Goal: Task Accomplishment & Management: Manage account settings

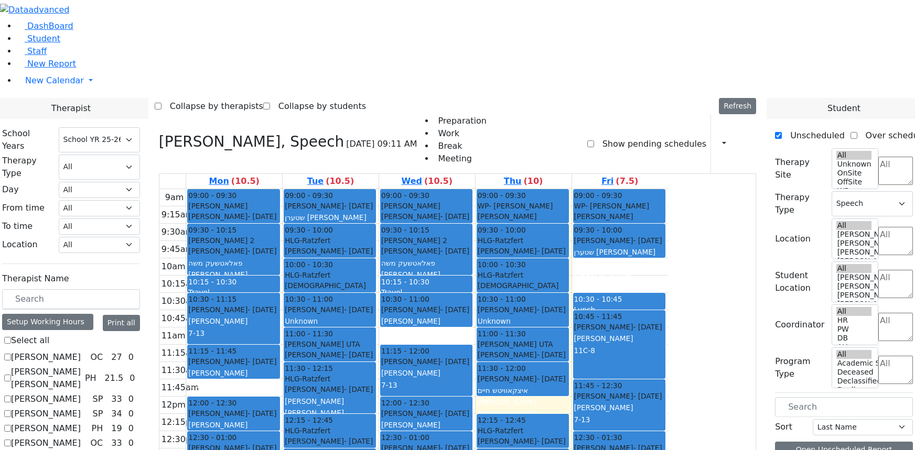
select select "212"
select select "3"
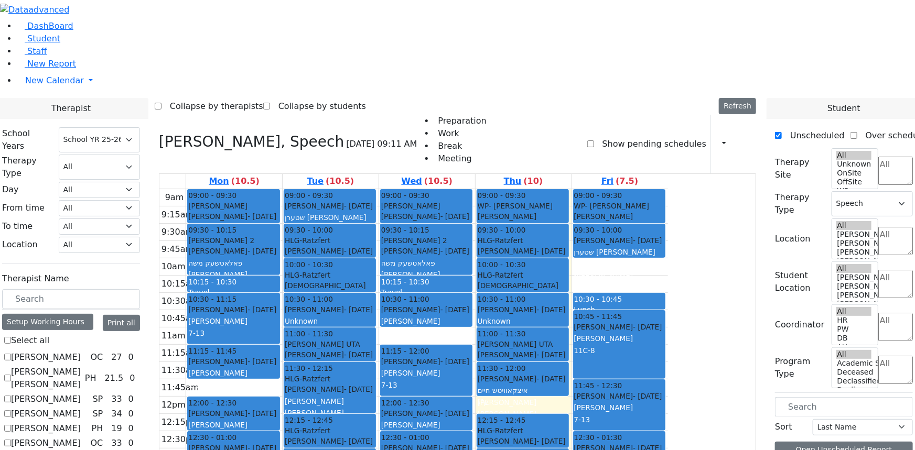
checkbox input "false"
select select
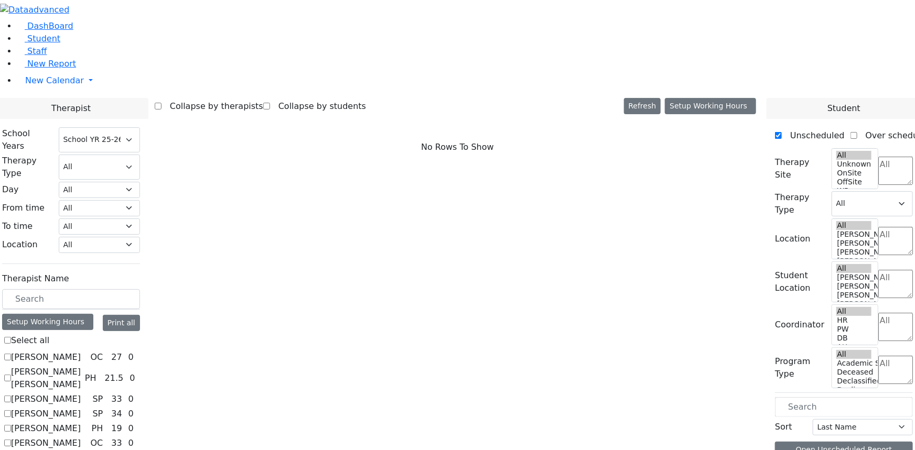
scroll to position [934, 0]
checkbox input "true"
select select "2"
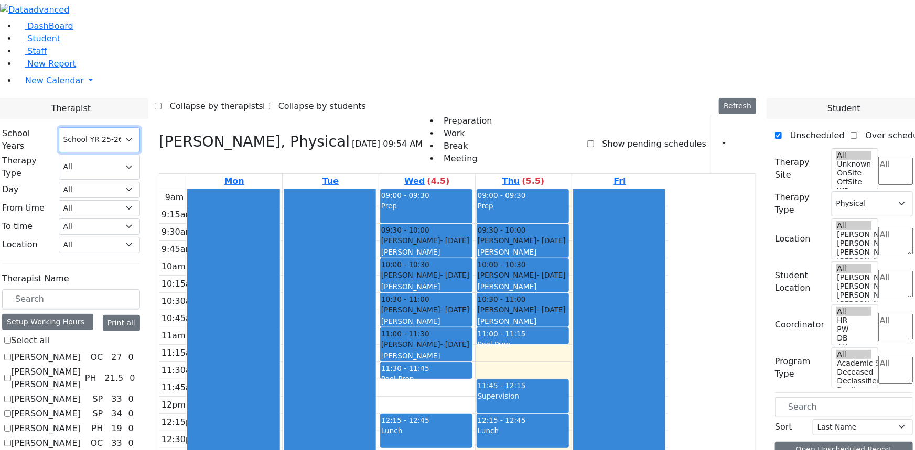
click at [140, 127] on select "Select School YR Summer YR 25 School YR 25-26 Summer YR 25 School YR 24-25 Summ…" at bounding box center [99, 139] width 81 height 25
select select "210"
click at [140, 127] on select "Select School YR Summer YR 25 School YR 25-26 Summer YR 25 School YR 24-25 Summ…" at bounding box center [99, 139] width 81 height 25
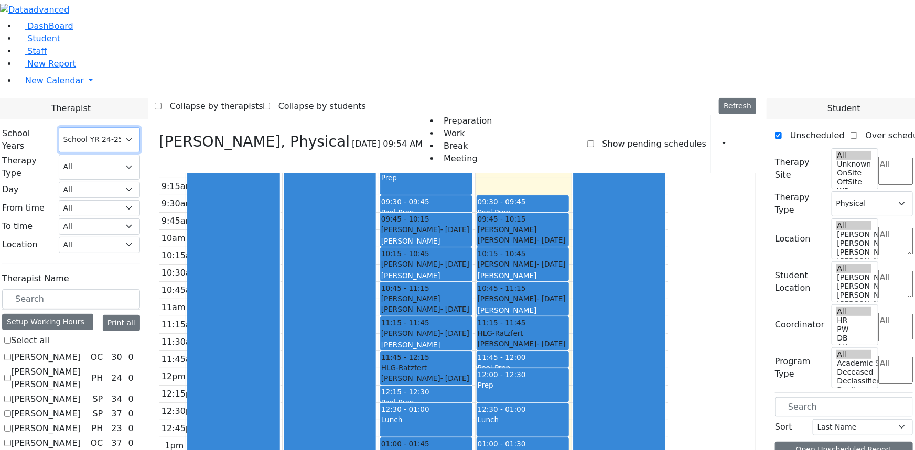
scroll to position [13, 0]
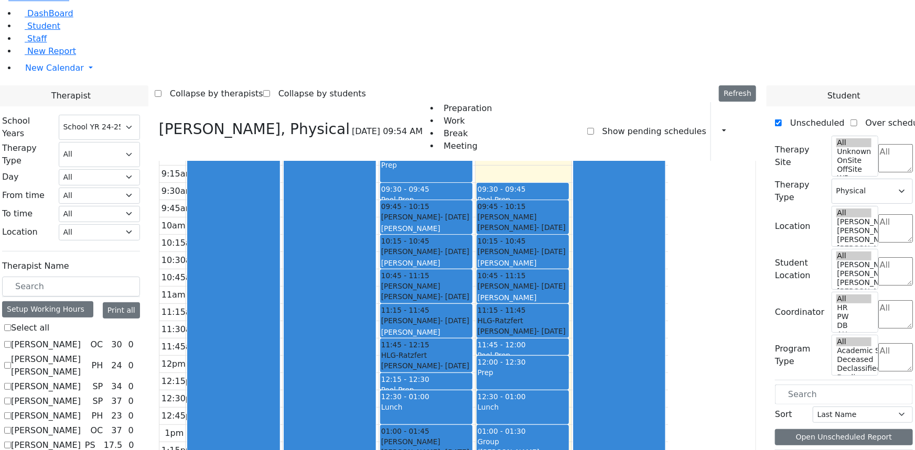
checkbox input "false"
select select
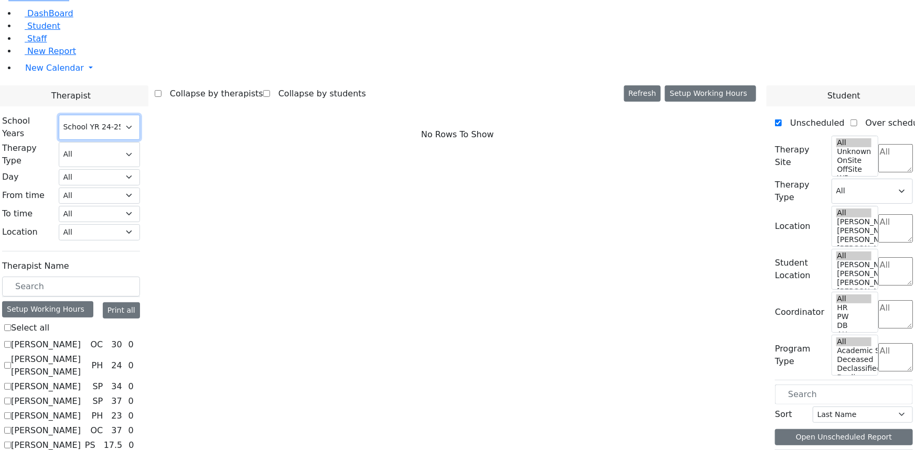
click at [140, 115] on select "Select School YR Summer YR 25 School YR 25-26 Summer YR 25 School YR 24-25 Summ…" at bounding box center [99, 127] width 81 height 25
select select "212"
click at [140, 115] on select "Select School YR Summer YR 25 School YR 25-26 Summer YR 25 School YR 24-25 Summ…" at bounding box center [99, 127] width 81 height 25
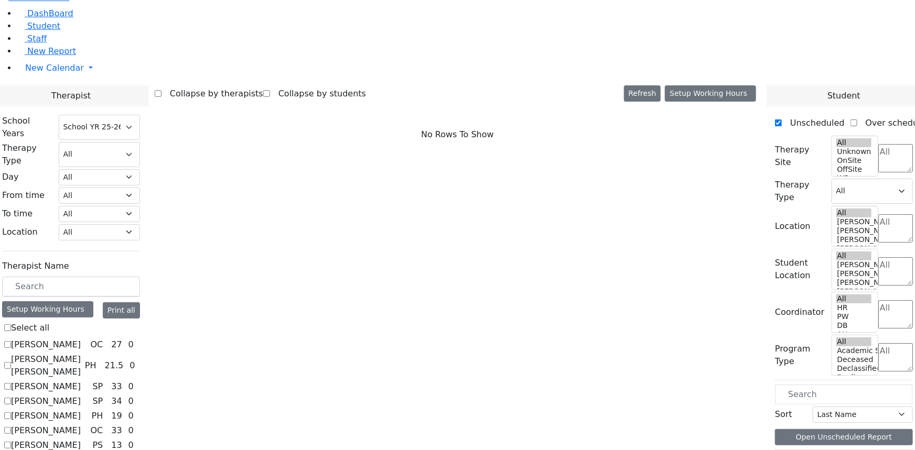
checkbox input "true"
select select "2"
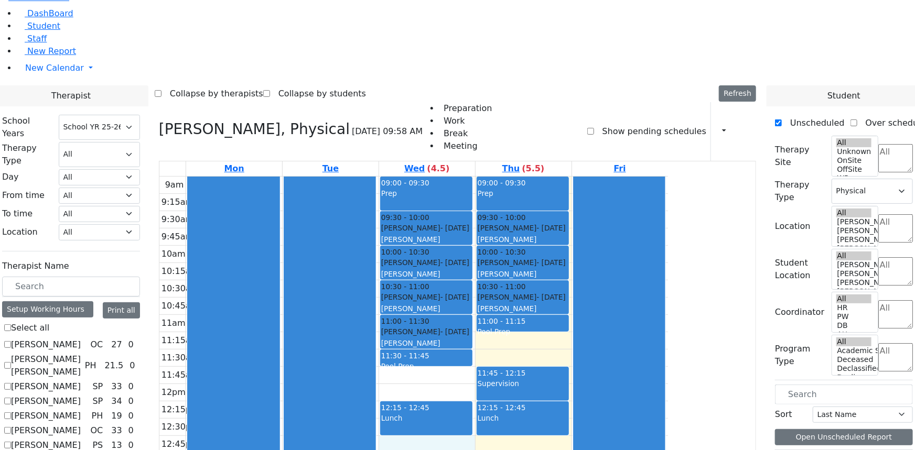
scroll to position [0, 0]
drag, startPoint x: 504, startPoint y: 293, endPoint x: 504, endPoint y: 306, distance: 13.1
click at [504, 306] on div "9am 9:15am 9:30am 9:45am 10am 10:15am 10:30am 10:45am 11am 11:15am 11:30am 11:4…" at bounding box center [413, 384] width 508 height 415
drag, startPoint x: 512, startPoint y: 323, endPoint x: 512, endPoint y: 330, distance: 6.8
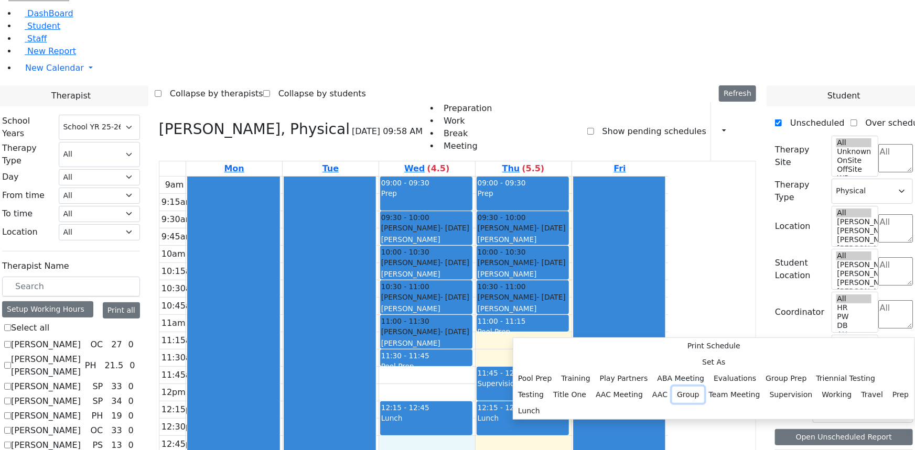
click at [672, 387] on button "Group" at bounding box center [688, 395] width 32 height 16
select select "3"
select select "12:45:00"
select select "13:15:00"
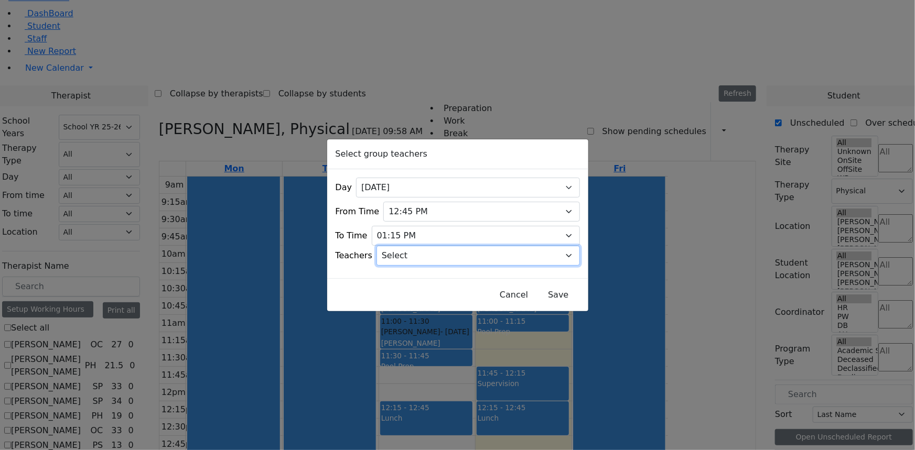
click at [425, 256] on select "Select [PERSON_NAME], [PERSON_NAME], [PERSON_NAME] ([PERSON_NAME]), [PERSON_NAM…" at bounding box center [477, 256] width 203 height 20
select select "[PERSON_NAME] ([PERSON_NAME]), [PERSON_NAME]"
click at [389, 246] on select "Select [PERSON_NAME], [PERSON_NAME], [PERSON_NAME] ([PERSON_NAME]), [PERSON_NAM…" at bounding box center [477, 256] width 203 height 20
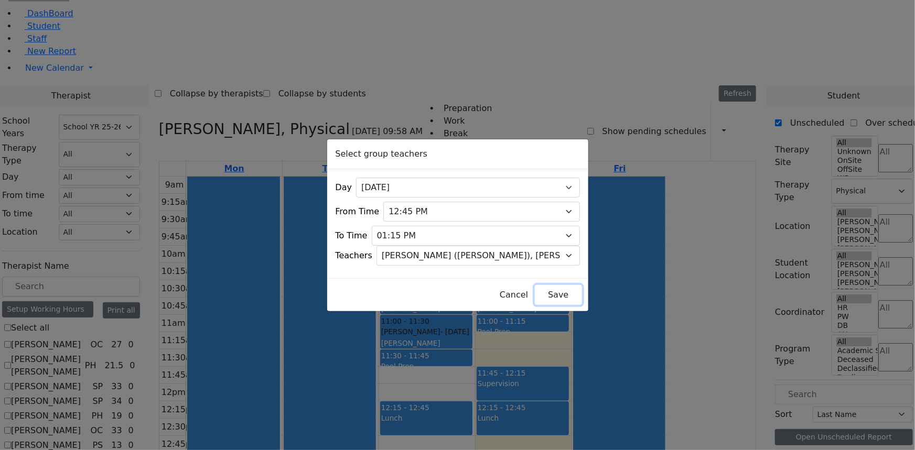
click at [535, 288] on button "Save" at bounding box center [558, 295] width 47 height 20
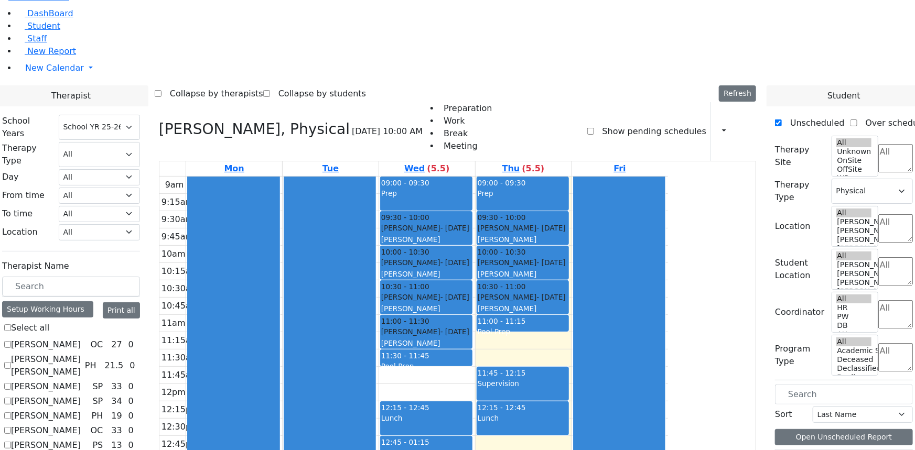
drag, startPoint x: 603, startPoint y: 348, endPoint x: 599, endPoint y: 376, distance: 29.1
click at [571, 376] on div "09:00 - 09:30 Prep 09:30 - 10:00 [PERSON_NAME] - [DATE] [PERSON_NAME] 10:00 - 1…" at bounding box center [523, 384] width 96 height 415
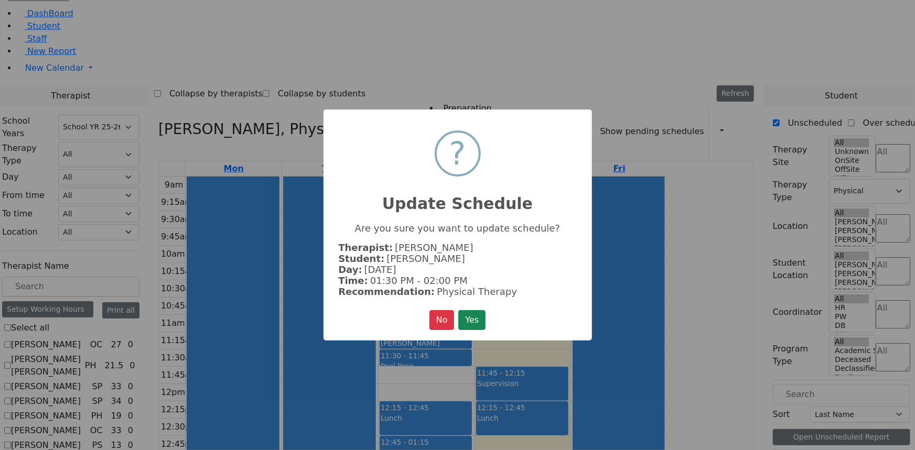
scroll to position [939, 0]
click at [466, 315] on button "Yes" at bounding box center [471, 320] width 27 height 20
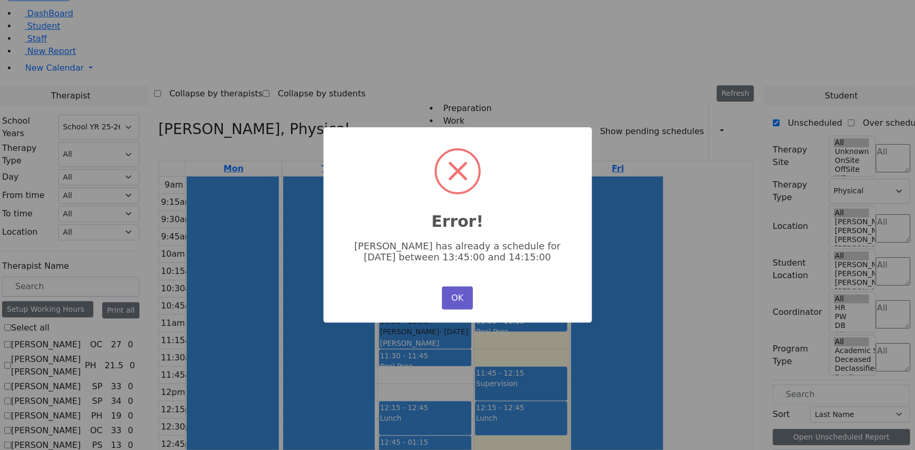
click at [458, 299] on button "OK" at bounding box center [457, 298] width 30 height 23
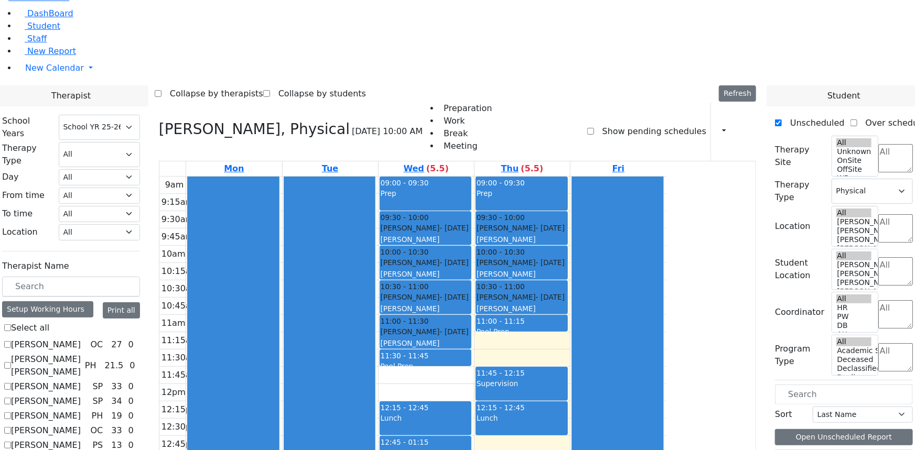
scroll to position [934, 0]
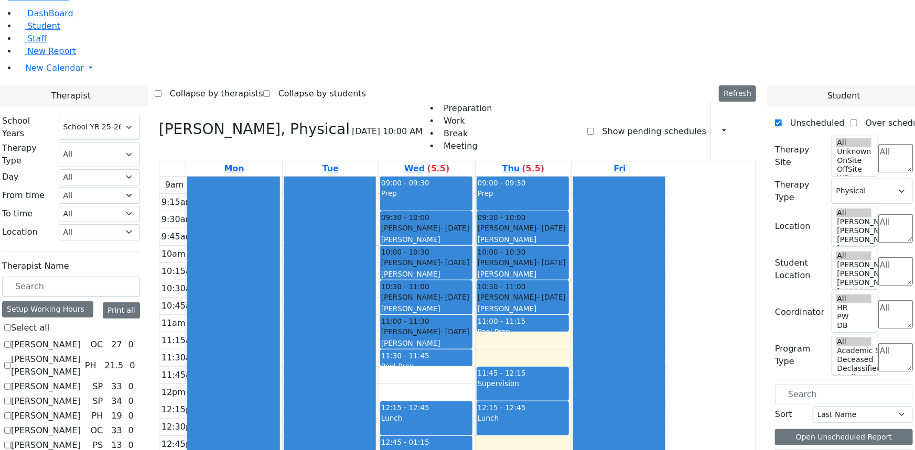
drag, startPoint x: 599, startPoint y: 348, endPoint x: 599, endPoint y: 356, distance: 8.9
click at [571, 356] on div "09:00 - 09:30 Prep 09:30 - 10:00 [PERSON_NAME] - [DATE] [PERSON_NAME] 10:00 - 1…" at bounding box center [523, 384] width 96 height 415
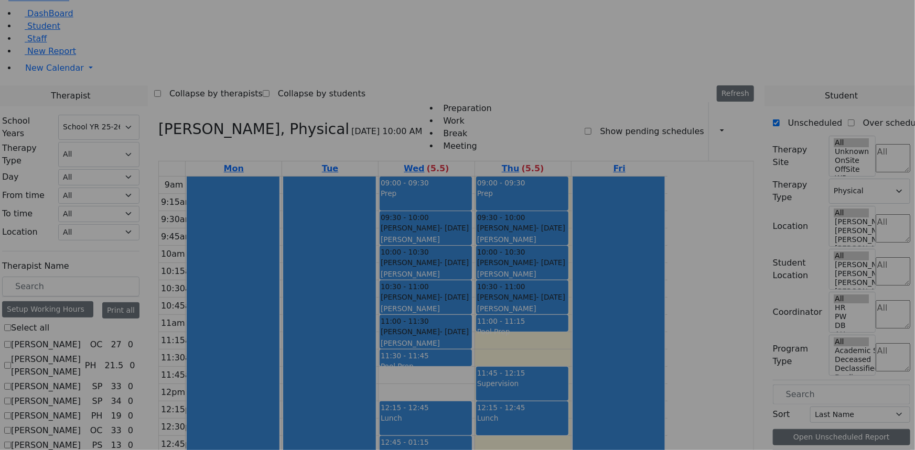
scroll to position [939, 0]
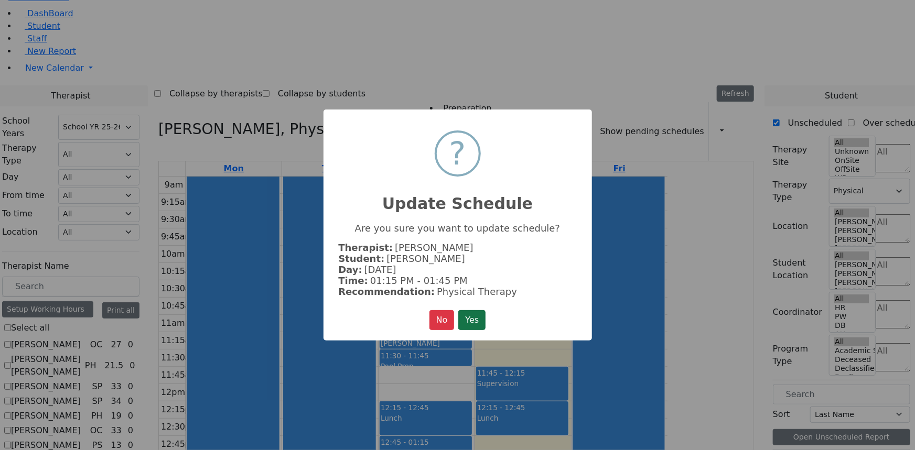
click at [478, 315] on button "Yes" at bounding box center [471, 320] width 27 height 20
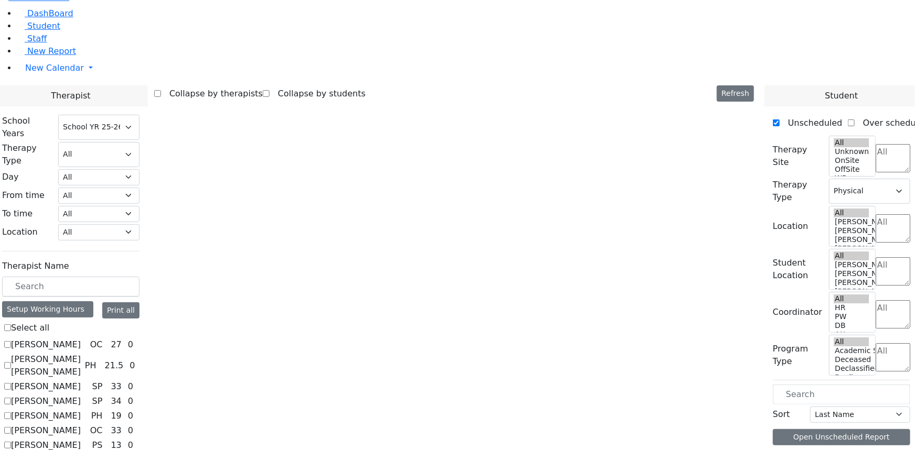
scroll to position [934, 0]
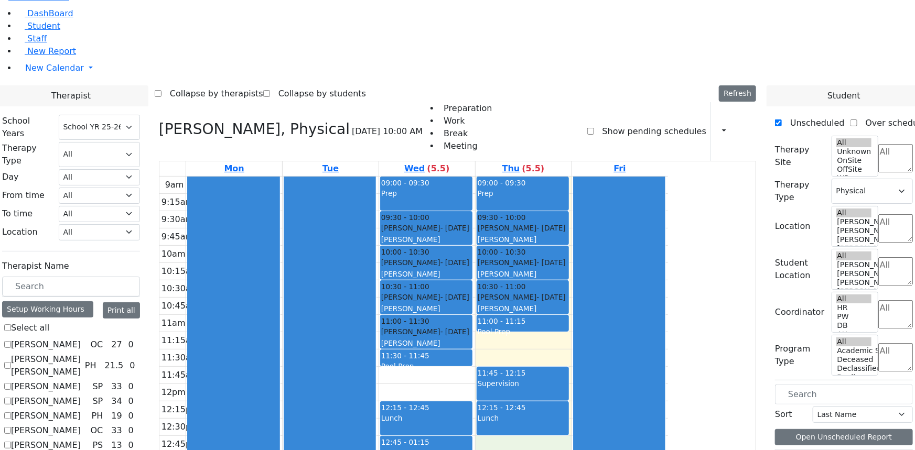
drag, startPoint x: 593, startPoint y: 320, endPoint x: 592, endPoint y: 336, distance: 15.7
click at [592, 336] on div "9am 9:15am 9:30am 9:45am 10am 10:15am 10:30am 10:45am 11am 11:15am 11:30am 11:4…" at bounding box center [413, 384] width 508 height 415
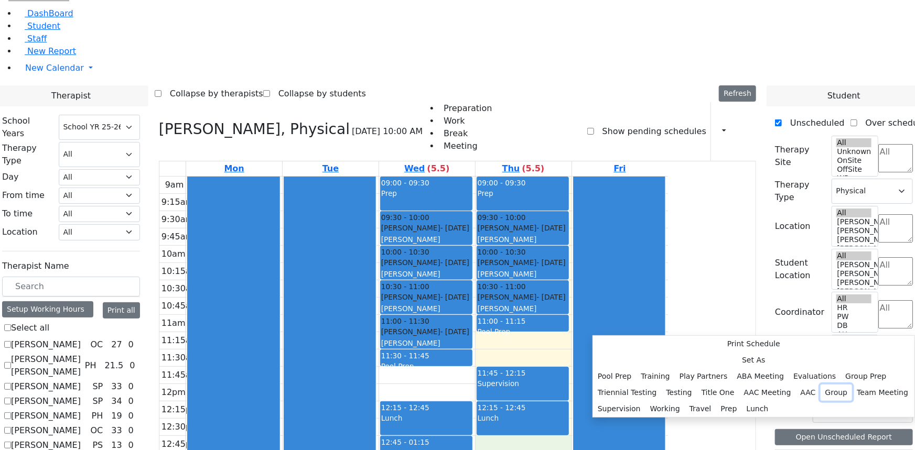
click at [820, 385] on button "Group" at bounding box center [836, 393] width 32 height 16
select select "4"
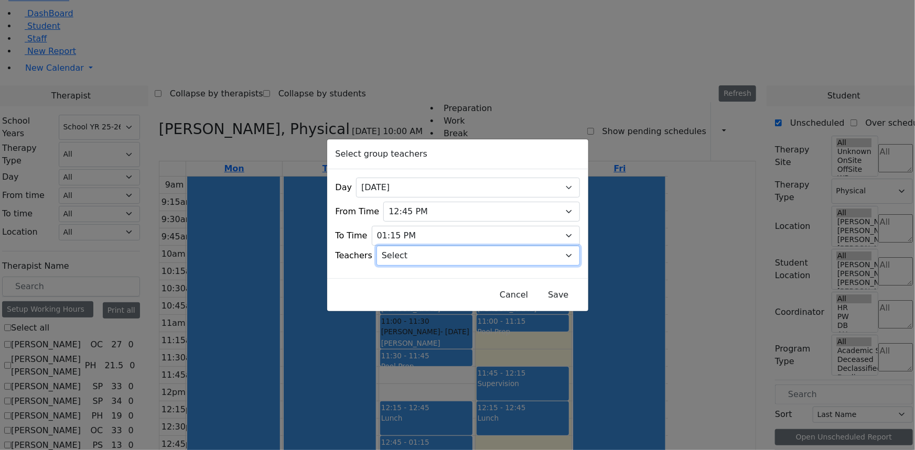
click at [416, 252] on select "Select [PERSON_NAME], [PERSON_NAME], [PERSON_NAME] ([PERSON_NAME]), [PERSON_NAM…" at bounding box center [477, 256] width 203 height 20
select select "[PERSON_NAME], [PERSON_NAME]"
click at [389, 246] on select "Select [PERSON_NAME], [PERSON_NAME], [PERSON_NAME] ([PERSON_NAME]), [PERSON_NAM…" at bounding box center [477, 256] width 203 height 20
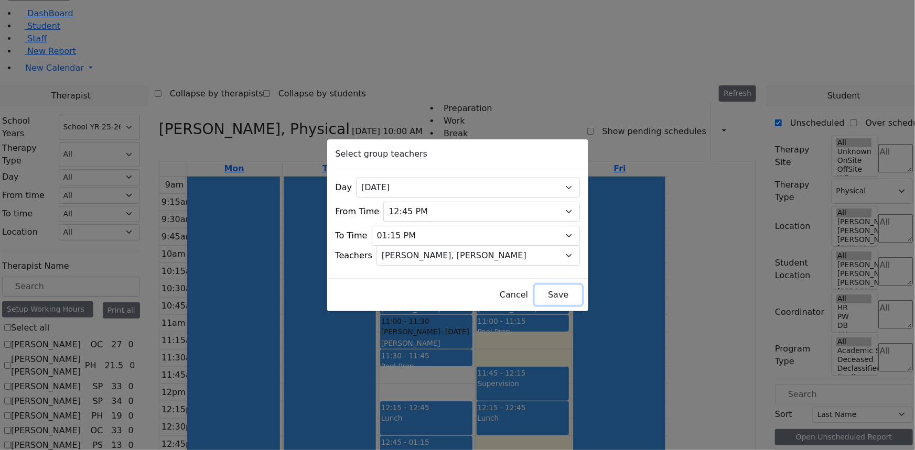
click at [535, 290] on button "Save" at bounding box center [558, 295] width 47 height 20
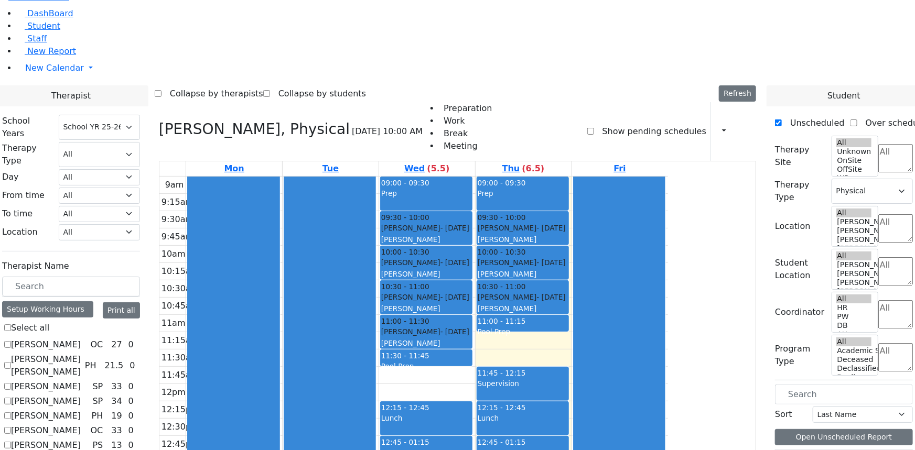
scroll to position [29, 0]
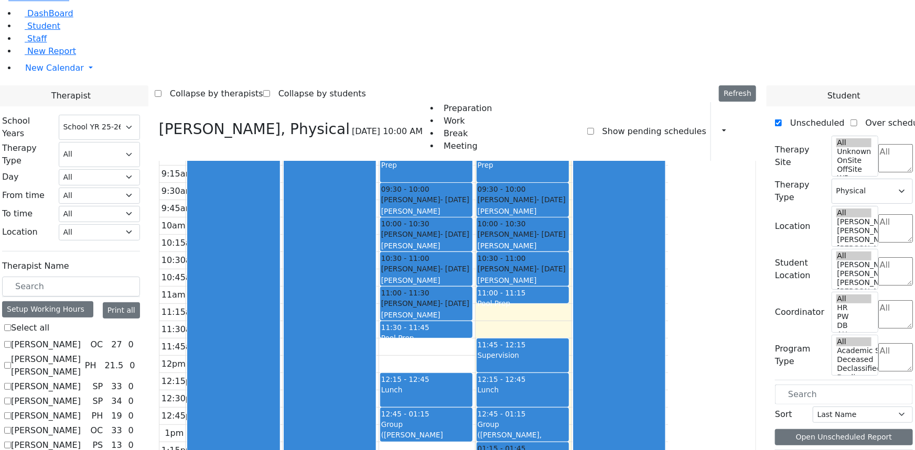
checkbox input "false"
select select
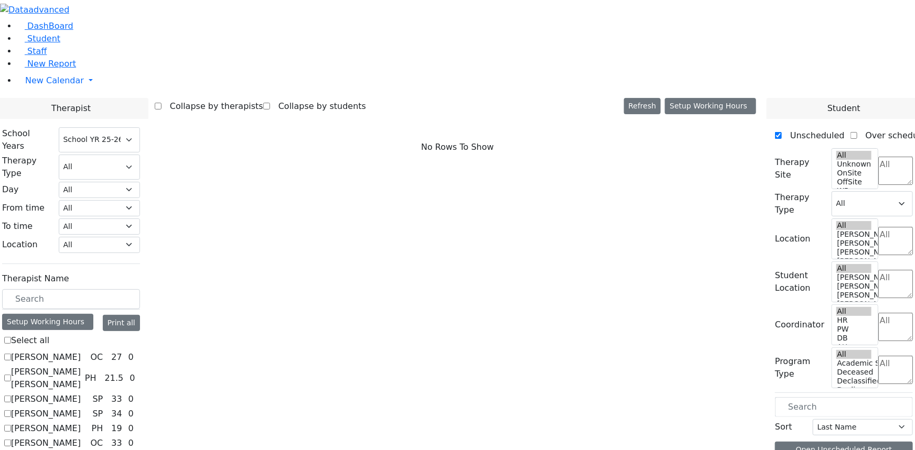
scroll to position [95, 0]
checkbox input "true"
select select "3"
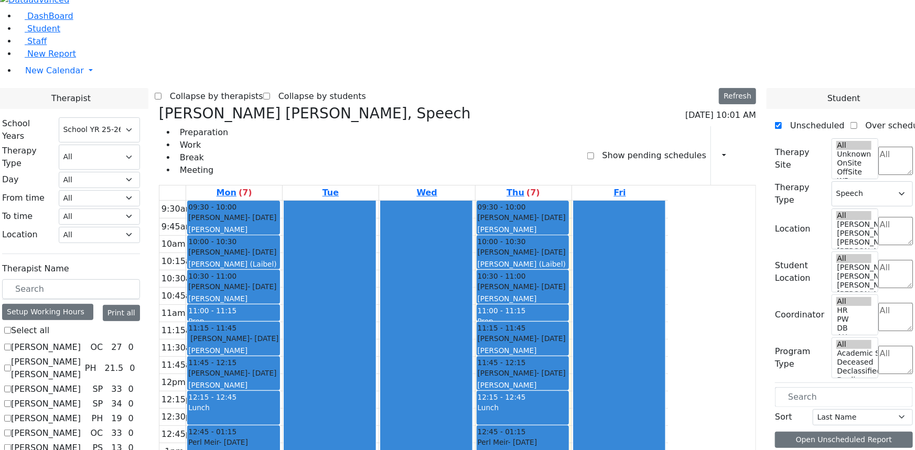
scroll to position [13, 0]
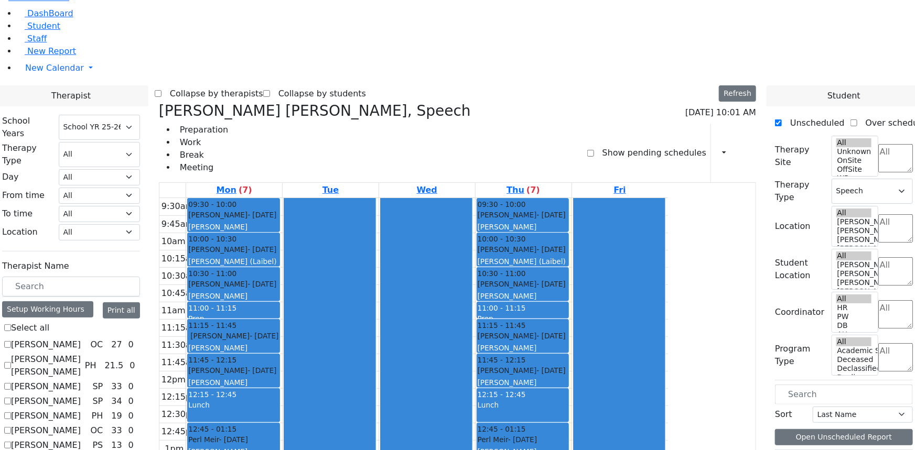
drag, startPoint x: 320, startPoint y: 319, endPoint x: 321, endPoint y: 336, distance: 16.3
click at [321, 336] on div "9:30am 9:45am 10am 10:15am 10:30am 10:45am 11am 11:15am 11:30am 11:45am 12pm 12…" at bounding box center [413, 388] width 508 height 381
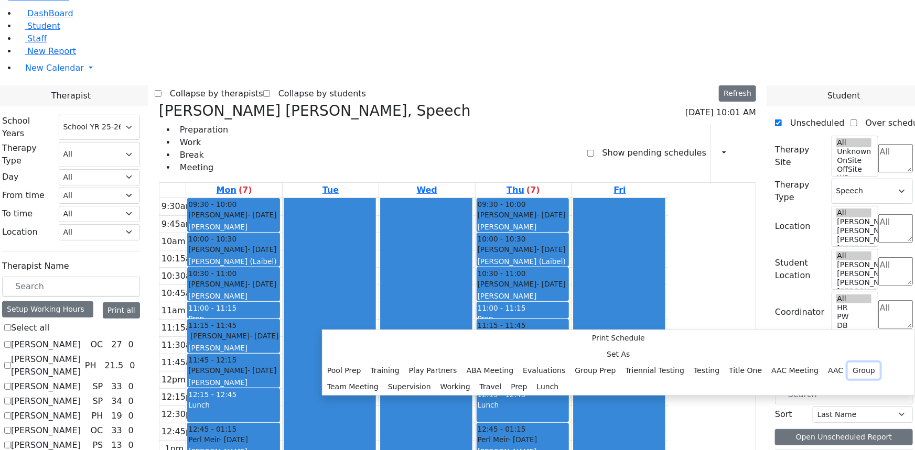
click at [848, 363] on button "Group" at bounding box center [864, 371] width 32 height 16
select select "1"
select select "13:15:00"
select select "13:45:00"
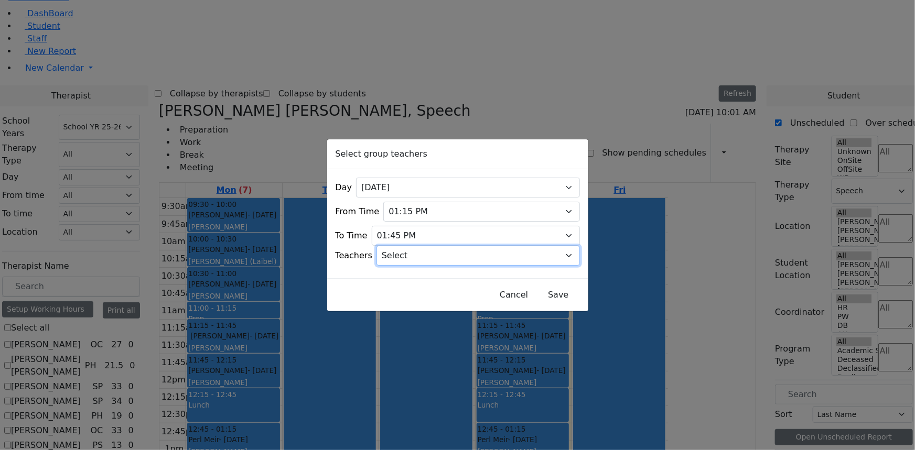
click at [443, 255] on select "Select [PERSON_NAME], [PERSON_NAME], [PERSON_NAME] ([PERSON_NAME]), [PERSON_NAM…" at bounding box center [477, 256] width 203 height 20
select select "[PERSON_NAME], [PERSON_NAME]"
click at [389, 246] on select "Select [PERSON_NAME], [PERSON_NAME], [PERSON_NAME] ([PERSON_NAME]), [PERSON_NAM…" at bounding box center [477, 256] width 203 height 20
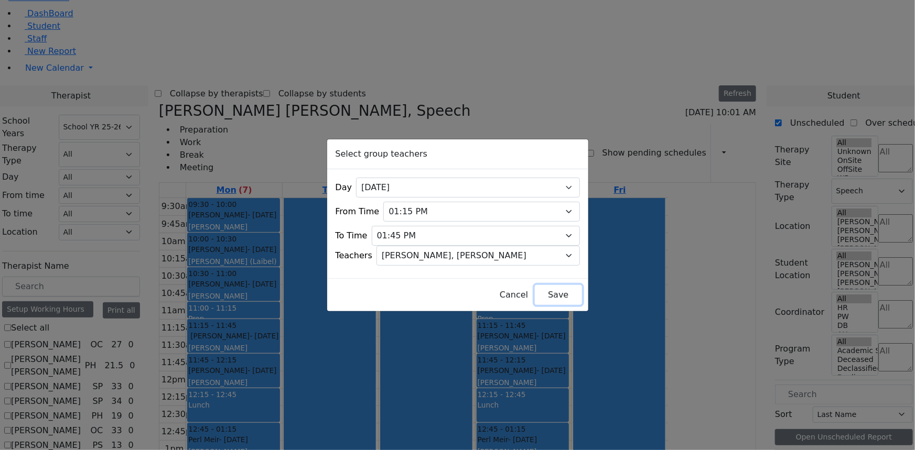
click at [535, 288] on button "Save" at bounding box center [558, 295] width 47 height 20
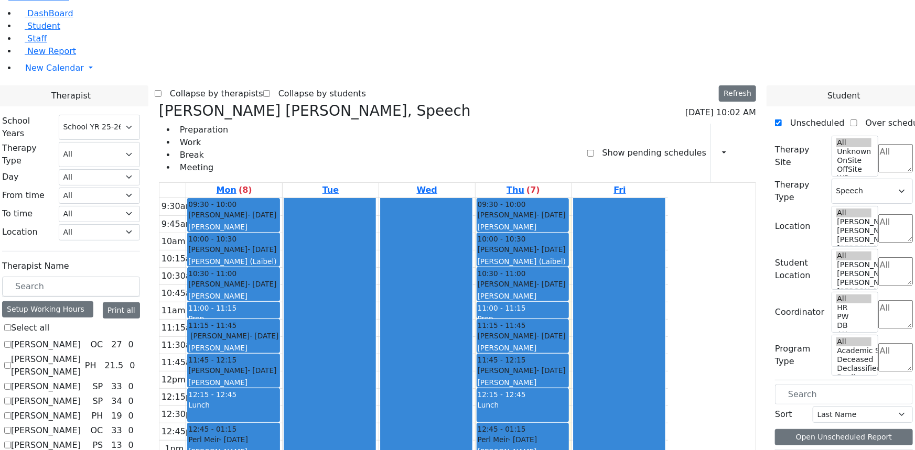
checkbox input "false"
select select
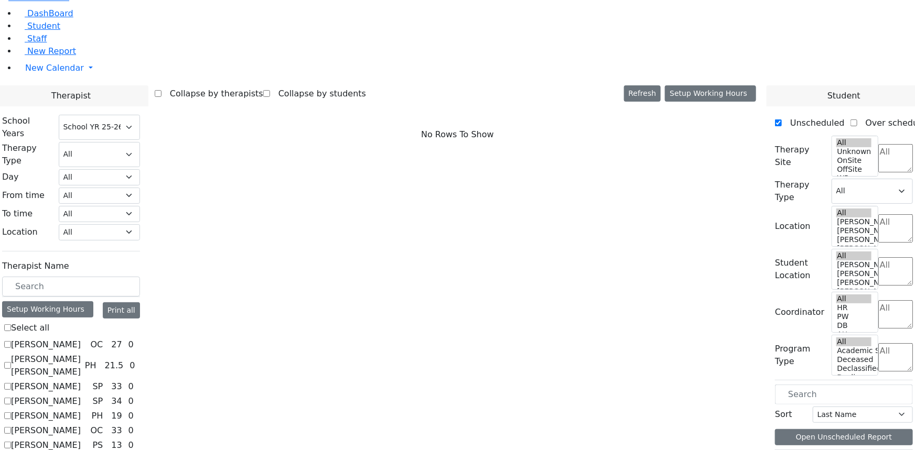
scroll to position [1096, 0]
checkbox input "true"
select select "1"
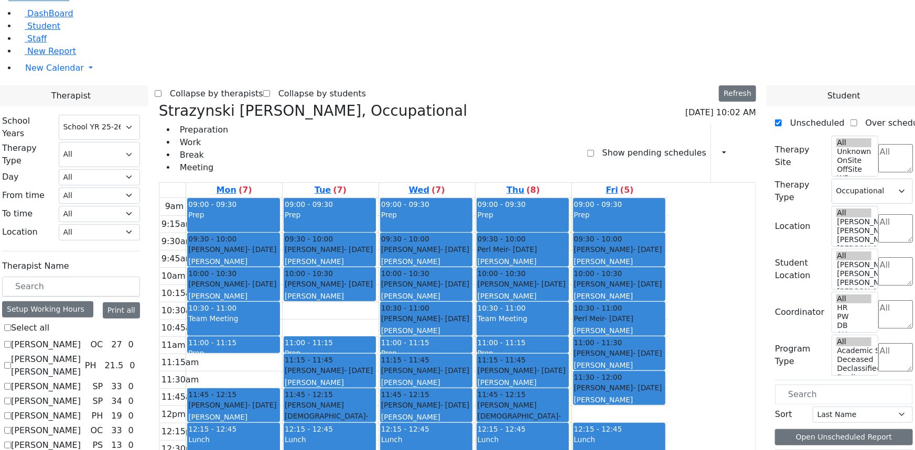
scroll to position [0, 0]
drag, startPoint x: 515, startPoint y: 337, endPoint x: 517, endPoint y: 392, distance: 55.6
click at [475, 397] on div "09:00 - 09:30 Prep 09:30 - 10:00 [PERSON_NAME] - [DATE] [PERSON_NAME] 10:00 - 1…" at bounding box center [427, 405] width 96 height 415
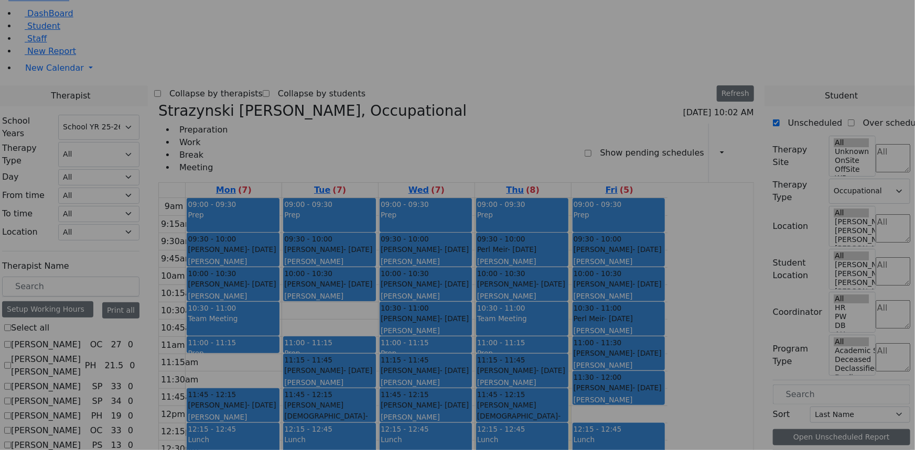
scroll to position [1101, 0]
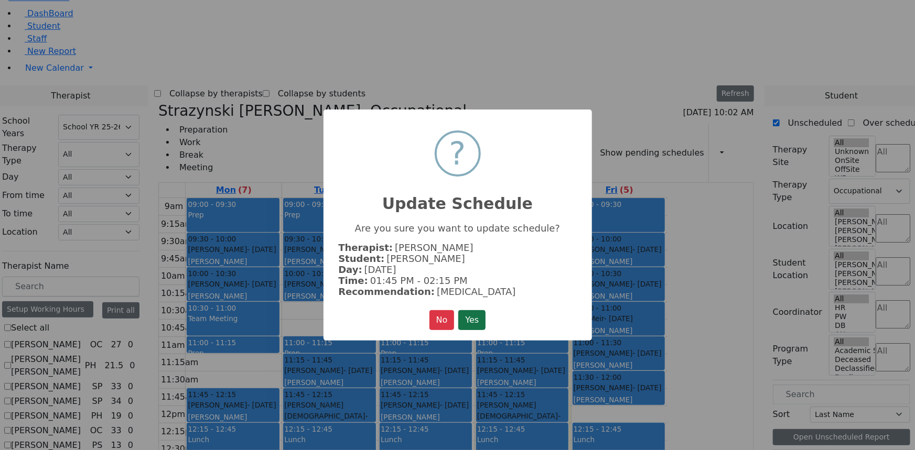
click at [474, 314] on button "Yes" at bounding box center [471, 320] width 27 height 20
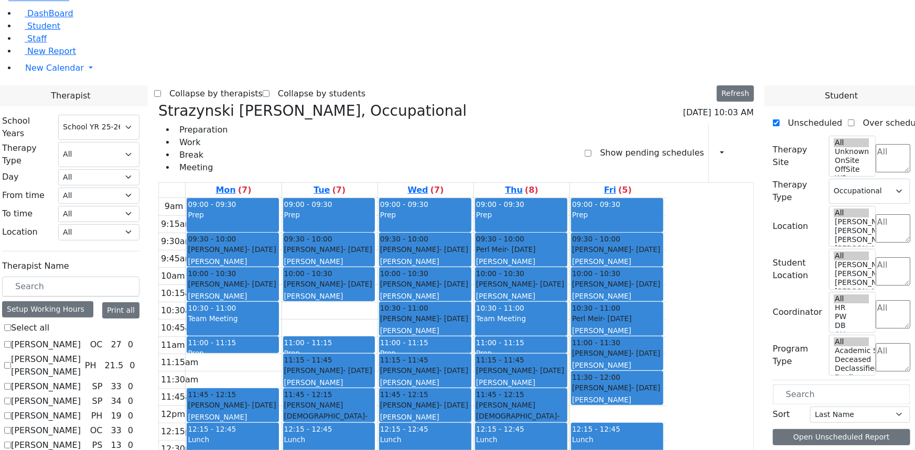
scroll to position [1096, 0]
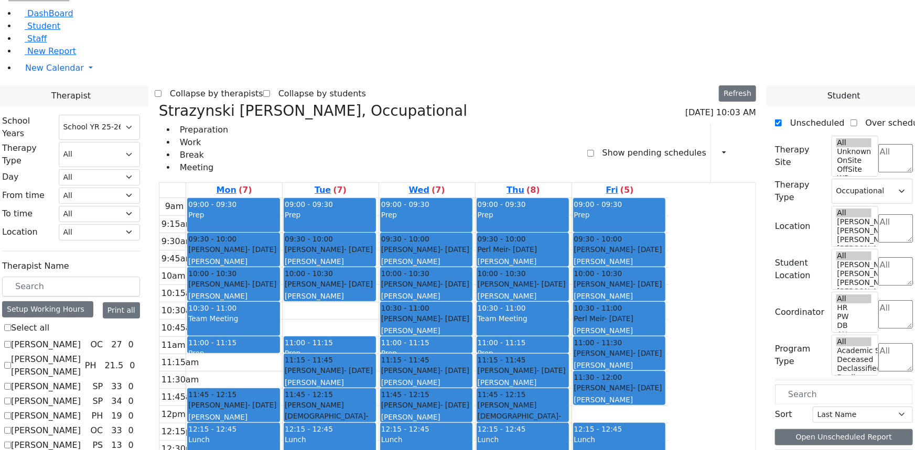
drag, startPoint x: 508, startPoint y: 358, endPoint x: 508, endPoint y: 364, distance: 6.3
click at [508, 369] on div "9am 9:15am 9:30am 9:45am 10am 10:15am 10:30am 10:45am 11am 11:15am 11:30am 11:4…" at bounding box center [413, 405] width 508 height 415
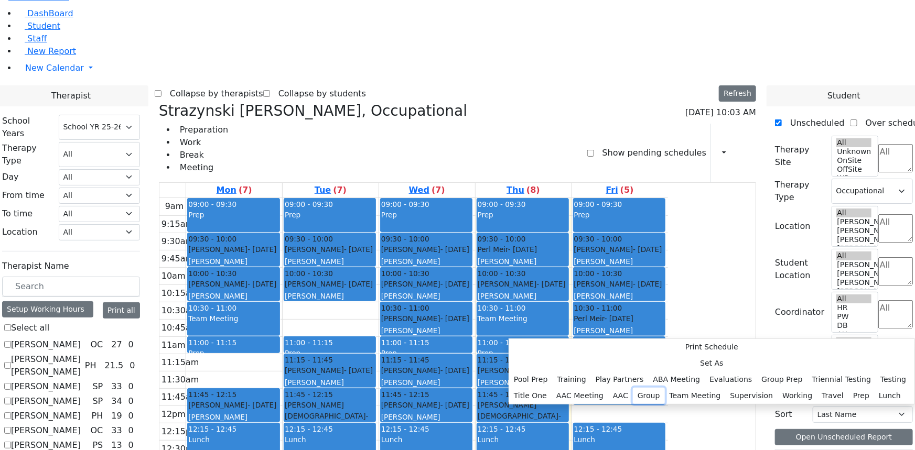
click at [633, 388] on button "Group" at bounding box center [649, 396] width 32 height 16
select select "3"
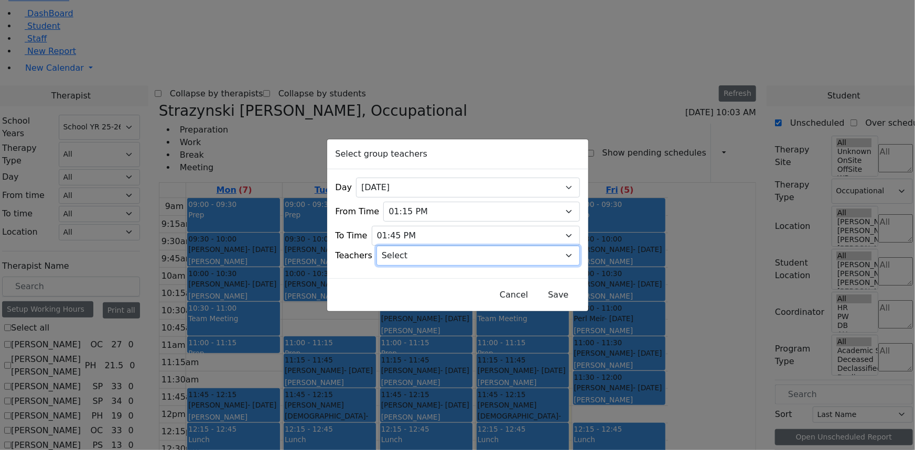
click at [439, 250] on select "Select [PERSON_NAME], [PERSON_NAME], [PERSON_NAME] ([PERSON_NAME]), [PERSON_NAM…" at bounding box center [477, 256] width 203 height 20
select select "[PERSON_NAME] (Laibel), [PERSON_NAME]"
click at [389, 246] on select "Select [PERSON_NAME], [PERSON_NAME], [PERSON_NAME] ([PERSON_NAME]), [PERSON_NAM…" at bounding box center [477, 256] width 203 height 20
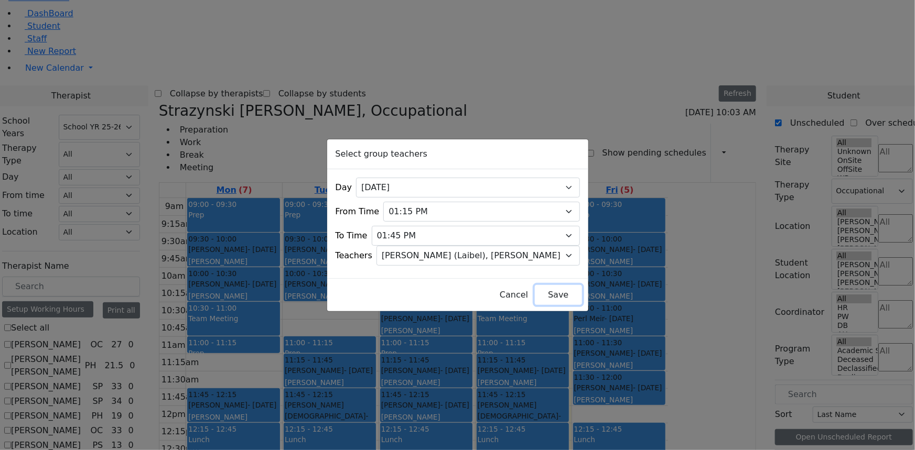
click at [535, 292] on button "Save" at bounding box center [558, 295] width 47 height 20
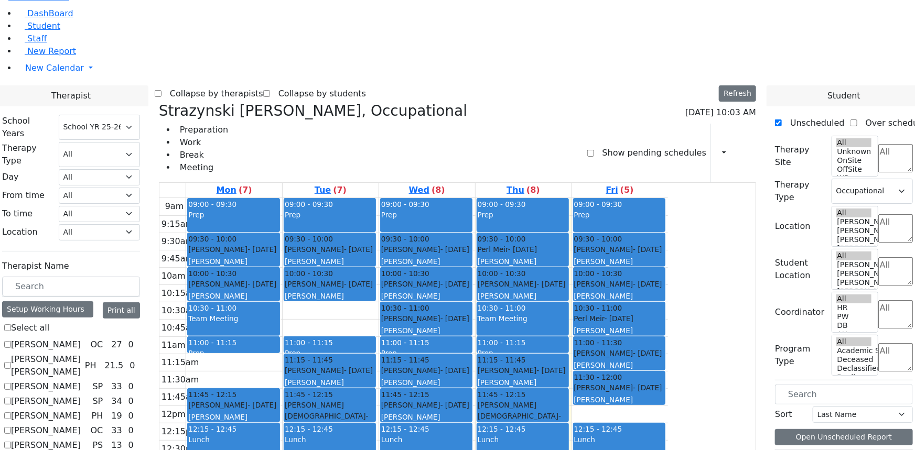
checkbox input "false"
select select
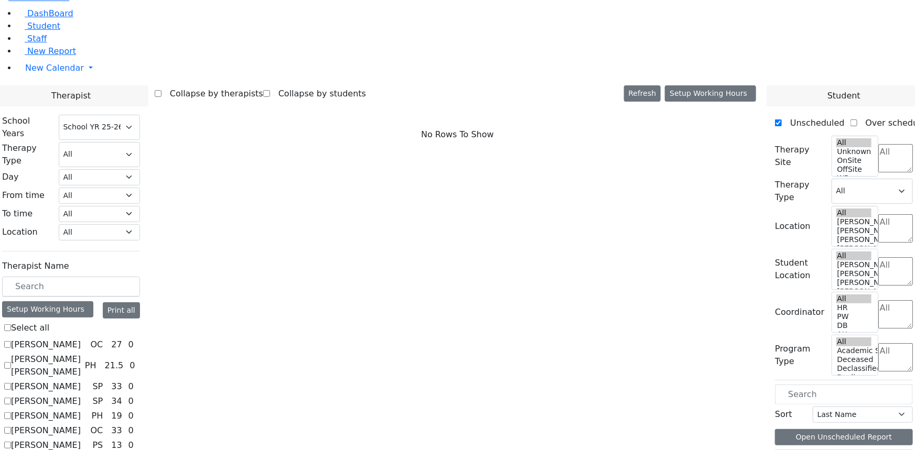
scroll to position [95, 0]
checkbox input "true"
select select "2"
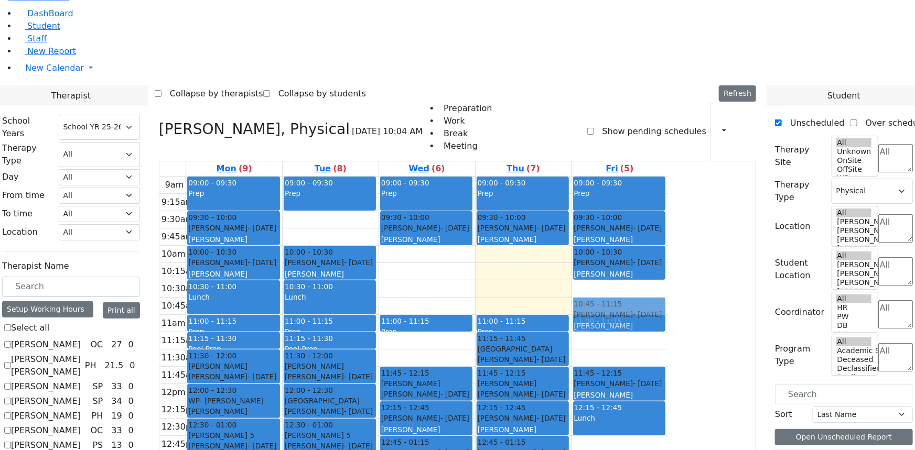
scroll to position [0, 0]
drag, startPoint x: 702, startPoint y: 194, endPoint x: 700, endPoint y: 168, distance: 25.8
click at [668, 177] on div "09:00 - 09:30 Prep 09:30 - 10:00 [PERSON_NAME] - [DATE] [PERSON_NAME] 10:00 - 1…" at bounding box center [620, 384] width 96 height 415
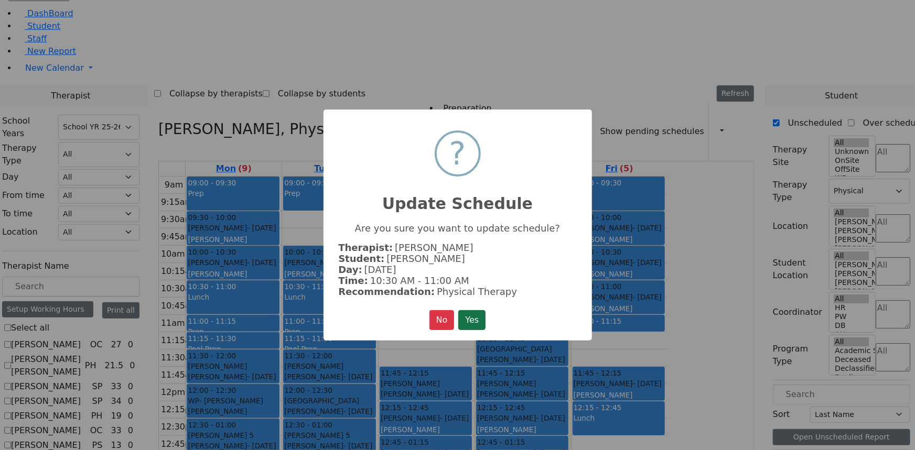
click at [477, 319] on button "Yes" at bounding box center [471, 320] width 27 height 20
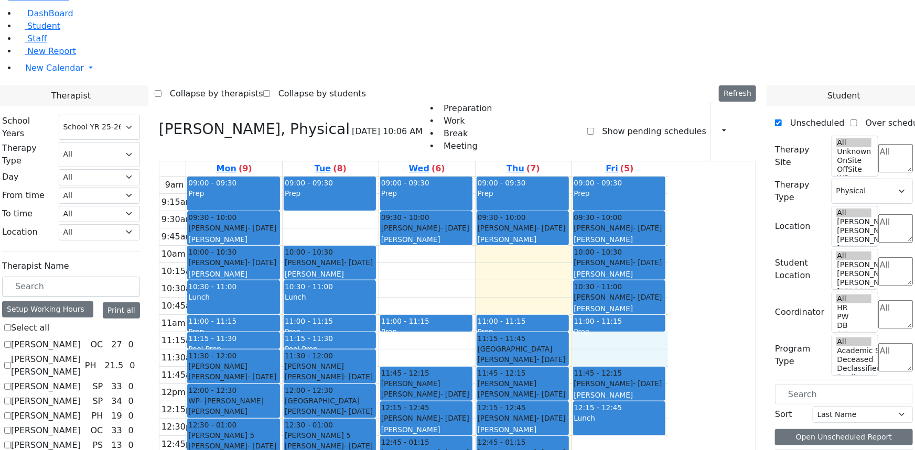
drag, startPoint x: 695, startPoint y: 213, endPoint x: 695, endPoint y: 230, distance: 16.8
click at [668, 230] on div "9am 9:15am 9:30am 9:45am 10am 10:15am 10:30am 10:45am 11am 11:15am 11:30am 11:4…" at bounding box center [413, 384] width 508 height 415
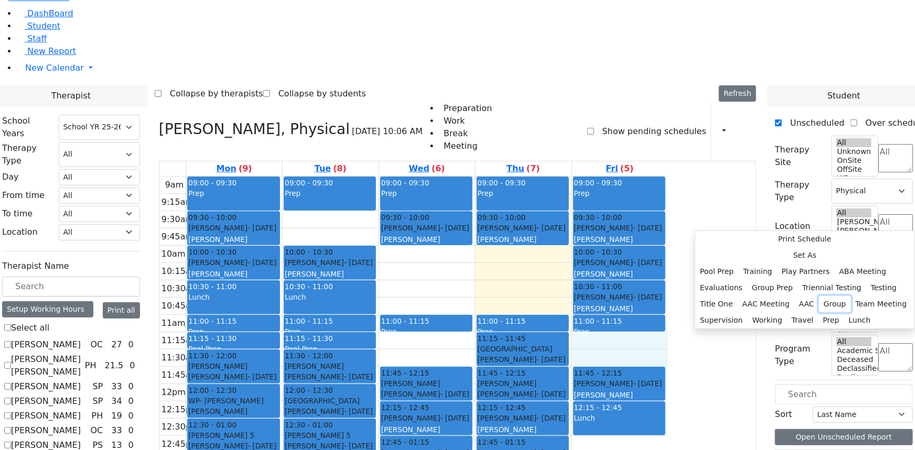
click at [819, 296] on button "Group" at bounding box center [835, 304] width 32 height 16
select select "5"
select select "11:15:00"
select select "11:45:00"
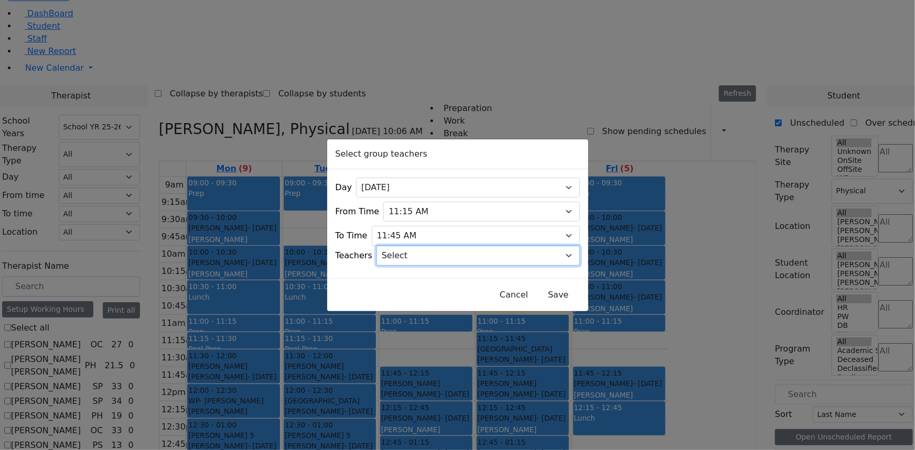
click at [418, 252] on select "Select [PERSON_NAME], [PERSON_NAME], [PERSON_NAME] ([PERSON_NAME]), [PERSON_NAM…" at bounding box center [477, 256] width 203 height 20
select select "[PERSON_NAME], [PERSON_NAME]"
click at [389, 246] on select "Select [PERSON_NAME], [PERSON_NAME], [PERSON_NAME] ([PERSON_NAME]), [PERSON_NAM…" at bounding box center [477, 256] width 203 height 20
click at [535, 294] on button "Save" at bounding box center [558, 295] width 47 height 20
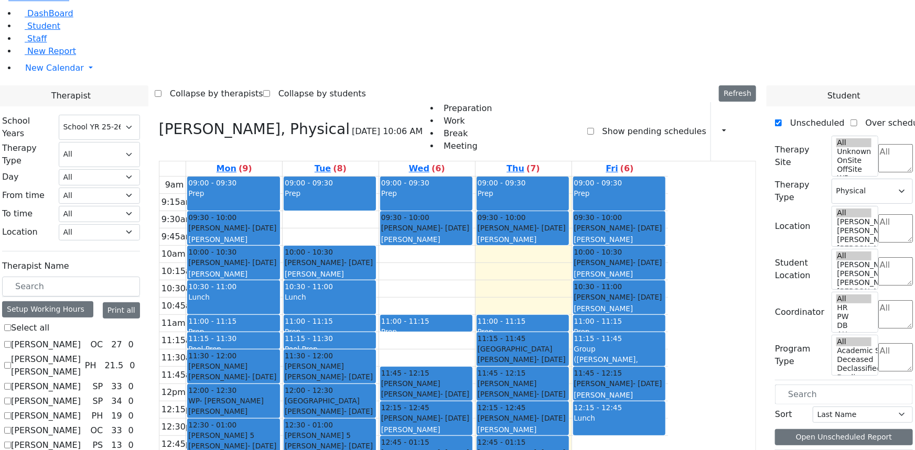
checkbox input "false"
select select
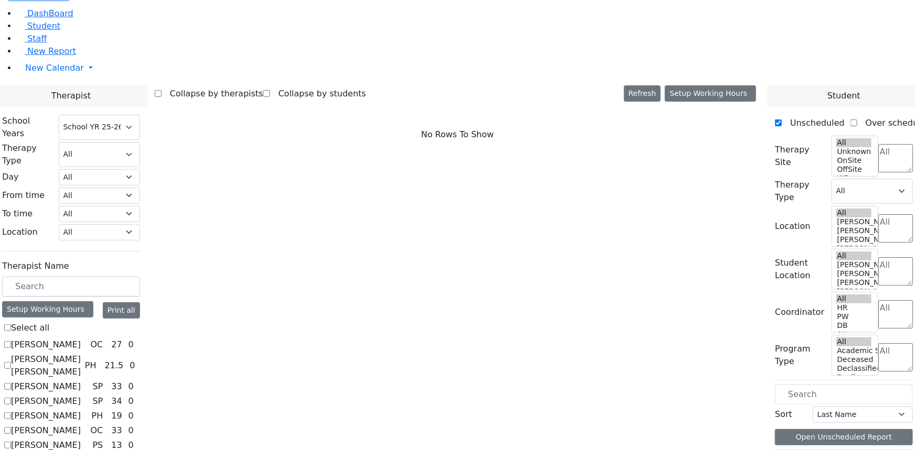
click at [81, 381] on label "[PERSON_NAME]" at bounding box center [46, 387] width 70 height 13
click at [11, 383] on input "[PERSON_NAME]" at bounding box center [7, 386] width 7 height 7
checkbox input "true"
select select "3"
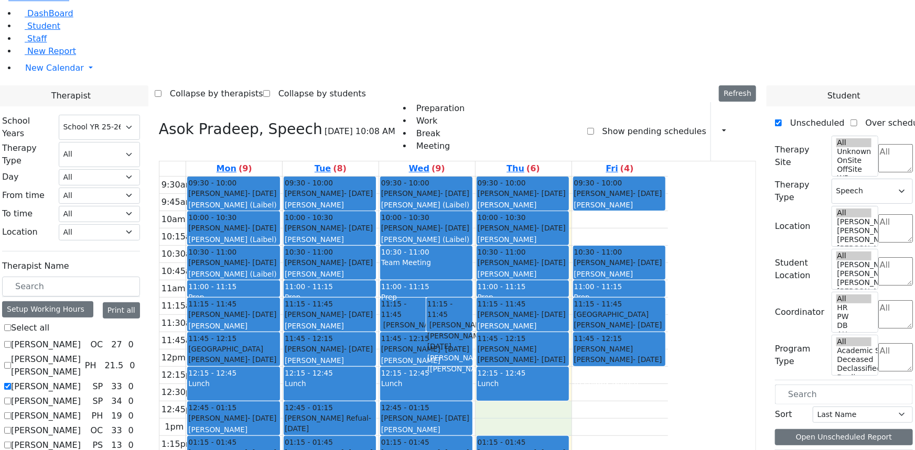
drag, startPoint x: 610, startPoint y: 288, endPoint x: 611, endPoint y: 301, distance: 13.2
click at [611, 301] on div "9:30am 9:45am 10am 10:15am 10:30am 10:45am 11am 11:15am 11:30am 11:45am 12pm 12…" at bounding box center [413, 367] width 508 height 381
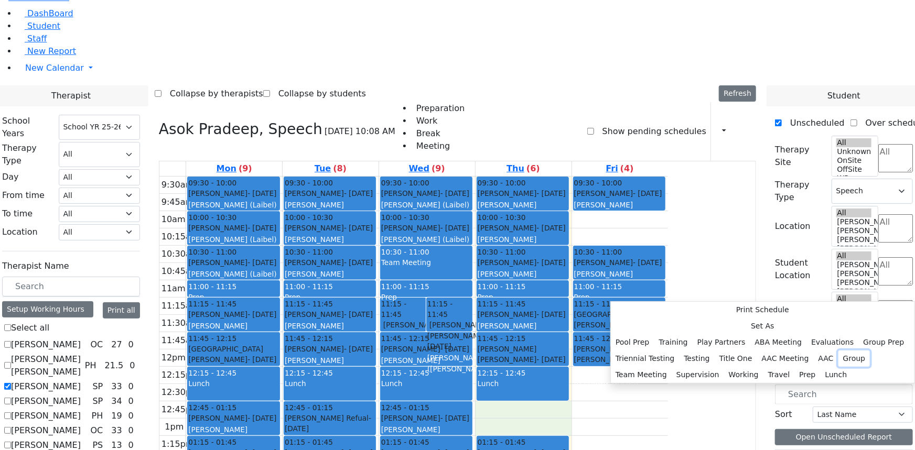
click at [838, 351] on button "Group" at bounding box center [854, 359] width 32 height 16
select select "4"
select select "12:45:00"
select select "13:15:00"
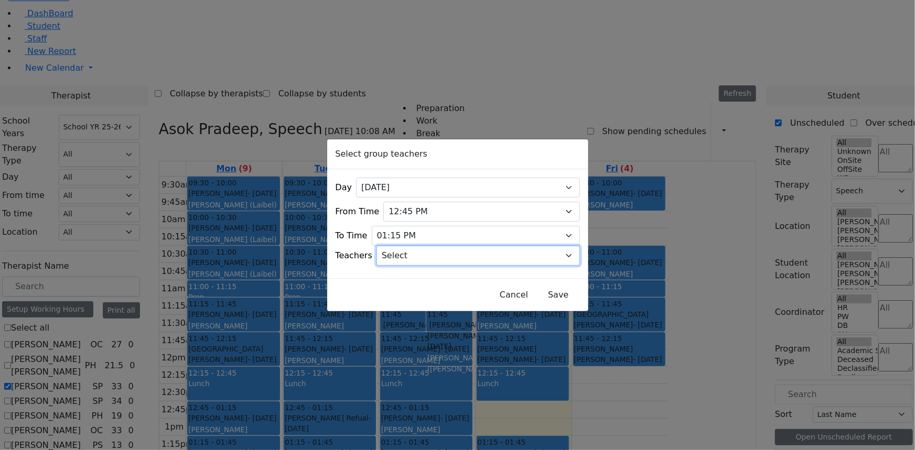
click at [414, 254] on select "Select [PERSON_NAME], [PERSON_NAME], [PERSON_NAME] ([PERSON_NAME]), [PERSON_NAM…" at bounding box center [477, 256] width 203 height 20
select select "Michoel, Schmutter"
click at [389, 246] on select "Select [PERSON_NAME], [PERSON_NAME], [PERSON_NAME] ([PERSON_NAME]), [PERSON_NAM…" at bounding box center [477, 256] width 203 height 20
click at [537, 294] on button "Save" at bounding box center [558, 295] width 47 height 20
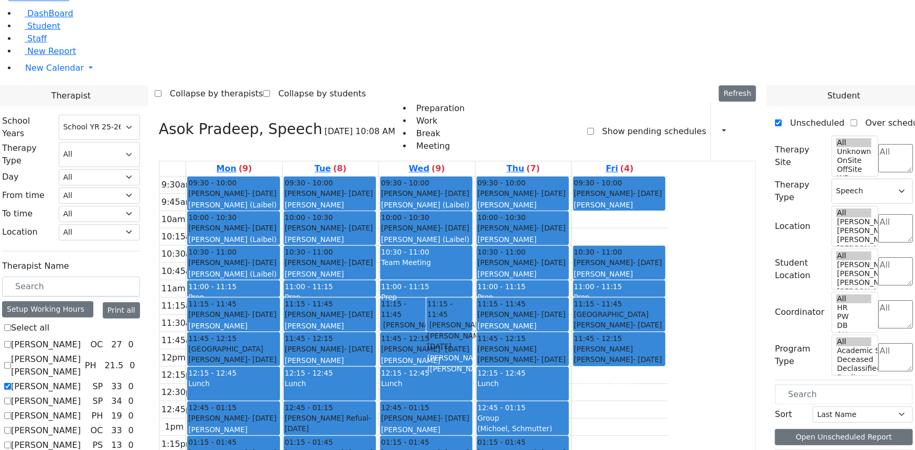
click at [81, 381] on label "[PERSON_NAME]" at bounding box center [46, 387] width 70 height 13
click at [11, 383] on input "[PERSON_NAME]" at bounding box center [7, 386] width 7 height 7
checkbox input "false"
select select
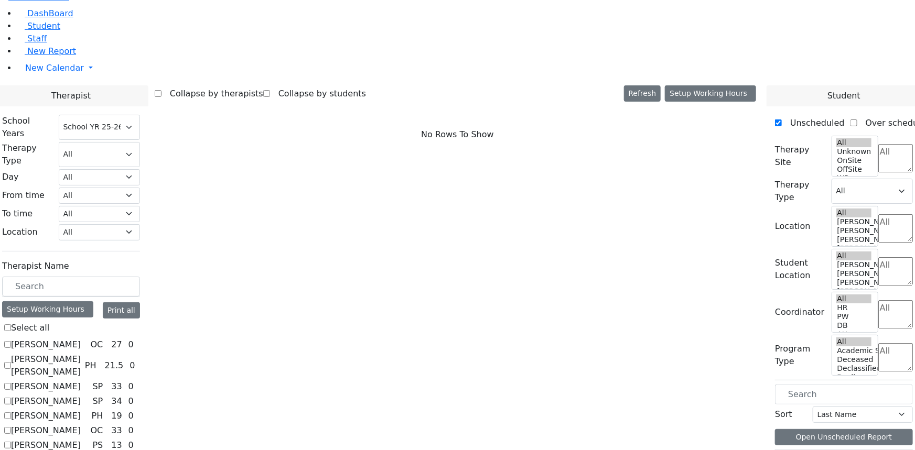
scroll to position [667, 0]
checkbox input "true"
select select "1"
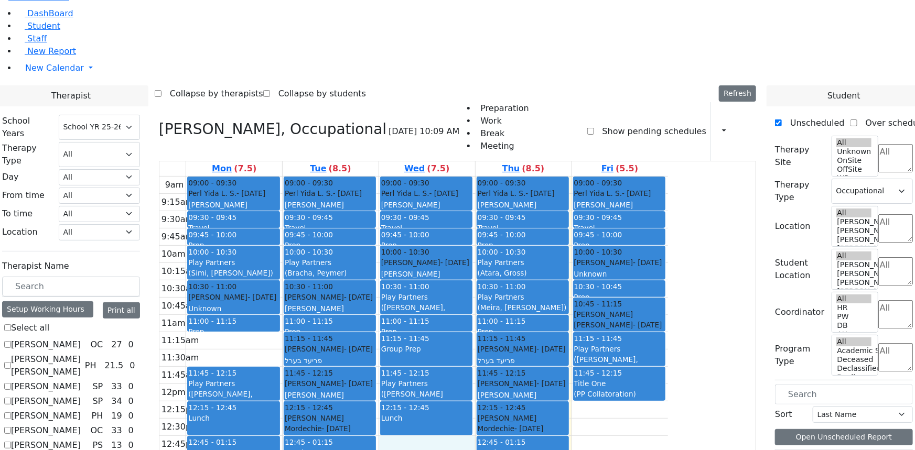
drag, startPoint x: 501, startPoint y: 322, endPoint x: 502, endPoint y: 333, distance: 11.1
click at [502, 333] on div "9am 9:15am 9:30am 9:45am 10am 10:15am 10:30am 10:45am 11am 11:15am 11:30am 11:4…" at bounding box center [413, 384] width 508 height 415
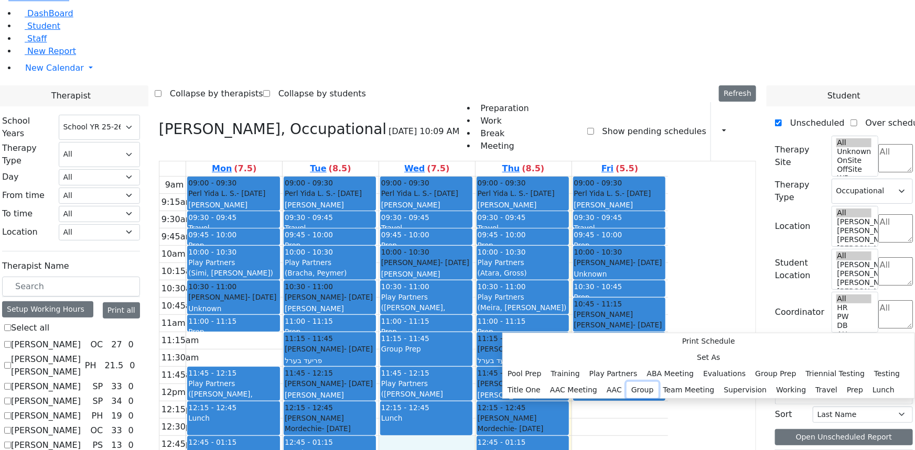
click at [626, 382] on button "Group" at bounding box center [642, 390] width 32 height 16
select select "3"
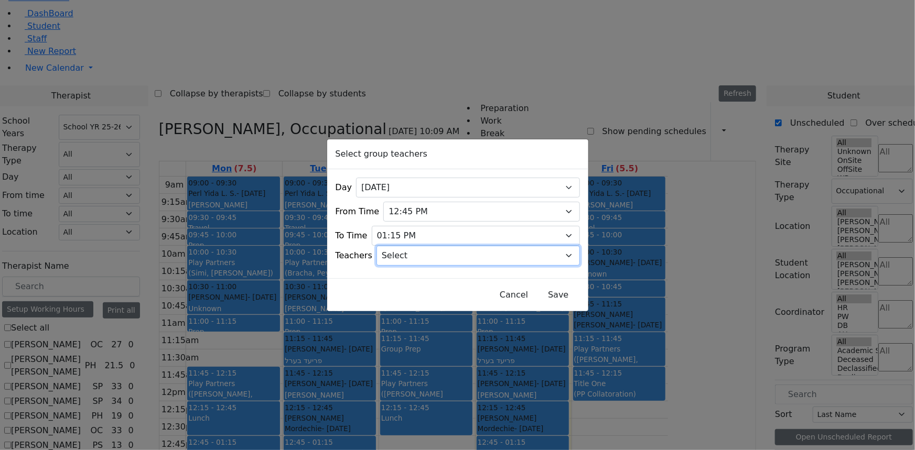
click at [415, 252] on select "Select [PERSON_NAME], [PERSON_NAME], [PERSON_NAME] ([PERSON_NAME]), [PERSON_NAM…" at bounding box center [477, 256] width 203 height 20
select select "[PERSON_NAME], [PERSON_NAME]"
click at [389, 246] on select "Select [PERSON_NAME], [PERSON_NAME], [PERSON_NAME] ([PERSON_NAME]), [PERSON_NAM…" at bounding box center [477, 256] width 203 height 20
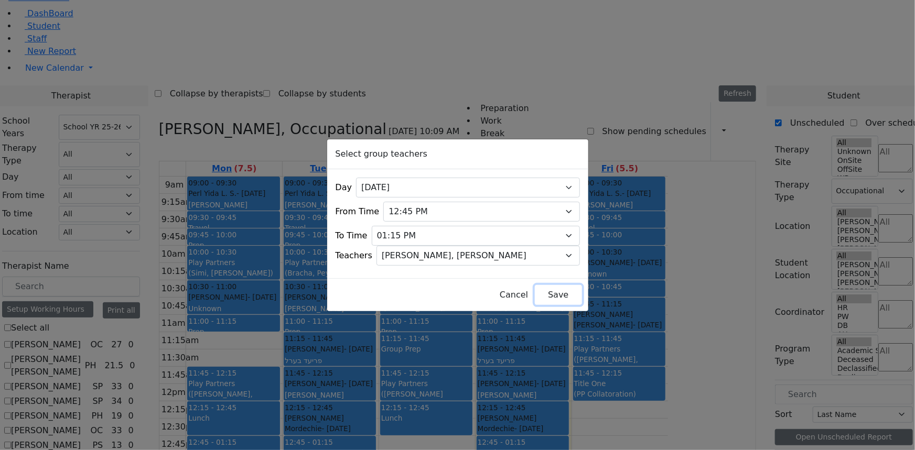
click at [538, 289] on button "Save" at bounding box center [558, 295] width 47 height 20
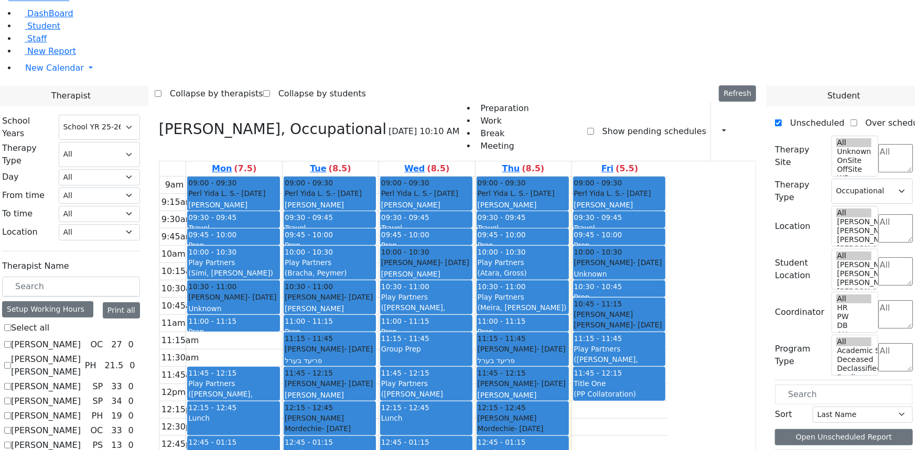
checkbox input "false"
select select
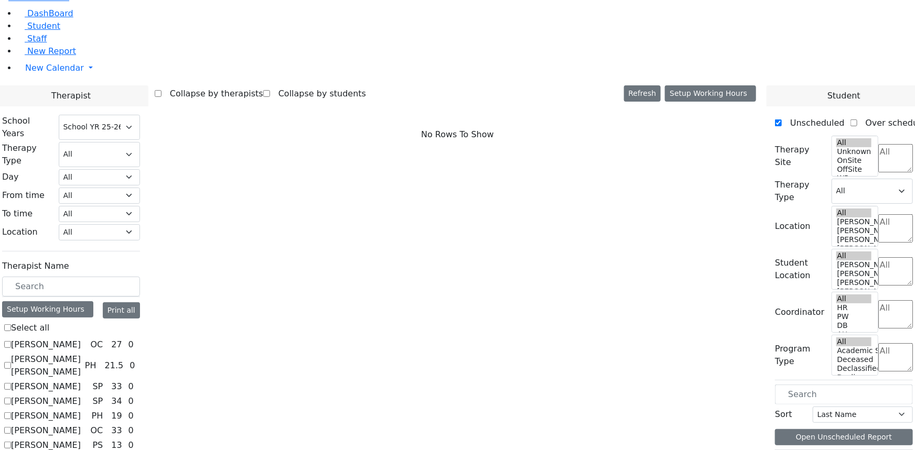
scroll to position [1267, 0]
checkbox input "true"
select select "1"
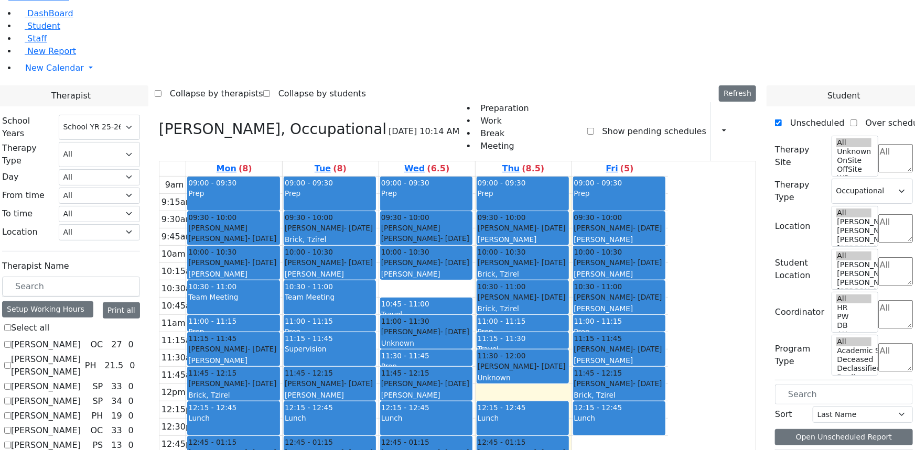
drag, startPoint x: 324, startPoint y: 365, endPoint x: 496, endPoint y: 358, distance: 172.1
click at [496, 358] on tr "09:00 - 09:30 Prep 09:30 - 10:00 [PERSON_NAME] [PERSON_NAME] - [DATE] הערשקאווי…" at bounding box center [413, 384] width 508 height 415
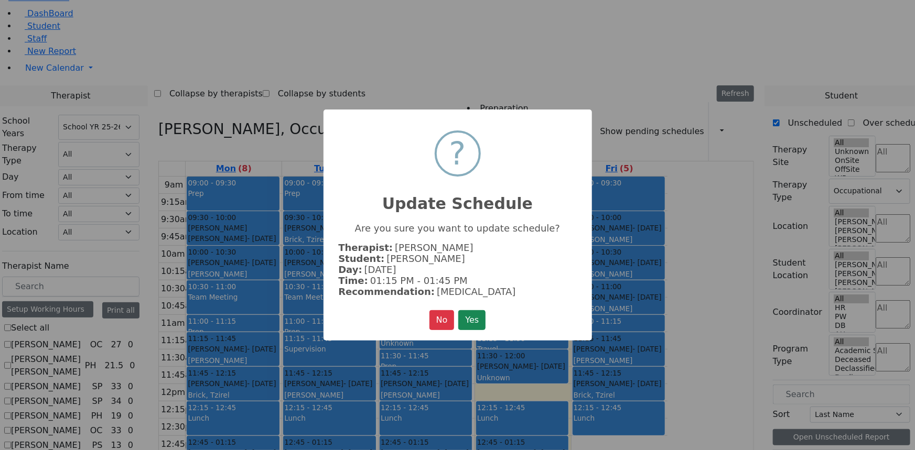
scroll to position [1273, 0]
click at [471, 317] on button "Yes" at bounding box center [471, 320] width 27 height 20
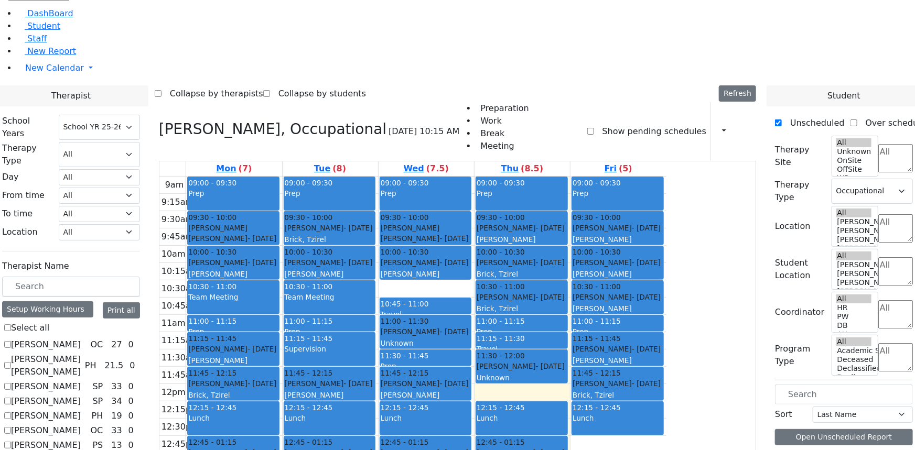
scroll to position [1267, 0]
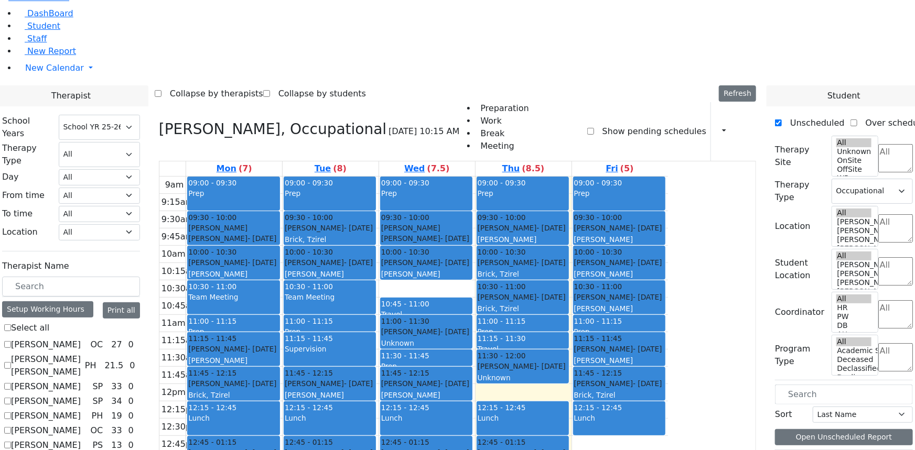
drag, startPoint x: 325, startPoint y: 355, endPoint x: 329, endPoint y: 367, distance: 12.3
click at [329, 367] on div "9am 9:15am 9:30am 9:45am 10am 10:15am 10:30am 10:45am 11am 11:15am 11:30am 11:4…" at bounding box center [413, 384] width 508 height 415
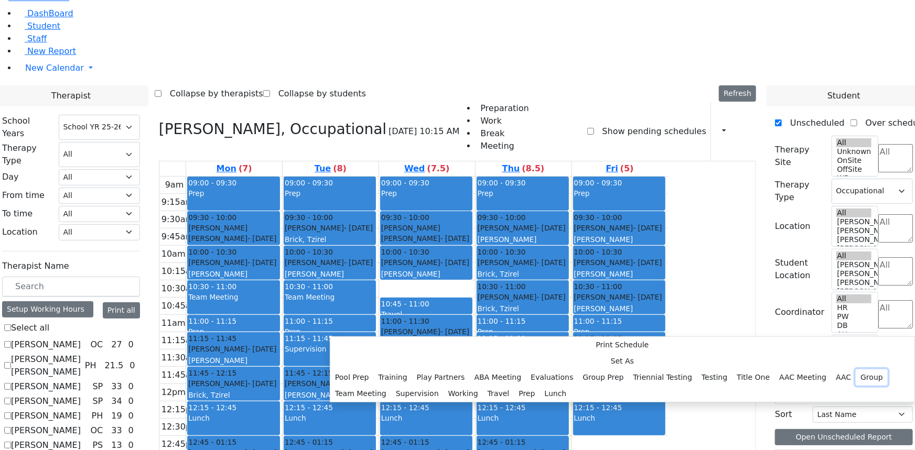
click at [856, 370] on button "Group" at bounding box center [872, 378] width 32 height 16
select select "1"
select select "13:15:00"
select select "13:45:00"
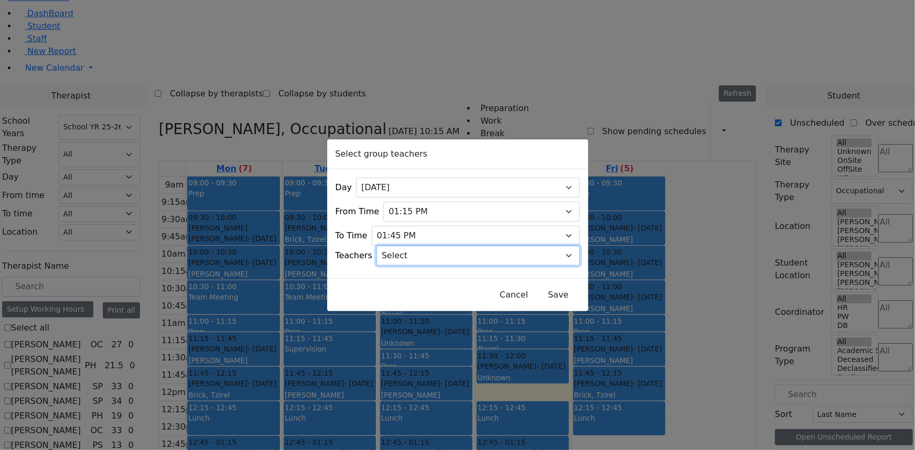
click at [412, 251] on select "Select [PERSON_NAME], [PERSON_NAME], [PERSON_NAME] ([PERSON_NAME]), [PERSON_NAM…" at bounding box center [477, 256] width 203 height 20
select select "[PERSON_NAME], [PERSON_NAME]"
click at [389, 246] on select "Select [PERSON_NAME], [PERSON_NAME], [PERSON_NAME] ([PERSON_NAME]), [PERSON_NAM…" at bounding box center [477, 256] width 203 height 20
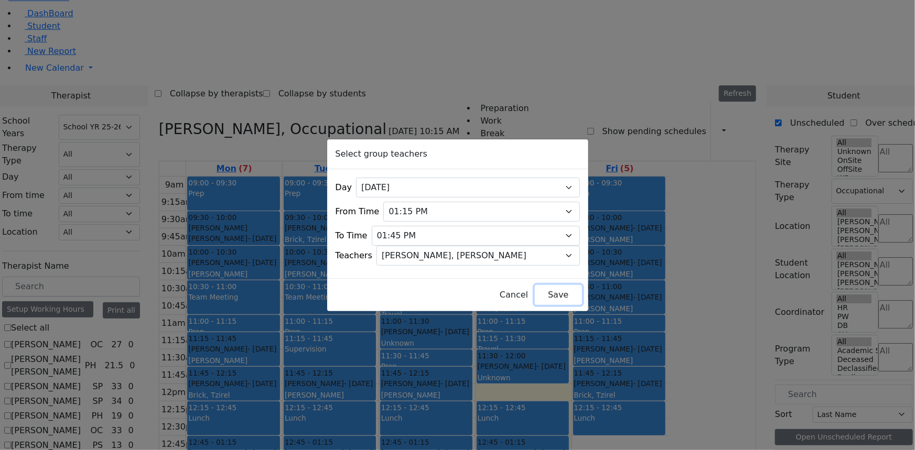
click at [535, 288] on button "Save" at bounding box center [558, 295] width 47 height 20
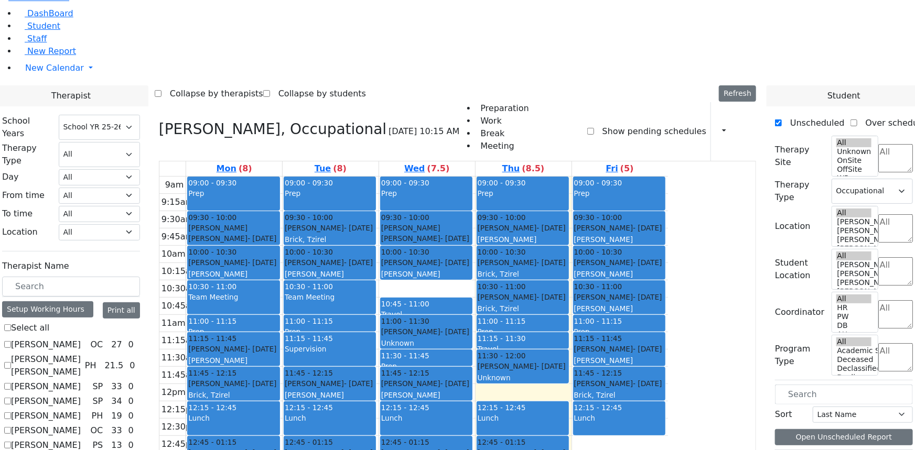
checkbox input "false"
select select
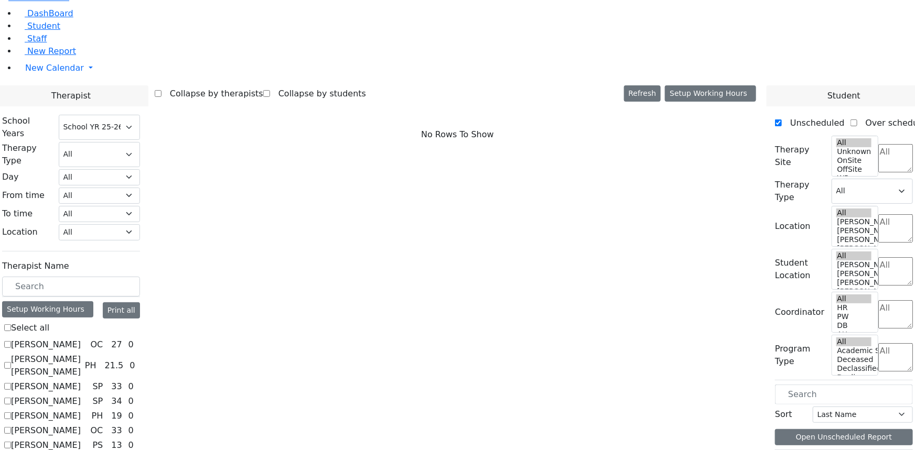
scroll to position [123, 0]
checkbox input "true"
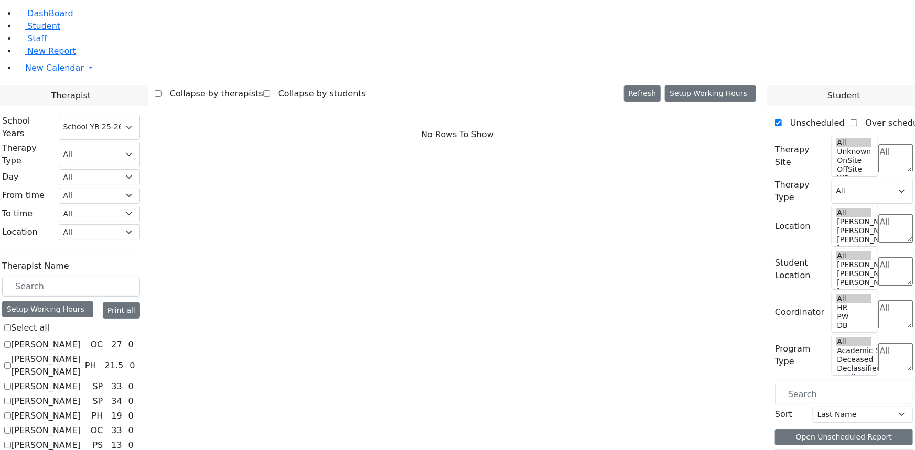
select select "1"
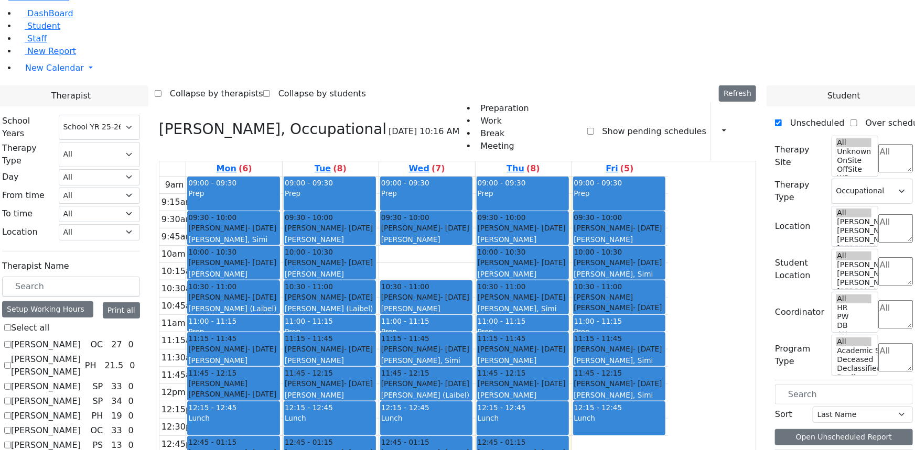
drag, startPoint x: 419, startPoint y: 362, endPoint x: 358, endPoint y: 355, distance: 61.7
click at [358, 355] on tr "09:00 - 09:30 Prep 09:30 - 10:00 [PERSON_NAME] - [DATE] [PERSON_NAME] 10:00 - 1…" at bounding box center [413, 384] width 508 height 415
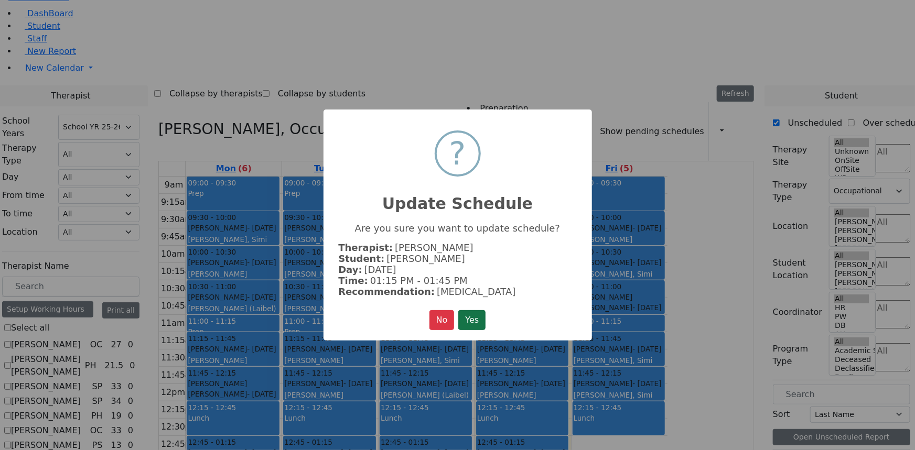
click at [476, 320] on button "Yes" at bounding box center [471, 320] width 27 height 20
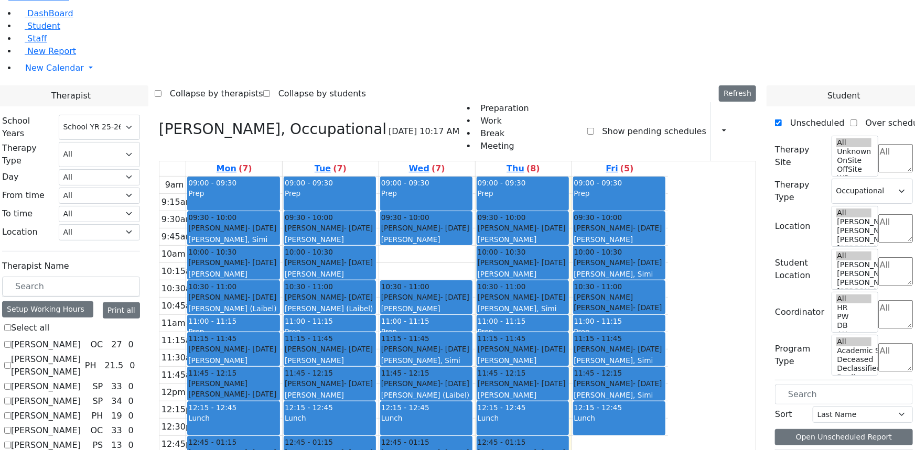
drag, startPoint x: 423, startPoint y: 355, endPoint x: 424, endPoint y: 364, distance: 9.0
click at [424, 367] on div "9am 9:15am 9:30am 9:45am 10am 10:15am 10:30am 10:45am 11am 11:15am 11:30am 11:4…" at bounding box center [413, 384] width 508 height 415
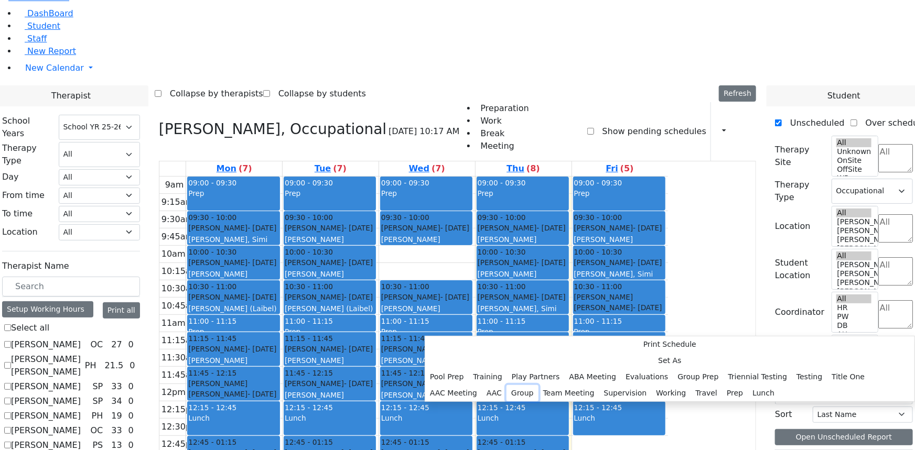
click at [538, 385] on button "Group" at bounding box center [522, 393] width 32 height 16
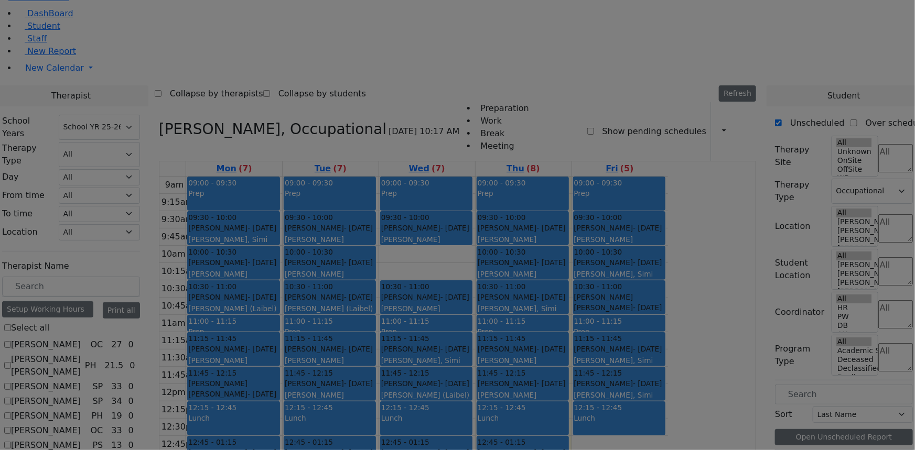
select select "2"
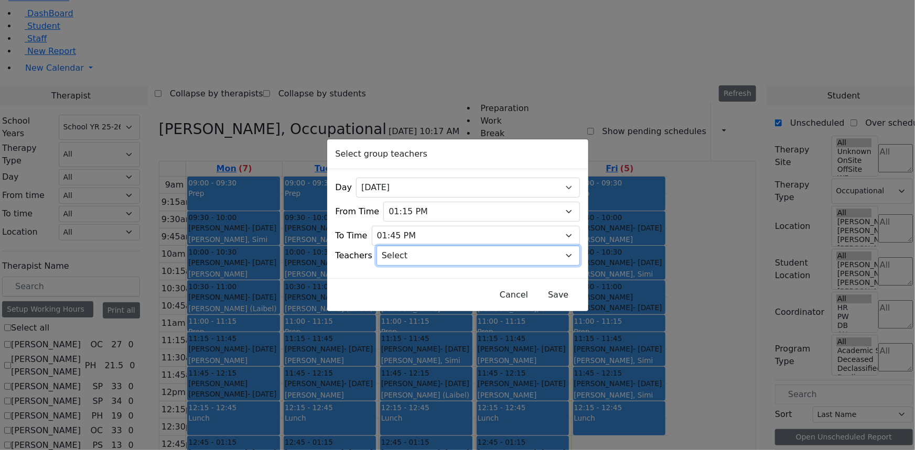
click at [425, 248] on select "Select [PERSON_NAME], [PERSON_NAME], [PERSON_NAME] ([PERSON_NAME]), [PERSON_NAM…" at bounding box center [477, 256] width 203 height 20
select select "[PERSON_NAME], [PERSON_NAME]"
click at [389, 246] on select "Select [PERSON_NAME], [PERSON_NAME], [PERSON_NAME] ([PERSON_NAME]), [PERSON_NAM…" at bounding box center [477, 256] width 203 height 20
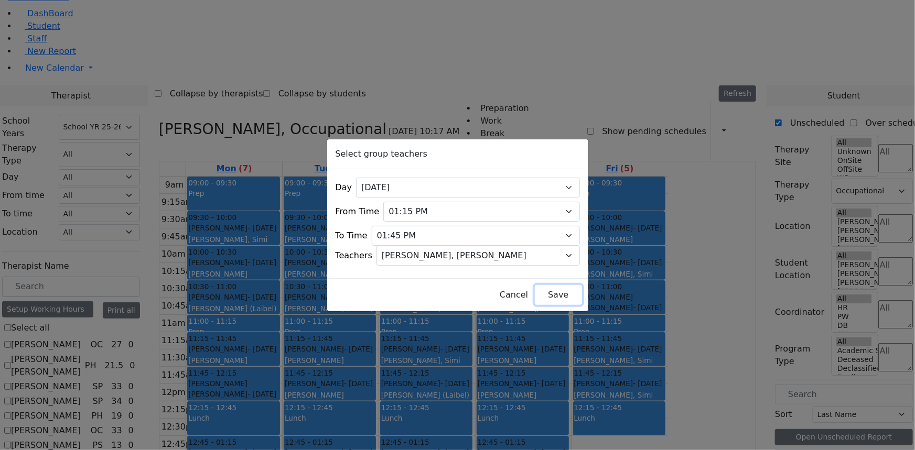
click at [540, 291] on button "Save" at bounding box center [558, 295] width 47 height 20
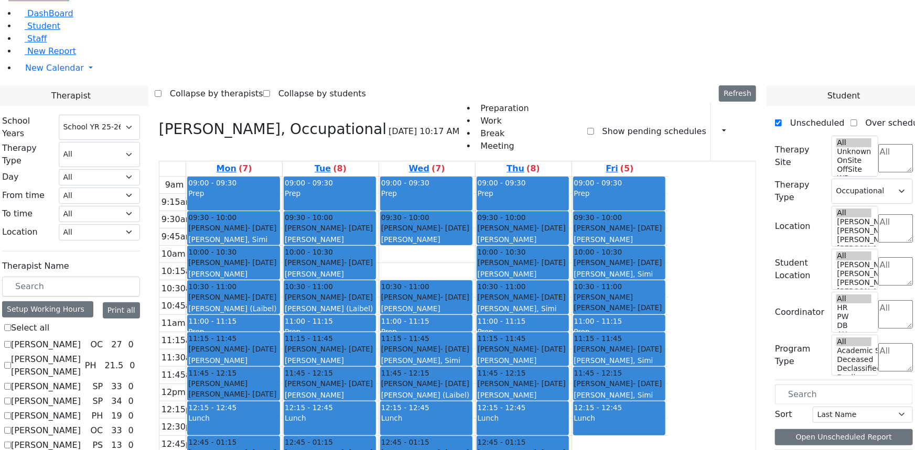
checkbox input "false"
select select
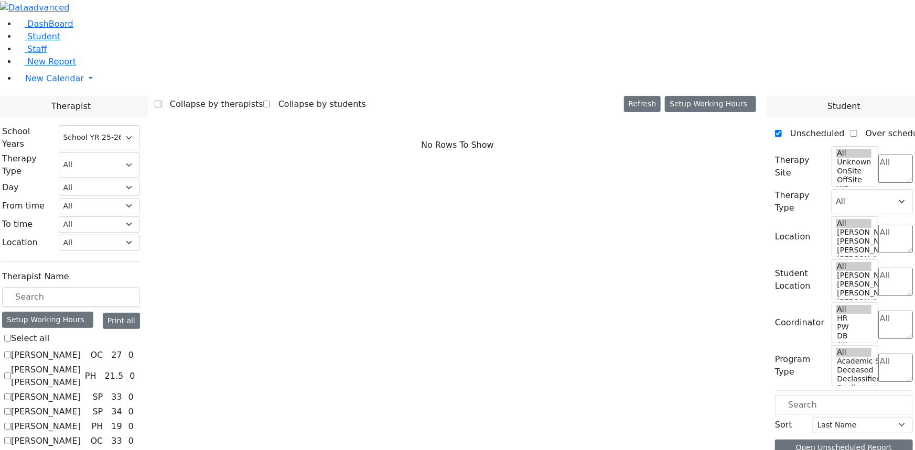
scroll to position [0, 0]
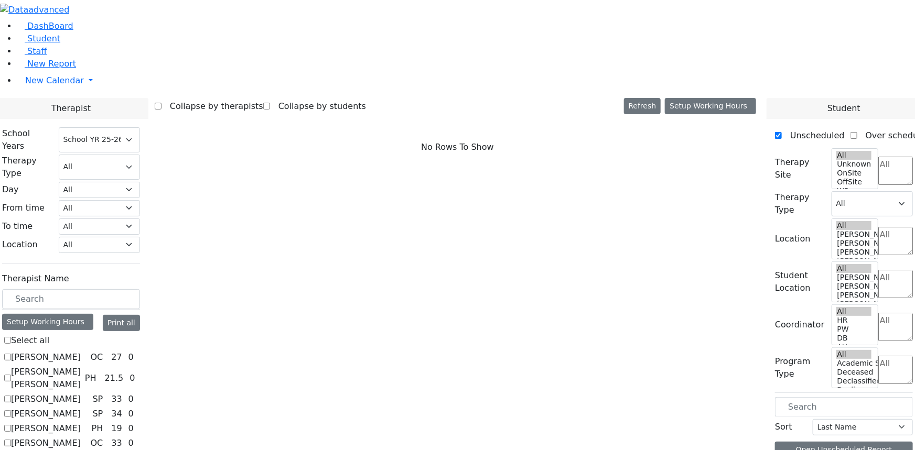
click at [81, 351] on label "[PERSON_NAME]" at bounding box center [46, 357] width 70 height 13
click at [11, 354] on input "[PERSON_NAME]" at bounding box center [7, 357] width 7 height 7
checkbox input "true"
select select "1"
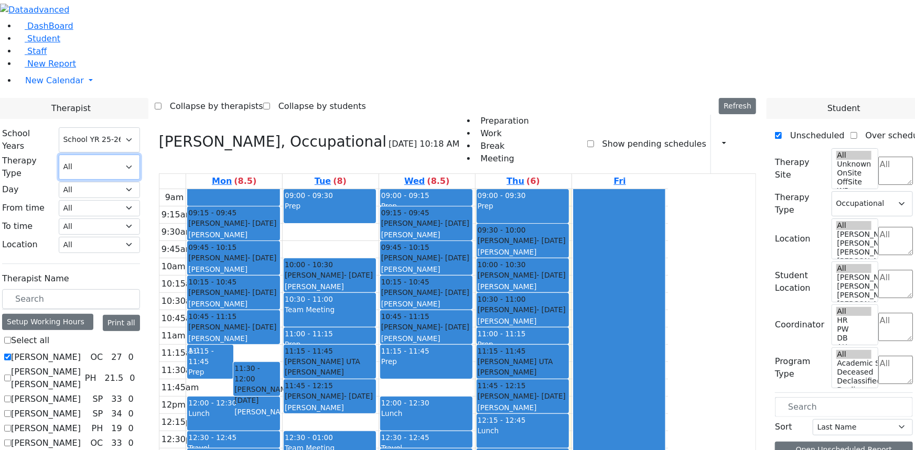
click at [140, 155] on select "All Psych Hearing Vision Speech Physical Occupational" at bounding box center [99, 167] width 81 height 25
select select "1"
click at [140, 155] on select "All Psych Hearing Vision Speech Physical Occupational" at bounding box center [99, 167] width 81 height 25
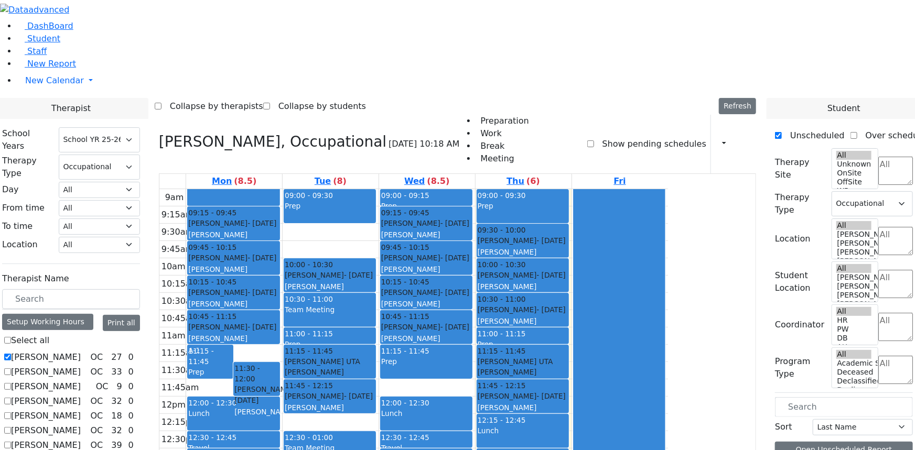
checkbox input "true"
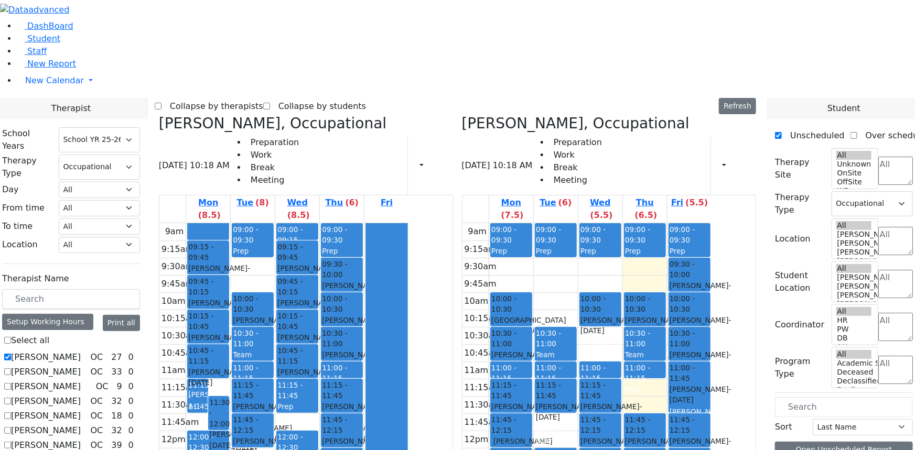
scroll to position [0, 0]
click at [81, 351] on label "[PERSON_NAME]" at bounding box center [46, 357] width 70 height 13
click at [11, 354] on input "[PERSON_NAME]" at bounding box center [7, 357] width 7 height 7
checkbox input "false"
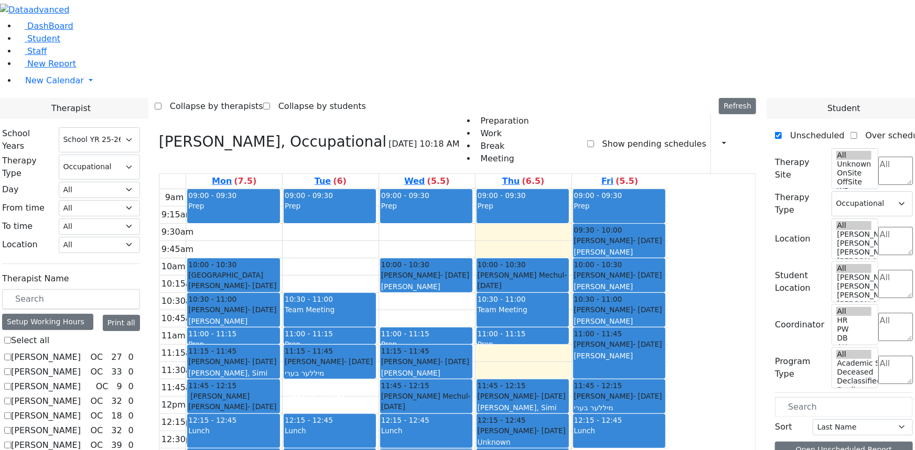
drag, startPoint x: 515, startPoint y: 375, endPoint x: 513, endPoint y: 345, distance: 30.0
click at [475, 345] on div "09:00 - 09:30 Prep 10:00 - 10:30 [PERSON_NAME] - [DATE] [PERSON_NAME] 11:00 - 1…" at bounding box center [427, 396] width 96 height 415
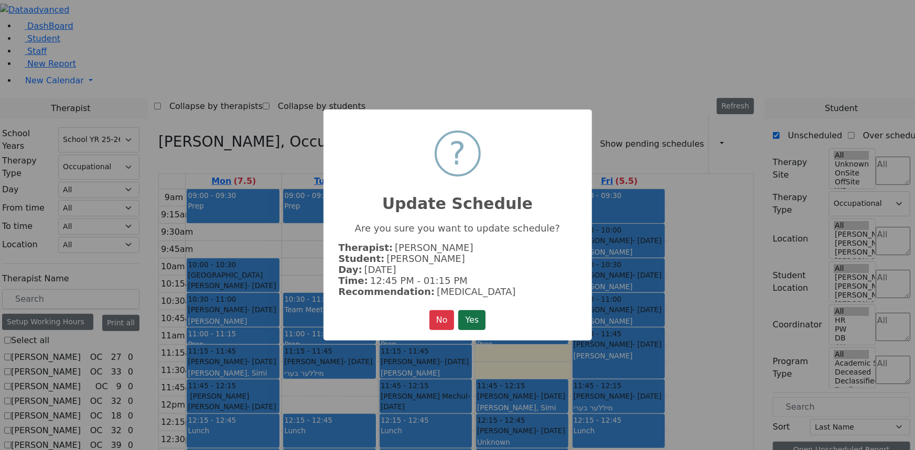
click at [467, 314] on button "Yes" at bounding box center [471, 320] width 27 height 20
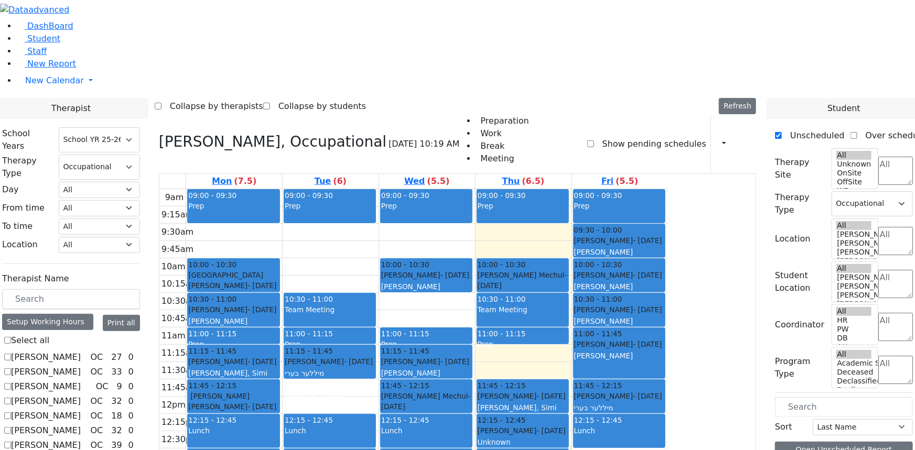
drag, startPoint x: 508, startPoint y: 367, endPoint x: 508, endPoint y: 377, distance: 9.4
click at [508, 380] on div "9am 9:15am 9:30am 9:45am 10am 10:15am 10:30am 10:45am 11am 11:15am 11:30am 11:4…" at bounding box center [413, 396] width 508 height 415
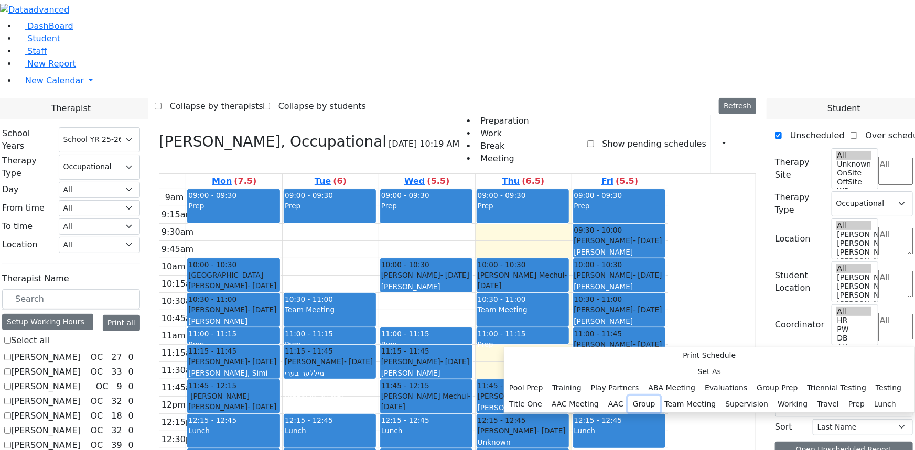
click at [628, 396] on button "Group" at bounding box center [644, 404] width 32 height 16
select select "3"
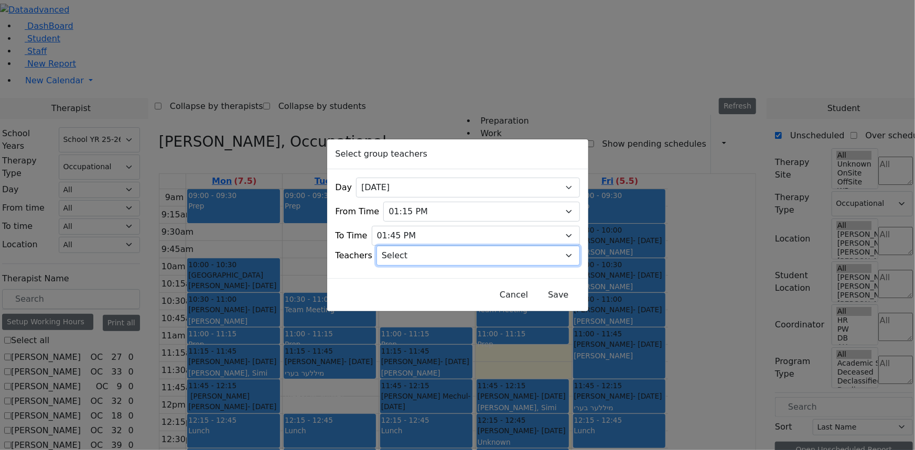
click at [411, 248] on select "Select [PERSON_NAME], [PERSON_NAME], [PERSON_NAME] ([PERSON_NAME]), [PERSON_NAM…" at bounding box center [477, 256] width 203 height 20
select select "[PERSON_NAME] ([PERSON_NAME]), [PERSON_NAME] ([PERSON_NAME])"
click at [389, 246] on select "Select [PERSON_NAME], [PERSON_NAME], [PERSON_NAME] ([PERSON_NAME]), [PERSON_NAM…" at bounding box center [477, 256] width 203 height 20
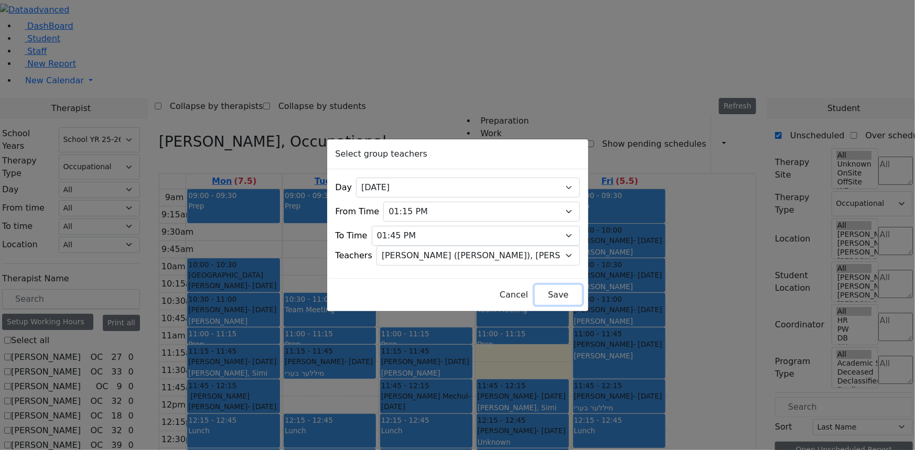
click at [538, 290] on button "Save" at bounding box center [558, 295] width 47 height 20
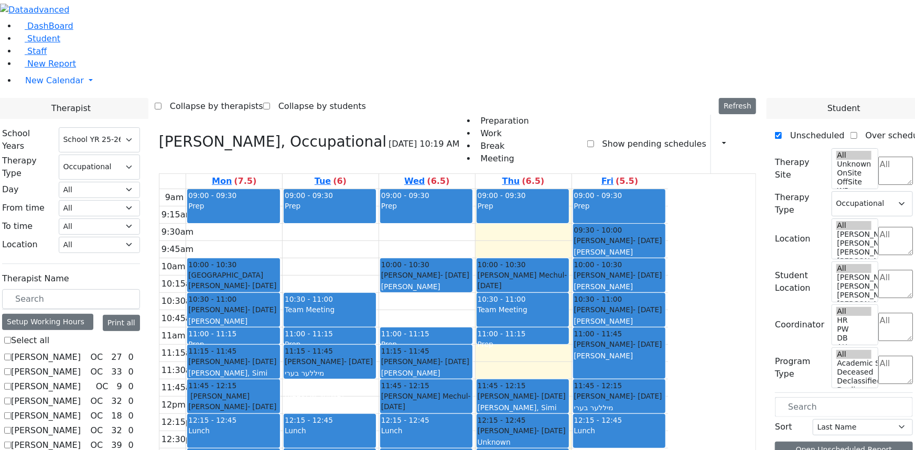
checkbox input "false"
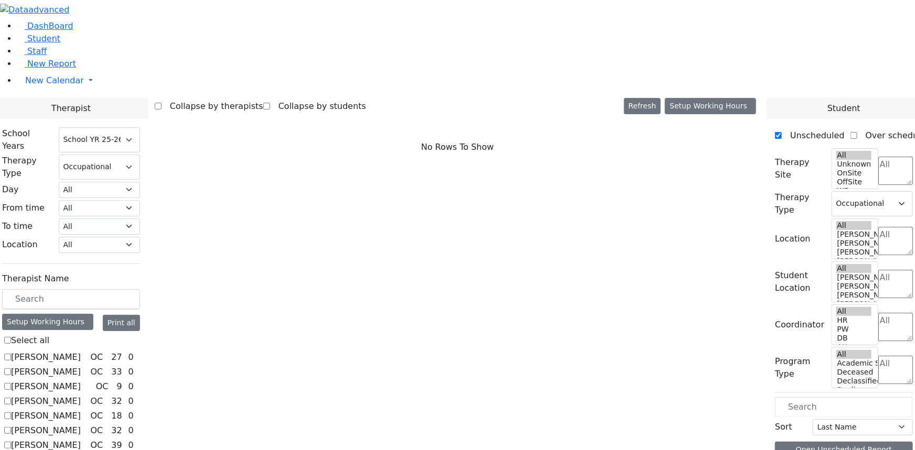
scroll to position [95, 0]
checkbox input "true"
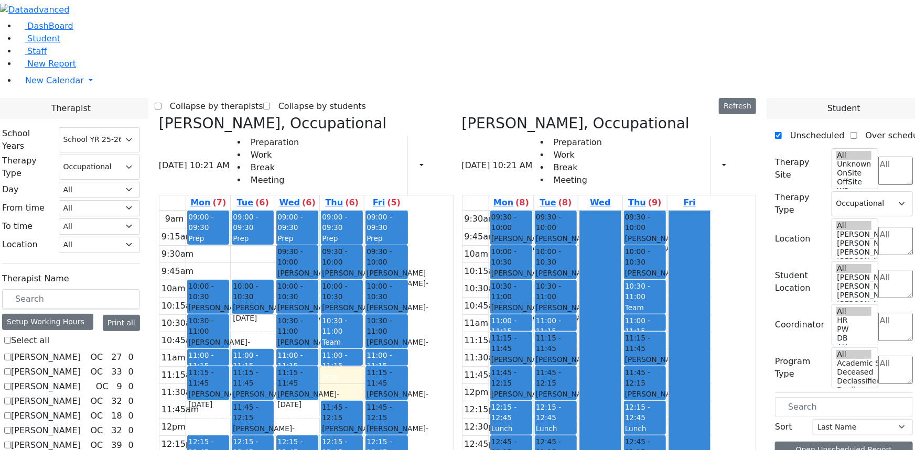
checkbox input "false"
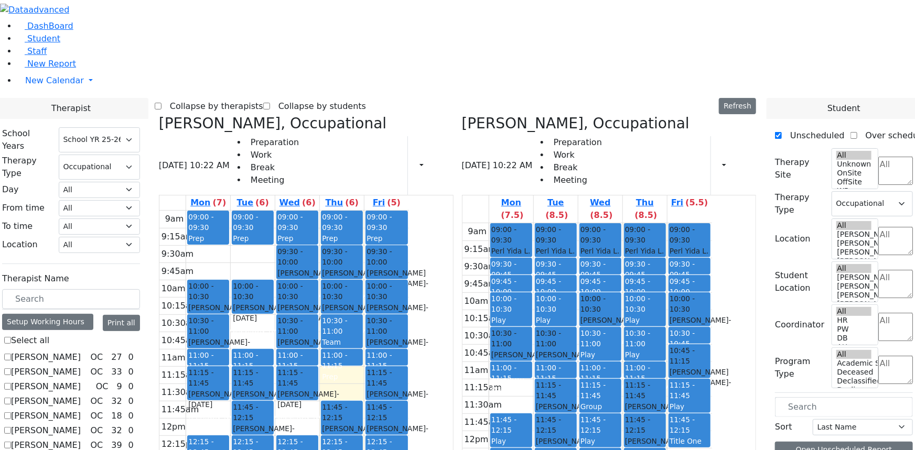
checkbox input "false"
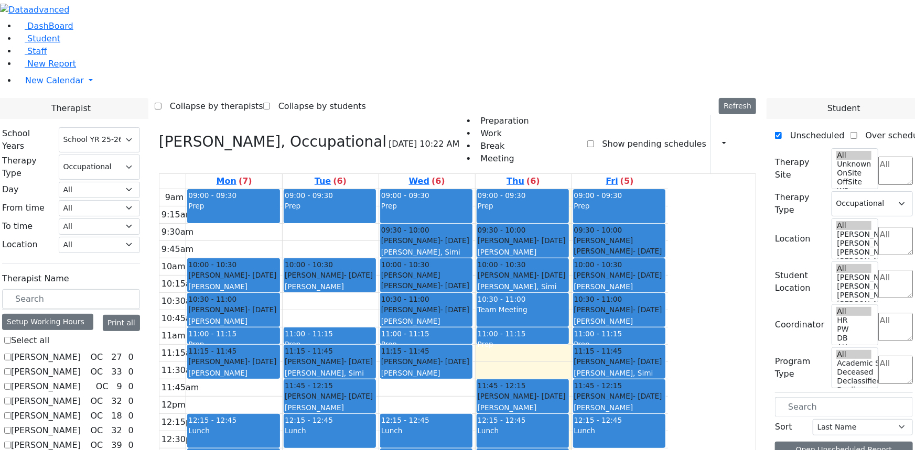
scroll to position [13, 0]
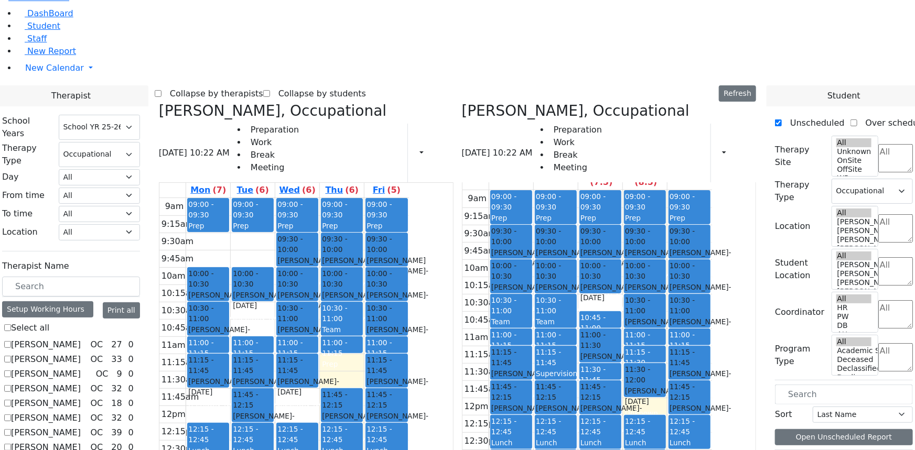
scroll to position [0, 0]
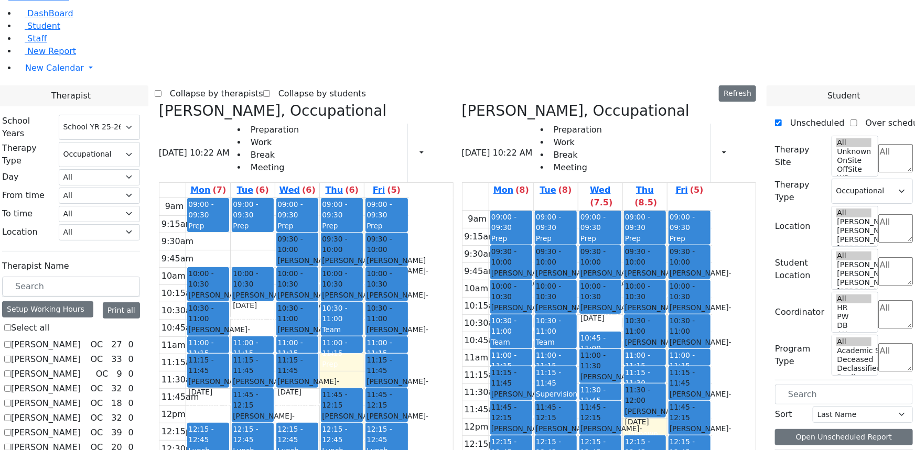
checkbox input "false"
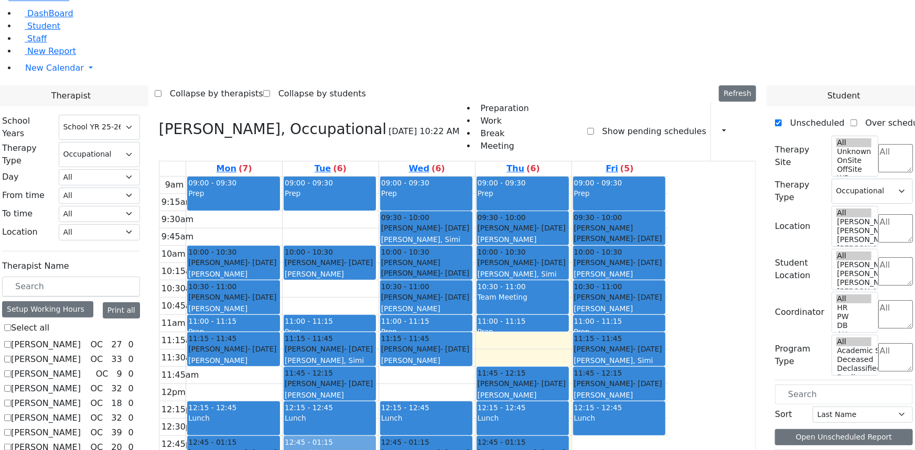
drag, startPoint x: 425, startPoint y: 372, endPoint x: 429, endPoint y: 343, distance: 28.6
click at [378, 343] on div "09:00 - 09:30 Prep 10:00 - 10:30 [PERSON_NAME] - [DATE] [PERSON_NAME] 11:00 - 1…" at bounding box center [331, 384] width 96 height 415
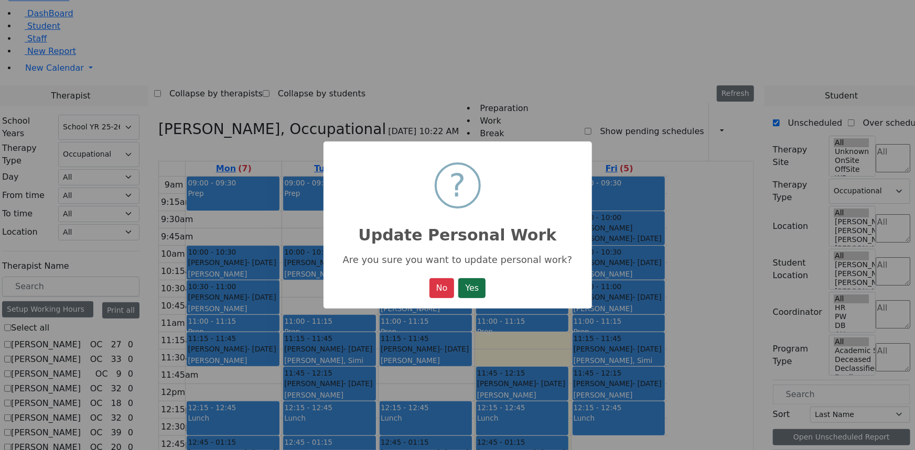
drag, startPoint x: 474, startPoint y: 290, endPoint x: 460, endPoint y: 320, distance: 32.8
click at [474, 291] on button "Yes" at bounding box center [471, 288] width 27 height 20
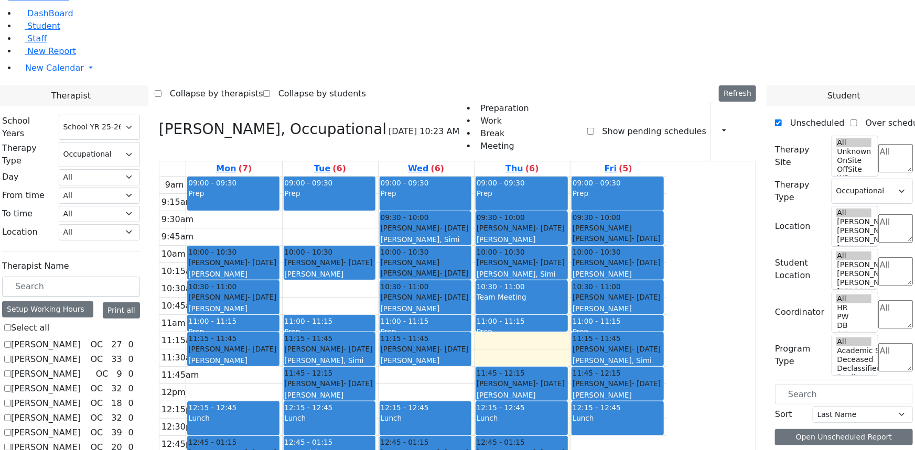
scroll to position [261, 0]
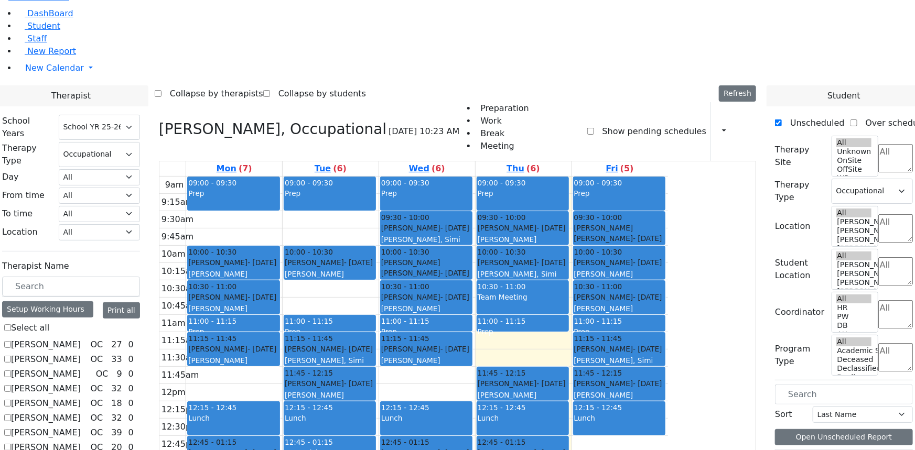
drag, startPoint x: 411, startPoint y: 355, endPoint x: 413, endPoint y: 364, distance: 9.0
click at [414, 367] on div "9am 9:15am 9:30am 9:45am 10am 10:15am 10:30am 10:45am 11am 11:15am 11:30am 11:4…" at bounding box center [413, 384] width 508 height 415
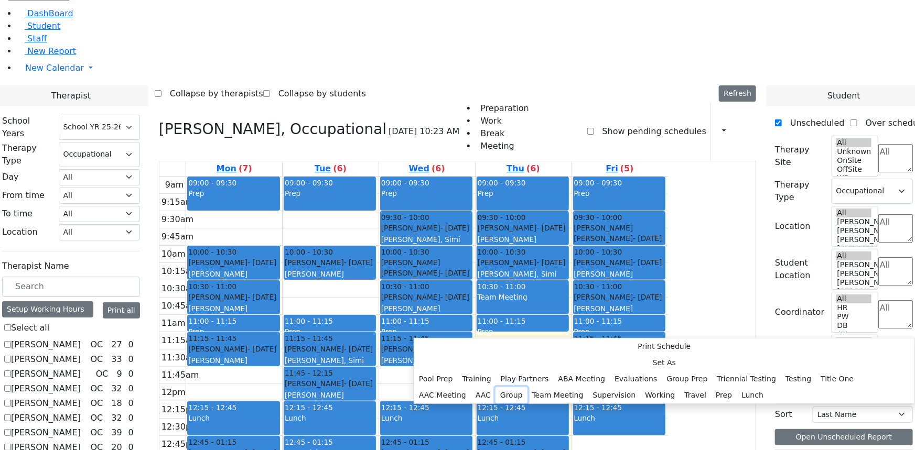
click at [527, 387] on button "Group" at bounding box center [511, 395] width 32 height 16
select select "2"
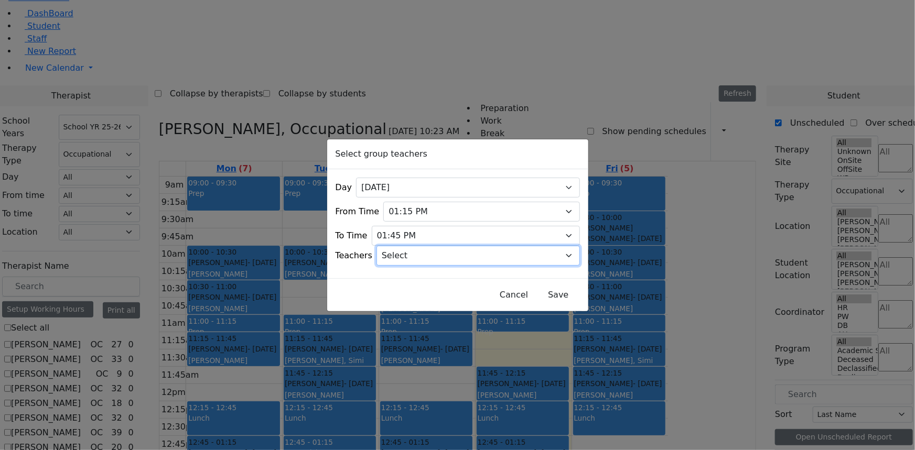
click at [425, 253] on select "Select [PERSON_NAME], [PERSON_NAME], [PERSON_NAME] ([PERSON_NAME]), [PERSON_NAM…" at bounding box center [477, 256] width 203 height 20
select select "[PERSON_NAME]"
click at [389, 246] on select "Select [PERSON_NAME], [PERSON_NAME], [PERSON_NAME] ([PERSON_NAME]), [PERSON_NAM…" at bounding box center [477, 256] width 203 height 20
click at [535, 289] on button "Save" at bounding box center [558, 295] width 47 height 20
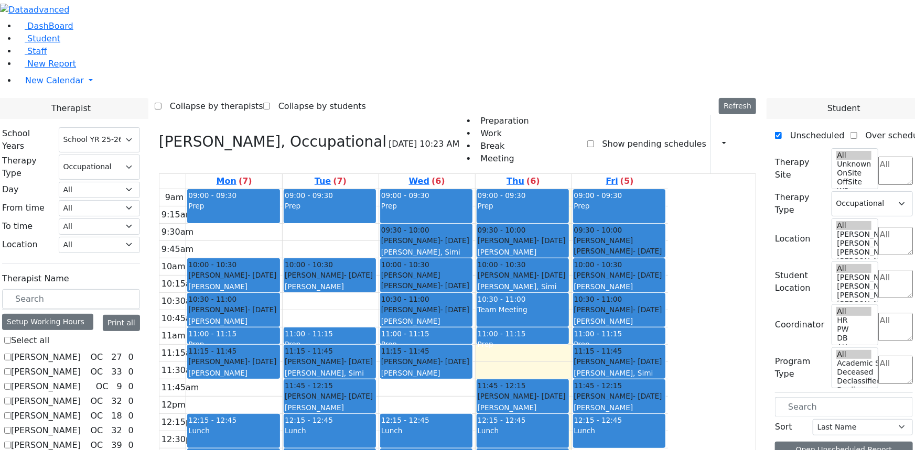
scroll to position [0, 0]
click at [159, 133] on icon at bounding box center [159, 141] width 0 height 17
checkbox input "false"
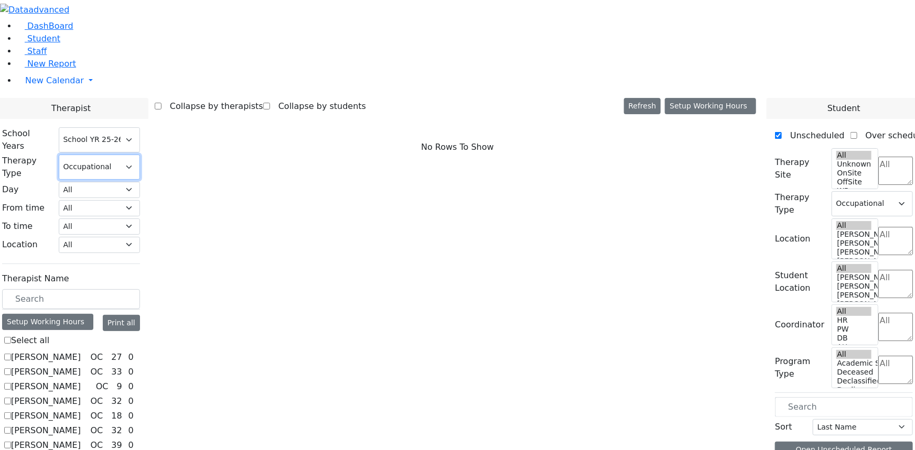
click at [140, 155] on select "All Psych Hearing Vision Speech Physical Occupational" at bounding box center [99, 167] width 81 height 25
select select
click at [140, 155] on select "All Psych Hearing Vision Speech Physical Occupational" at bounding box center [99, 167] width 81 height 25
select select
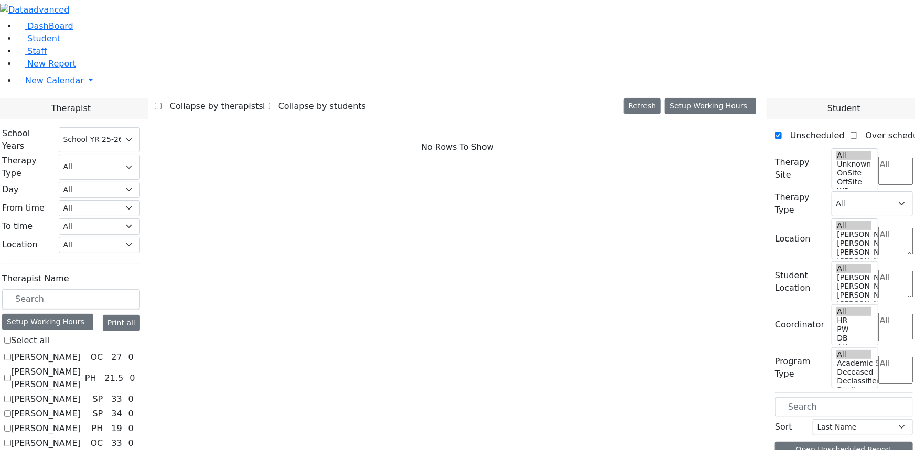
checkbox input "true"
select select "2"
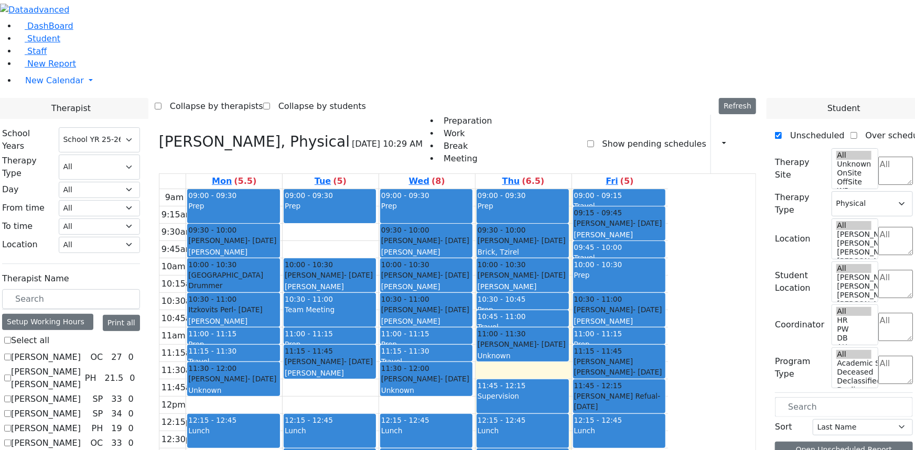
drag, startPoint x: 518, startPoint y: 374, endPoint x: 510, endPoint y: 341, distance: 34.7
click at [475, 341] on div "09:00 - 09:30 Prep 09:30 - 10:00 [PERSON_NAME] - [DATE] [PERSON_NAME] 10:00 - 1…" at bounding box center [427, 396] width 96 height 415
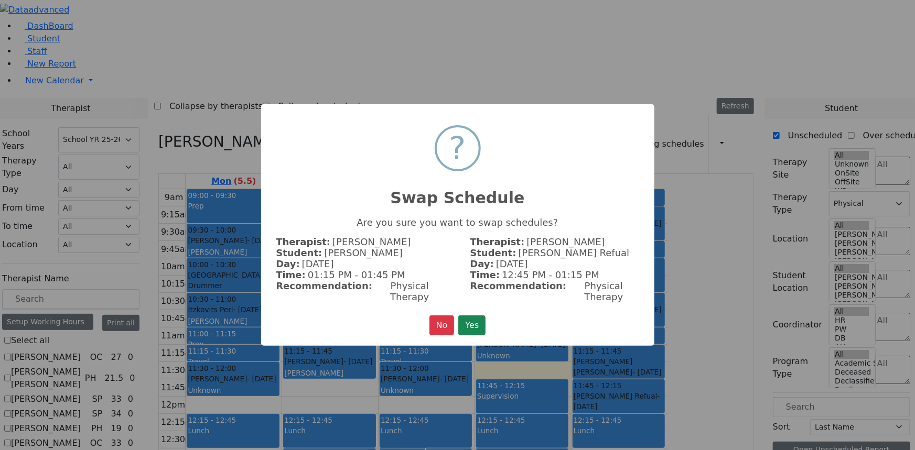
click at [465, 316] on button "Yes" at bounding box center [471, 326] width 27 height 20
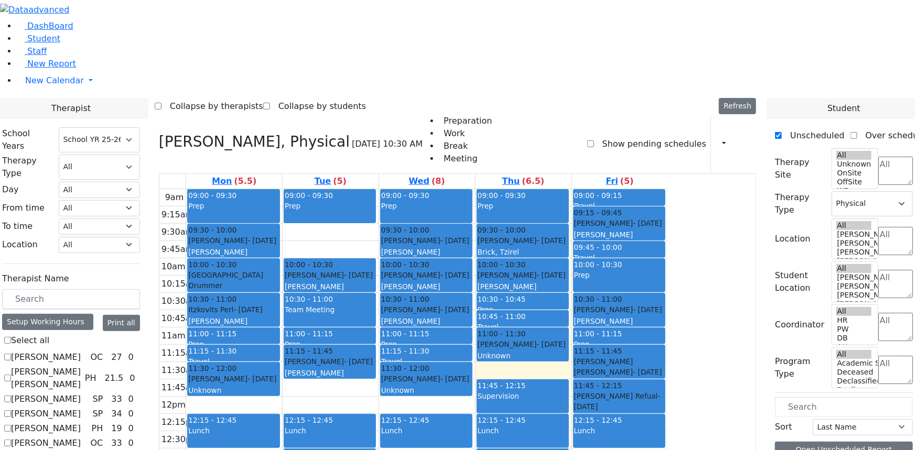
drag, startPoint x: 513, startPoint y: 337, endPoint x: 513, endPoint y: 365, distance: 28.3
click at [475, 366] on div "09:00 - 09:30 Prep 09:30 - 10:00 [PERSON_NAME] - [DATE] [PERSON_NAME] 10:00 - 1…" at bounding box center [427, 396] width 96 height 415
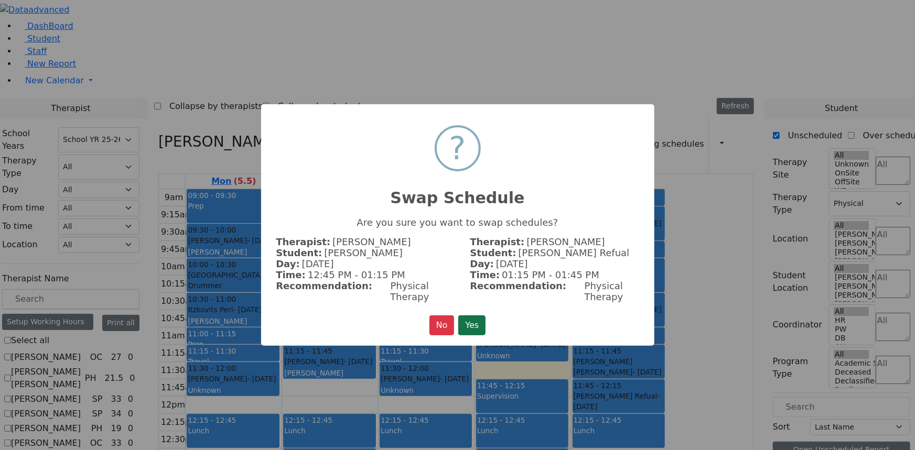
click at [471, 323] on button "Yes" at bounding box center [471, 326] width 27 height 20
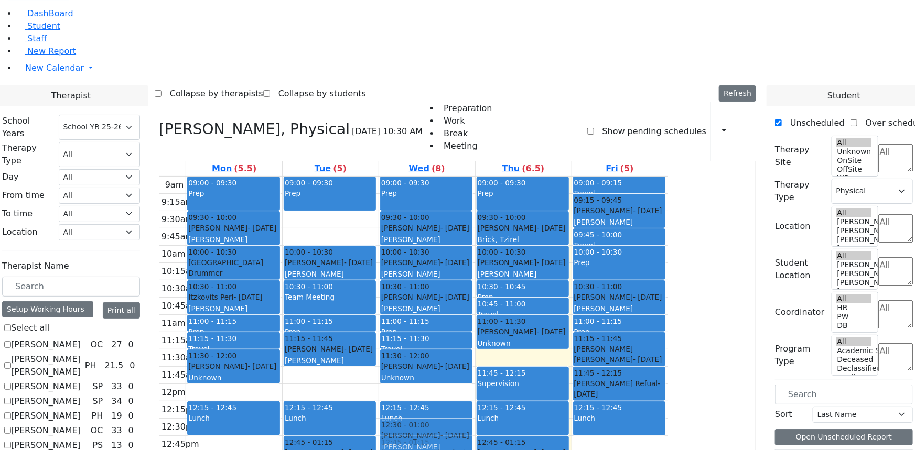
scroll to position [0, 0]
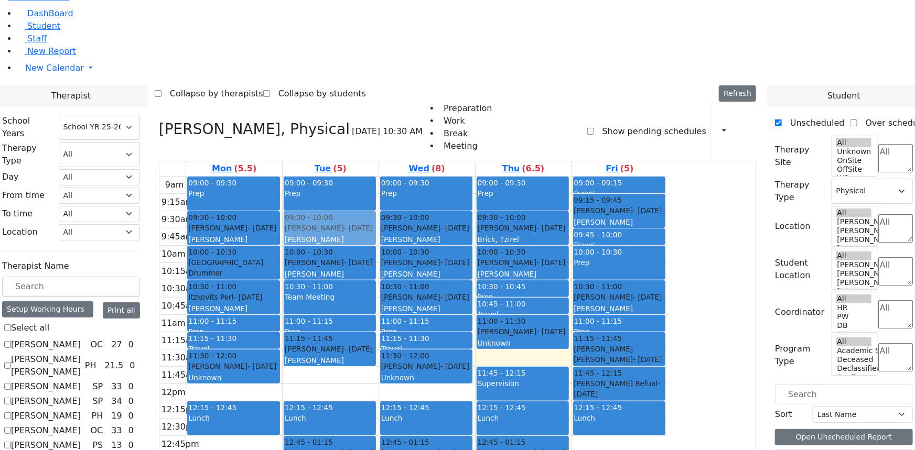
drag, startPoint x: 512, startPoint y: 329, endPoint x: 417, endPoint y: 106, distance: 242.2
click at [416, 177] on tr "09:00 - 09:30 Prep 09:30 - 10:00 [PERSON_NAME] - [DATE] [PERSON_NAME] 10:00 - 1…" at bounding box center [413, 384] width 508 height 415
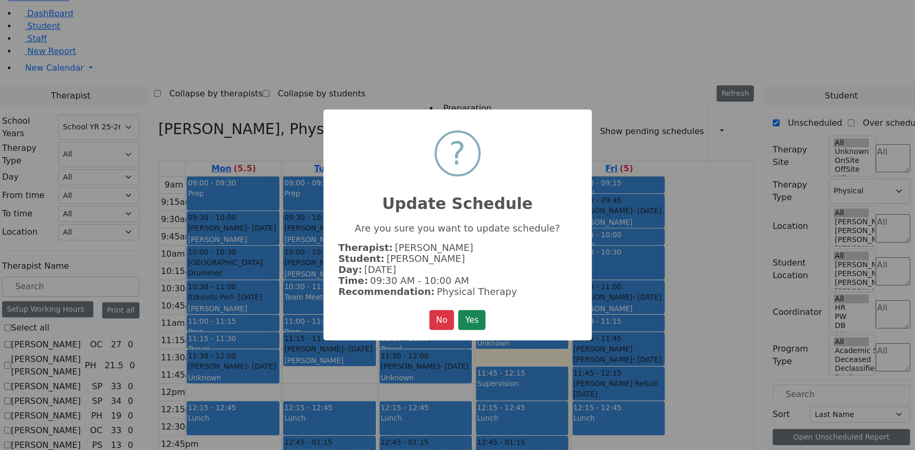
click at [477, 314] on button "Yes" at bounding box center [471, 320] width 27 height 20
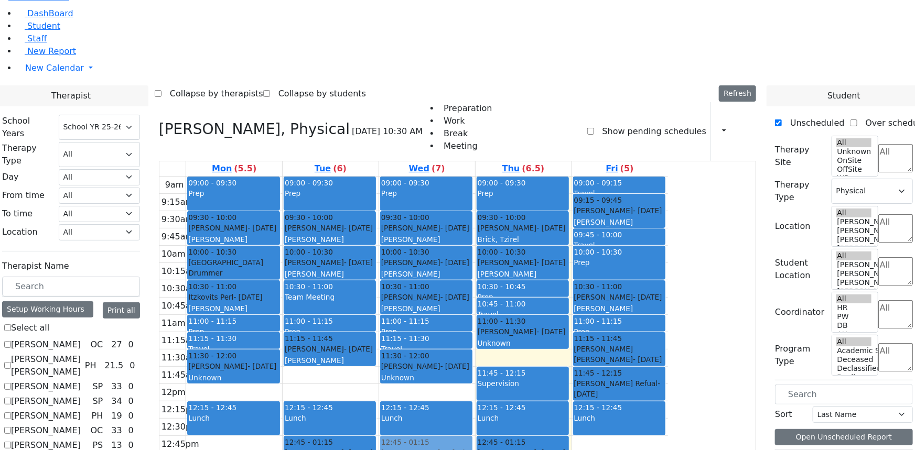
drag, startPoint x: 504, startPoint y: 327, endPoint x: 508, endPoint y: 334, distance: 8.7
click at [475, 327] on div "09:00 - 09:30 Prep 09:30 - 10:00 [PERSON_NAME] - [DATE] [PERSON_NAME] 10:00 - 1…" at bounding box center [427, 384] width 96 height 415
drag, startPoint x: 529, startPoint y: 358, endPoint x: 526, endPoint y: 367, distance: 9.8
click at [526, 369] on div "9am 9:15am 9:30am 9:45am 10am 10:15am 10:30am 10:45am 11am 11:15am 11:30am 11:4…" at bounding box center [413, 384] width 508 height 415
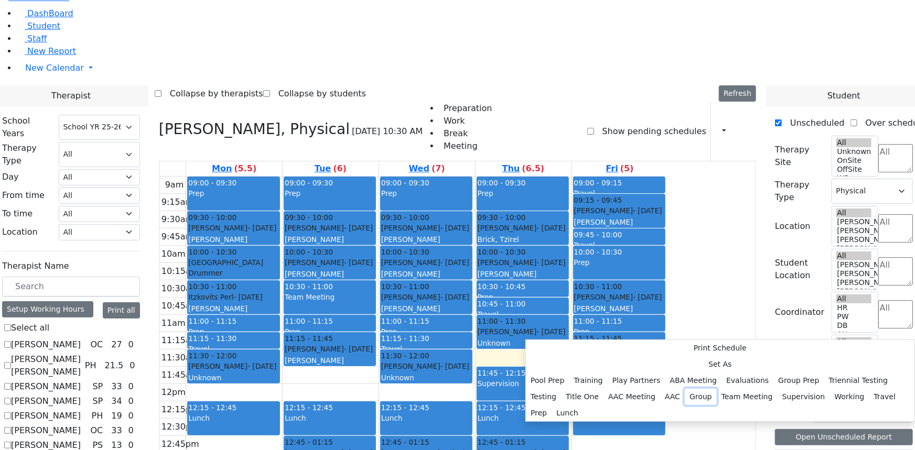
click at [685, 389] on button "Group" at bounding box center [701, 397] width 32 height 16
select select "3"
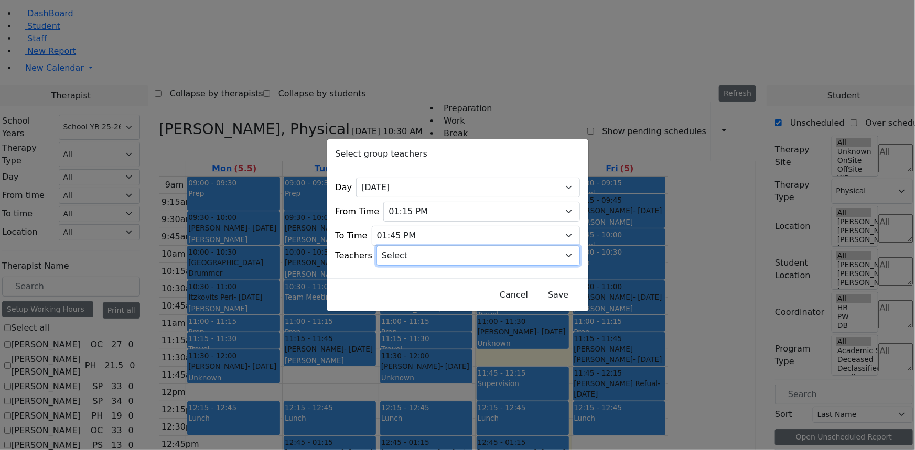
click at [558, 247] on select "Select [PERSON_NAME], [PERSON_NAME], [PERSON_NAME] ([PERSON_NAME]), [PERSON_NAM…" at bounding box center [477, 256] width 203 height 20
select select "[PERSON_NAME], [PERSON_NAME]"
click at [389, 246] on select "Select [PERSON_NAME], [PERSON_NAME], [PERSON_NAME] ([PERSON_NAME]), [PERSON_NAM…" at bounding box center [477, 256] width 203 height 20
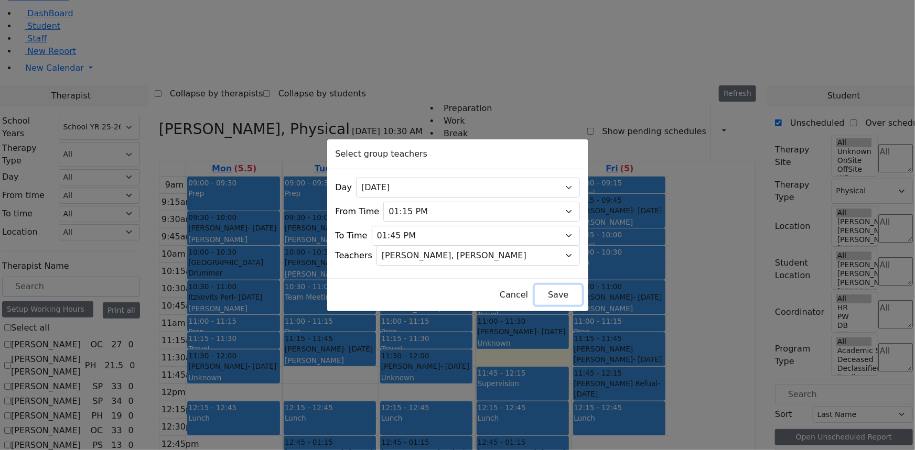
click at [535, 286] on button "Save" at bounding box center [558, 295] width 47 height 20
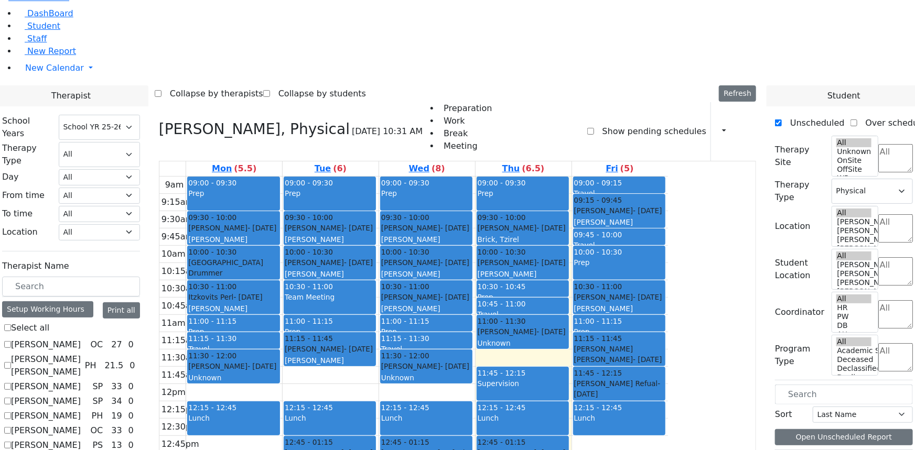
checkbox input "true"
select select
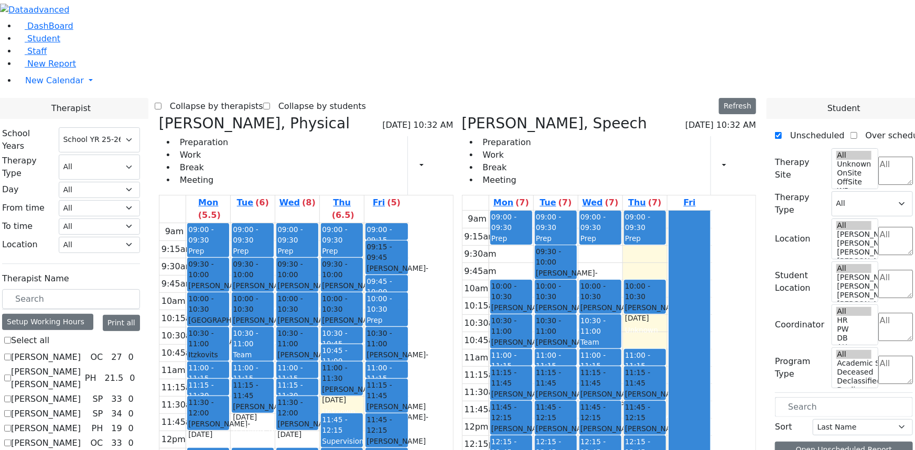
scroll to position [95, 0]
checkbox input "true"
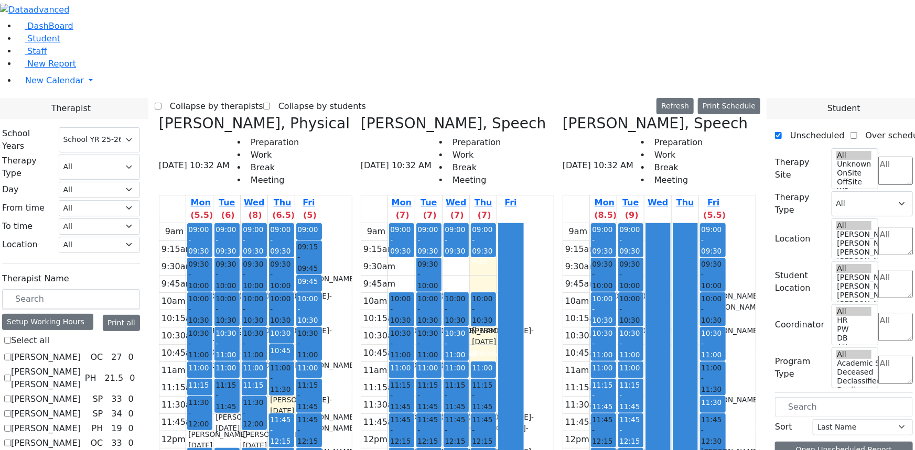
click at [70, 129] on aside "DashBoard Student Staff New Report New Calendar Calendar" at bounding box center [457, 64] width 915 height 129
drag, startPoint x: 533, startPoint y: 334, endPoint x: 513, endPoint y: 333, distance: 20.5
click at [513, 333] on tr "12:45 - 01:15 [PERSON_NAME] Shia - [DATE] [PERSON_NAME] 12:45 - 01:15 [PERSON_N…" at bounding box center [442, 430] width 163 height 415
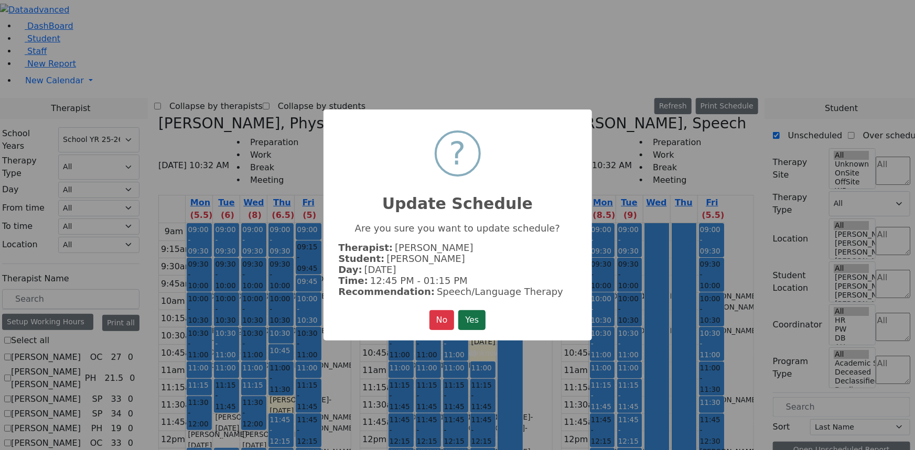
click at [477, 320] on button "Yes" at bounding box center [471, 320] width 27 height 20
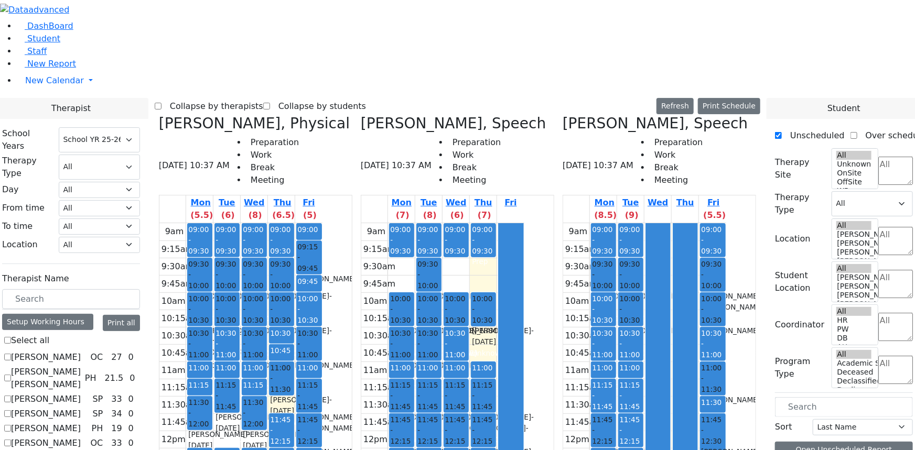
drag, startPoint x: 519, startPoint y: 322, endPoint x: 520, endPoint y: 336, distance: 13.1
click at [519, 343] on div "9am 9:15am 9:30am 9:45am 10am 10:15am 10:30am 10:45am 11am 11:15am 11:30am 11:4…" at bounding box center [442, 430] width 163 height 415
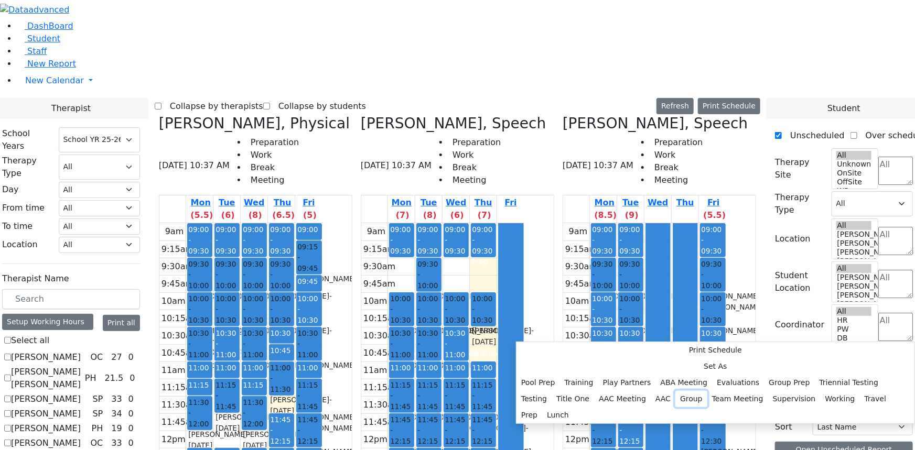
click at [675, 391] on button "Group" at bounding box center [691, 399] width 32 height 16
select select "12:45:00"
select select "13:15:00"
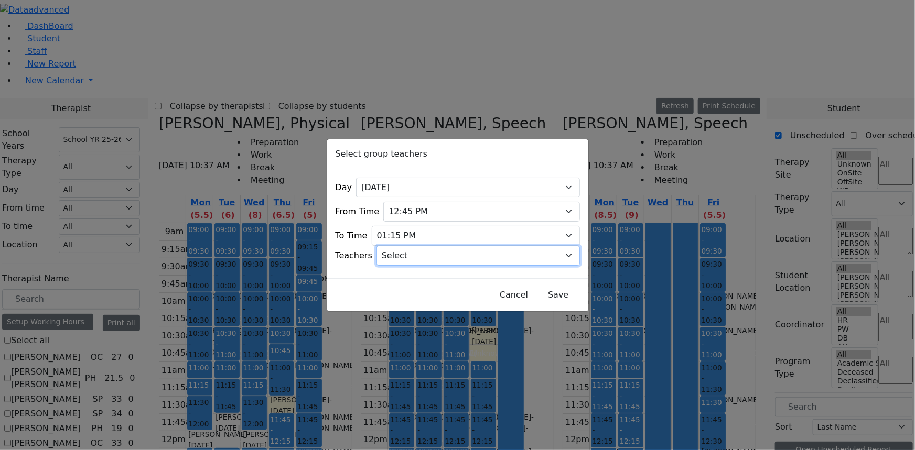
click at [419, 254] on select "Select [PERSON_NAME], [PERSON_NAME], [PERSON_NAME] ([PERSON_NAME]), [PERSON_NAM…" at bounding box center [477, 256] width 203 height 20
select select "Meira, [PERSON_NAME]"
click at [389, 246] on select "Select [PERSON_NAME], [PERSON_NAME], [PERSON_NAME] ([PERSON_NAME]), [PERSON_NAM…" at bounding box center [477, 256] width 203 height 20
click at [535, 288] on button "Save" at bounding box center [558, 295] width 47 height 20
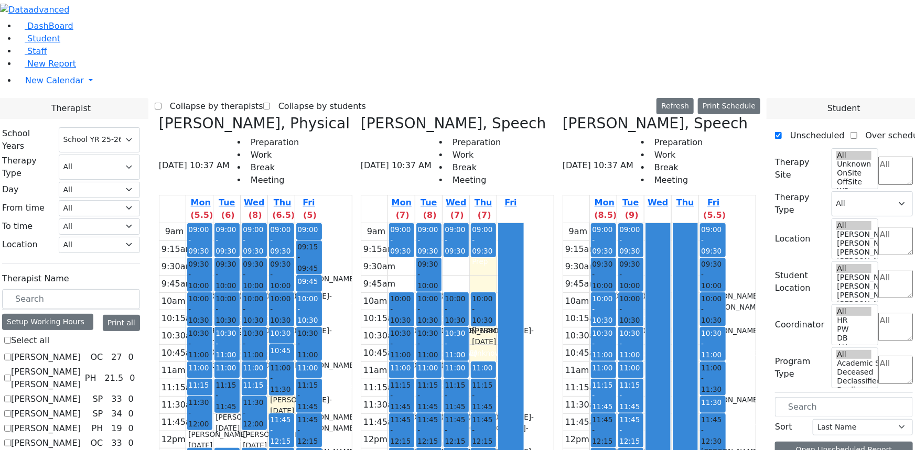
click at [361, 115] on icon at bounding box center [361, 123] width 0 height 17
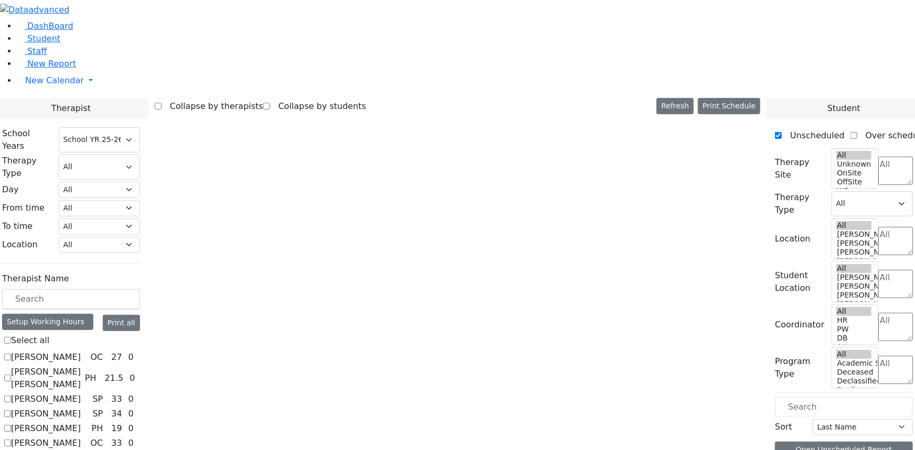
checkbox input "false"
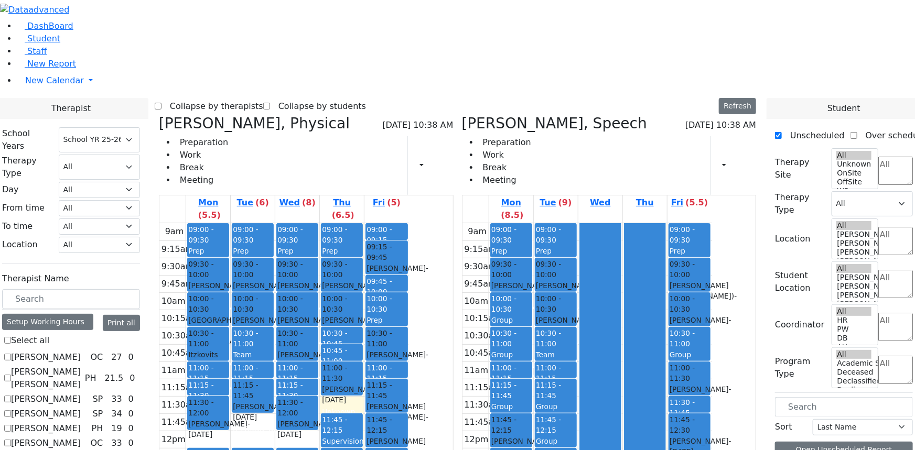
click at [518, 115] on div "[PERSON_NAME], Speech [DATE] 10:38 AM Preparation Work Break Meeting Print Sche…" at bounding box center [609, 350] width 303 height 471
click at [462, 115] on icon at bounding box center [462, 123] width 0 height 17
select select "2"
checkbox input "false"
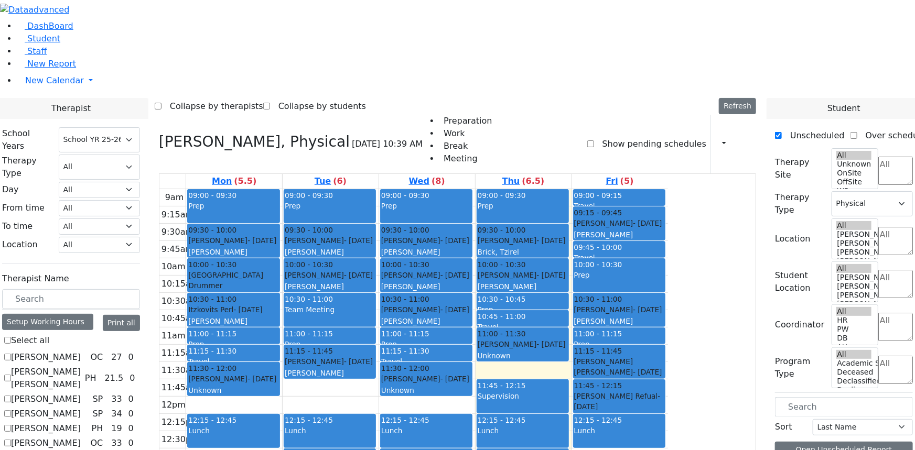
scroll to position [667, 0]
checkbox input "true"
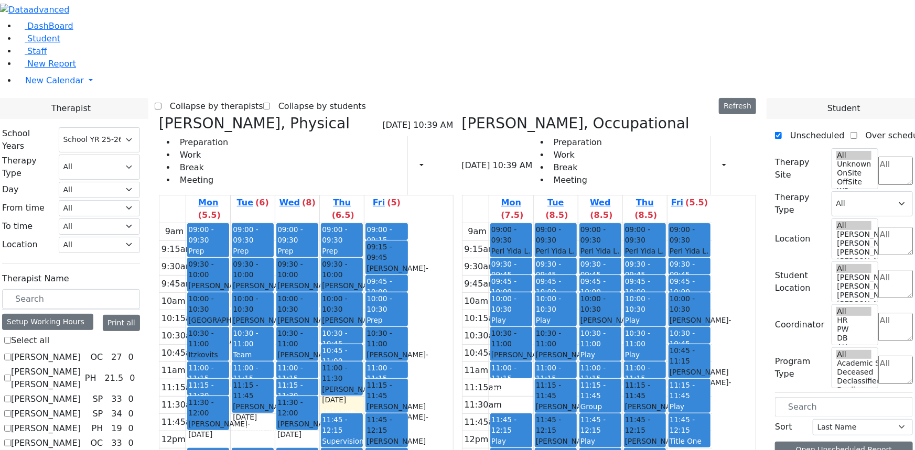
click at [159, 115] on icon at bounding box center [159, 123] width 0 height 17
select select "1"
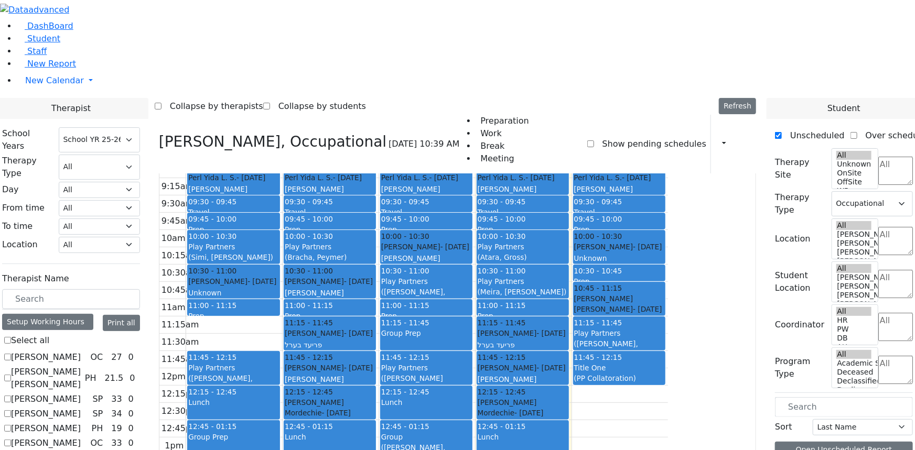
scroll to position [762, 0]
checkbox input "true"
select select
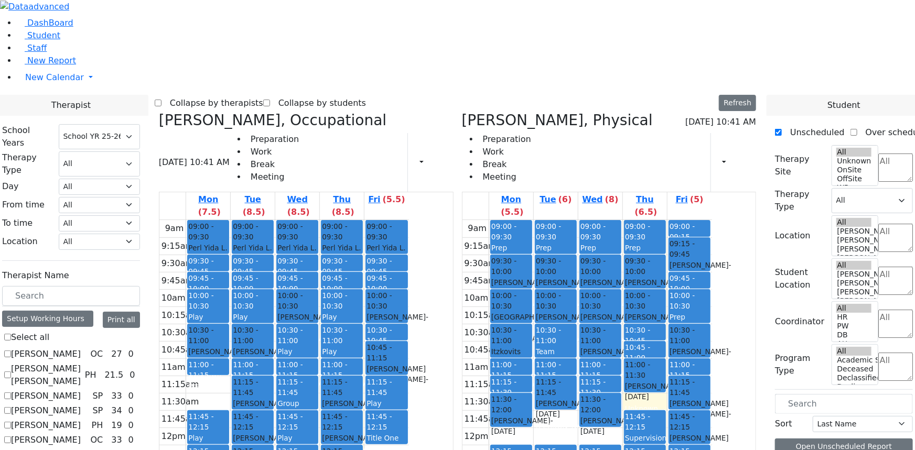
scroll to position [4, 0]
drag, startPoint x: 701, startPoint y: 311, endPoint x: 702, endPoint y: 417, distance: 106.4
click at [667, 417] on div "09:00 - 09:30 Prep 09:30 - 10:00 [PERSON_NAME] - [DATE] [PERSON_NAME][GEOGRAPHI…" at bounding box center [645, 427] width 44 height 415
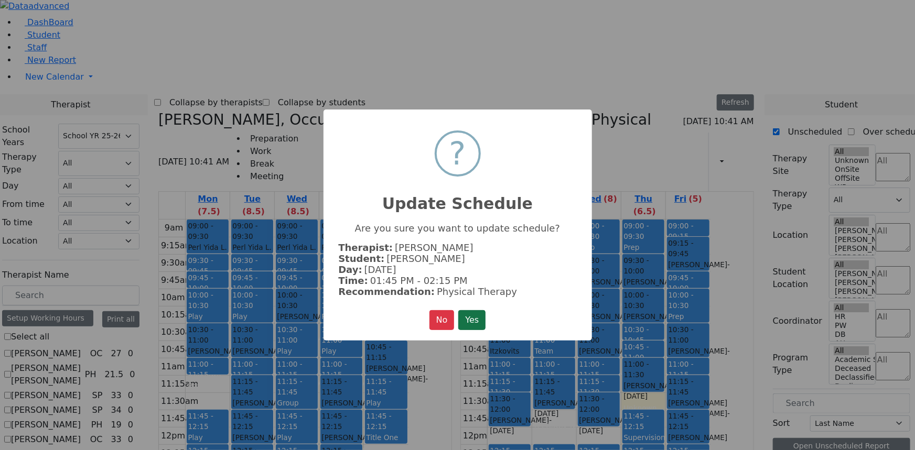
click at [469, 316] on button "Yes" at bounding box center [471, 320] width 27 height 20
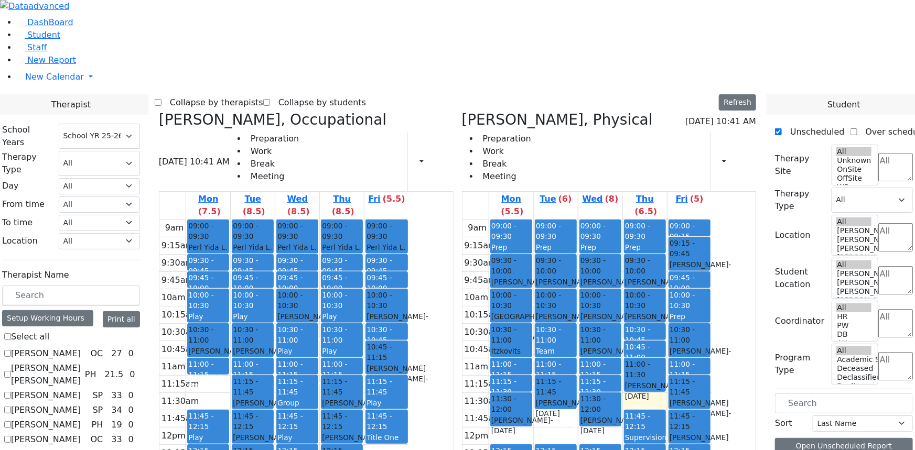
drag, startPoint x: 697, startPoint y: 334, endPoint x: 696, endPoint y: 350, distance: 15.2
click at [696, 353] on div "9am 9:15am 9:30am 9:45am 10am 10:15am 10:30am 10:45am 11am 11:15am 11:30am 11:4…" at bounding box center [587, 427] width 250 height 415
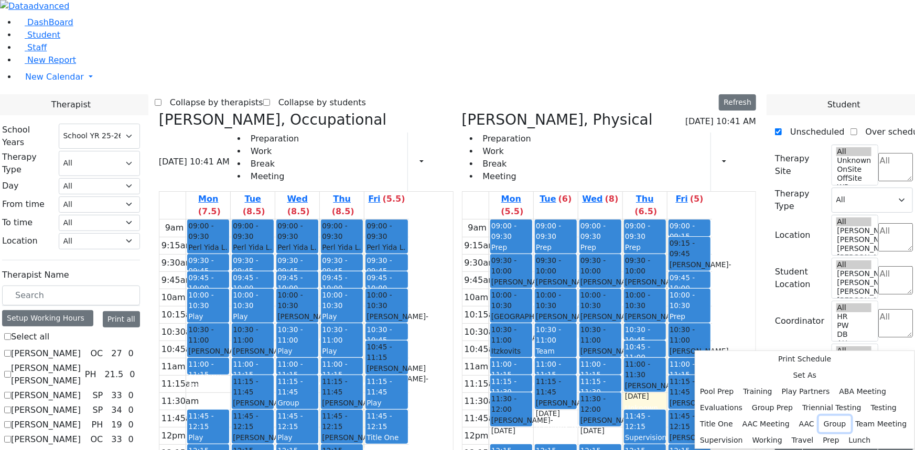
click at [819, 416] on button "Group" at bounding box center [835, 424] width 32 height 16
select select "4"
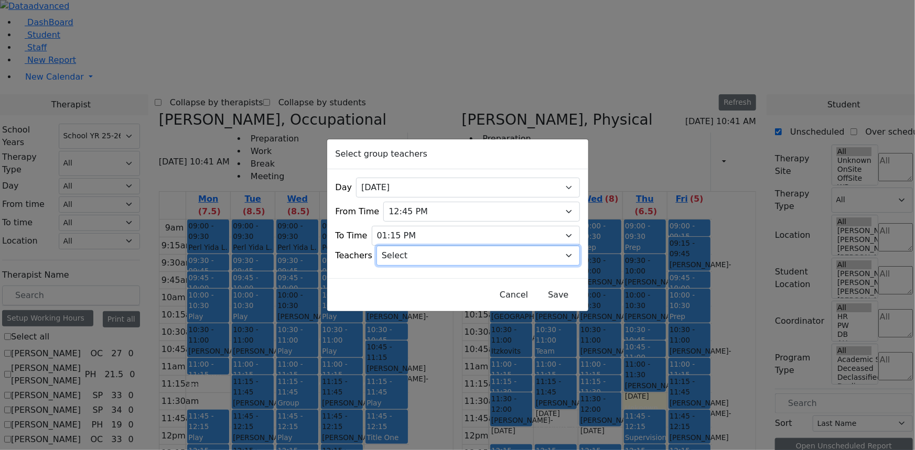
click at [430, 251] on select "Select [PERSON_NAME], [PERSON_NAME], [PERSON_NAME] ([PERSON_NAME]), [PERSON_NAM…" at bounding box center [477, 256] width 203 height 20
select select "Atara, Gross"
click at [389, 246] on select "Select [PERSON_NAME], [PERSON_NAME], [PERSON_NAME] ([PERSON_NAME]), [PERSON_NAM…" at bounding box center [477, 256] width 203 height 20
click at [540, 293] on button "Save" at bounding box center [558, 295] width 47 height 20
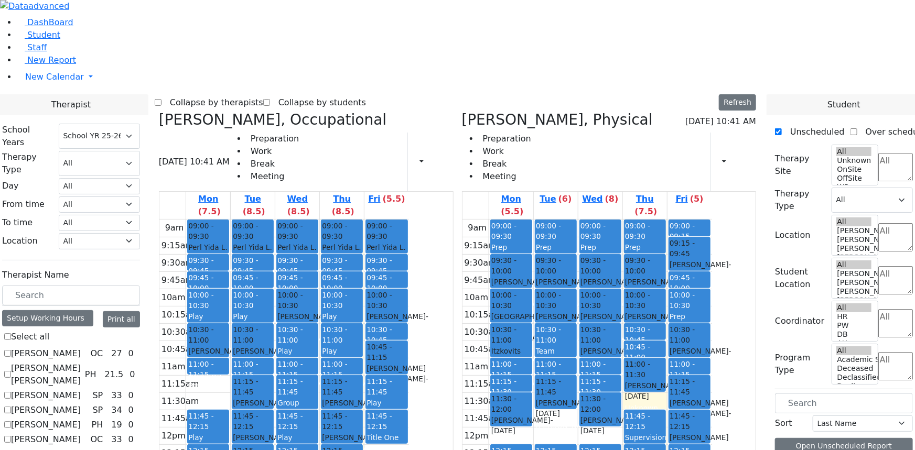
checkbox input "false"
select select "1"
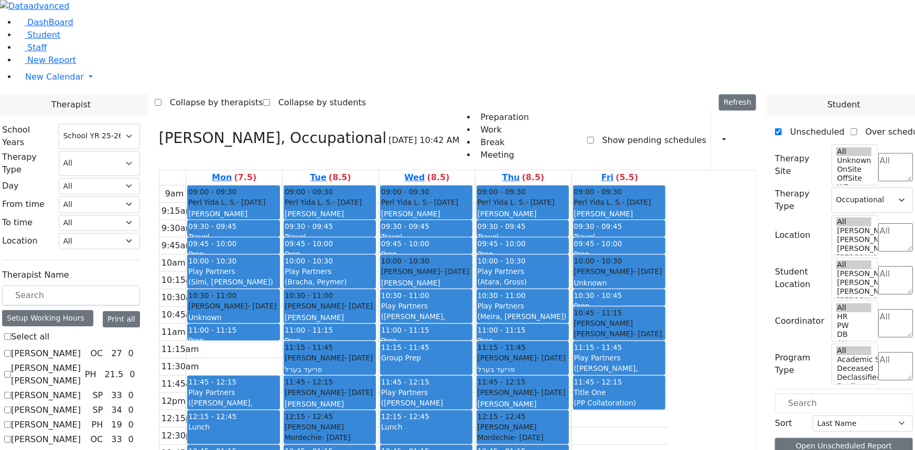
scroll to position [429, 0]
checkbox input "true"
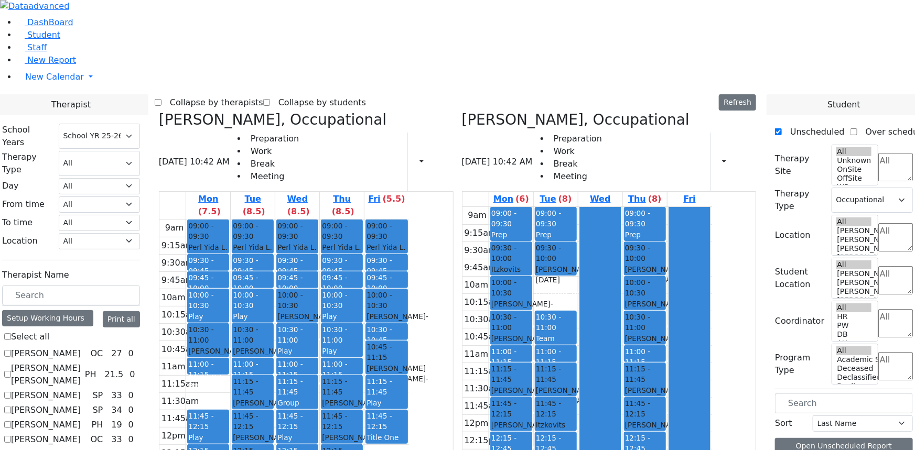
click at [159, 111] on icon at bounding box center [159, 119] width 0 height 17
checkbox input "false"
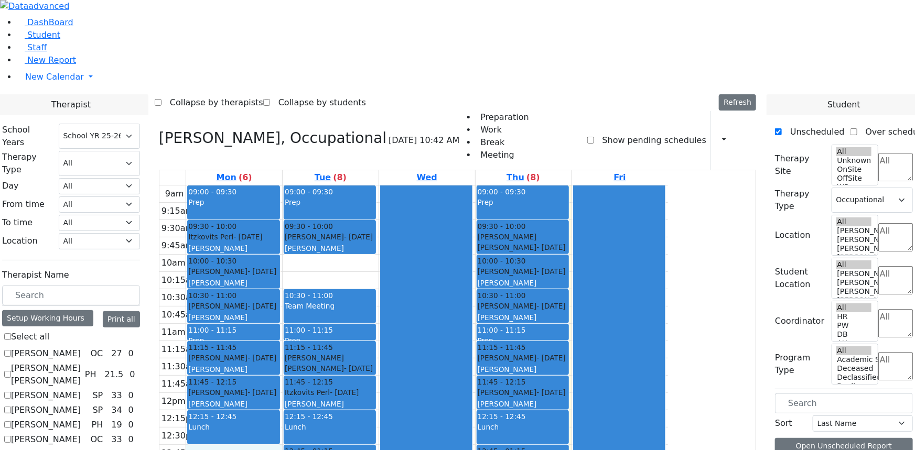
drag, startPoint x: 313, startPoint y: 329, endPoint x: 314, endPoint y: 344, distance: 15.2
click at [314, 344] on div "9am 9:15am 9:30am 9:45am 10am 10:15am 10:30am 10:45am 11am 11:15am 11:30am 11:4…" at bounding box center [413, 393] width 508 height 415
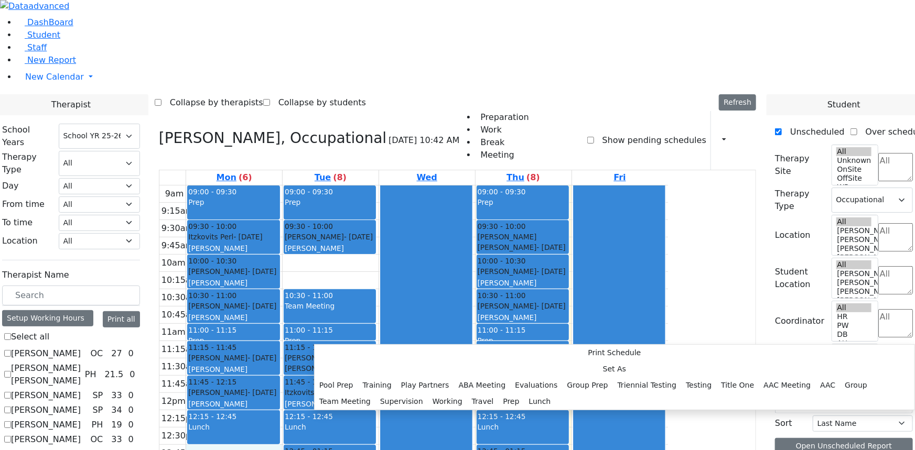
click at [472, 332] on div at bounding box center [426, 393] width 91 height 414
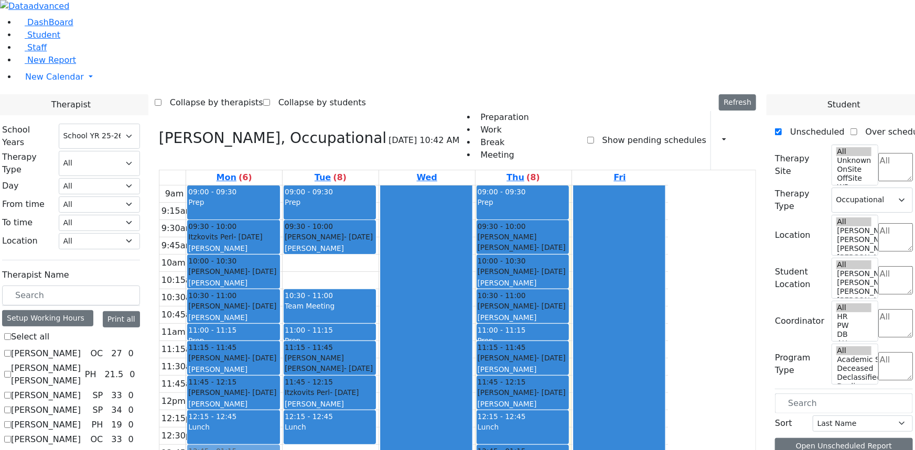
drag, startPoint x: 425, startPoint y: 336, endPoint x: 367, endPoint y: 335, distance: 57.7
click at [367, 335] on tr "09:00 - 09:30 Prep 09:30 - 10:00 Itzkovits Perl - [DATE] [PERSON_NAME] Grade 4 …" at bounding box center [413, 393] width 508 height 415
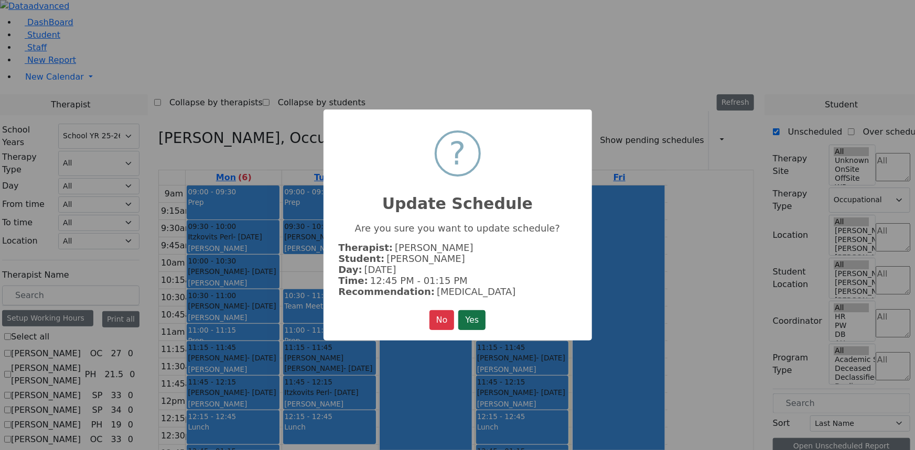
click at [461, 317] on button "Yes" at bounding box center [471, 320] width 27 height 20
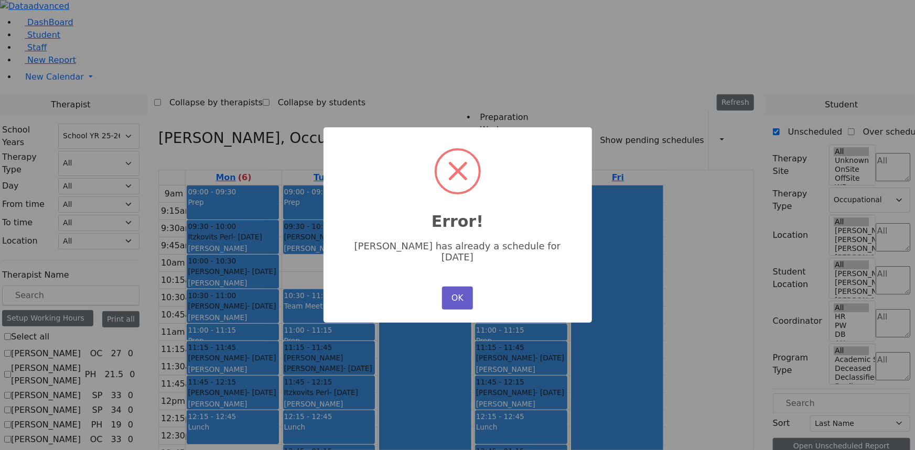
click at [458, 291] on button "OK" at bounding box center [457, 298] width 30 height 23
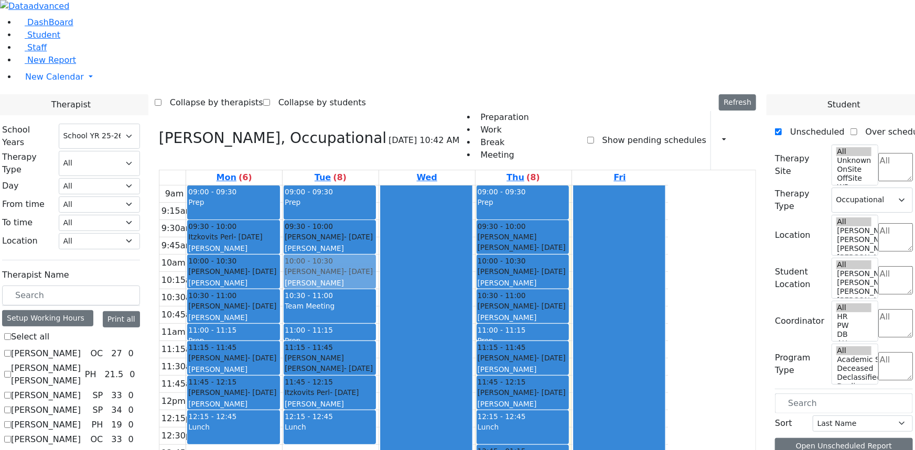
drag, startPoint x: 439, startPoint y: 344, endPoint x: 443, endPoint y: 154, distance: 190.3
click at [378, 186] on div "09:00 - 09:30 Prep 09:30 - 10:00 [PERSON_NAME] - [DATE] [PERSON_NAME] 10:30 - 1…" at bounding box center [331, 393] width 96 height 415
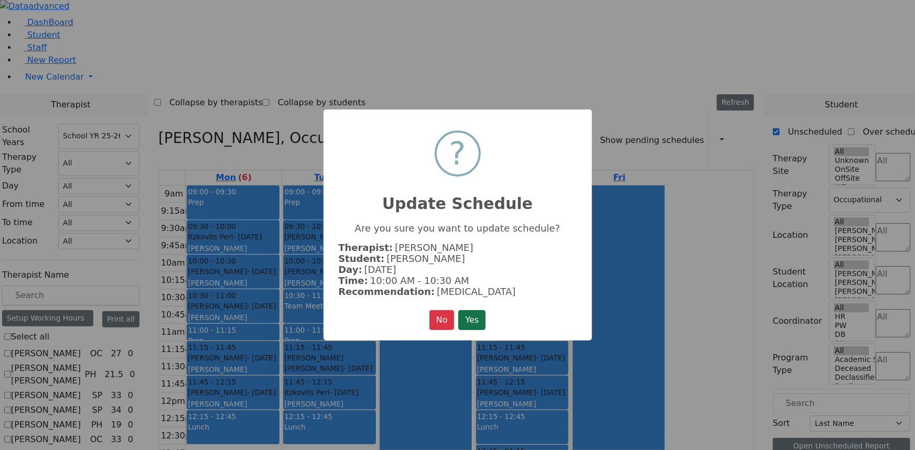
click at [464, 312] on button "Yes" at bounding box center [471, 320] width 27 height 20
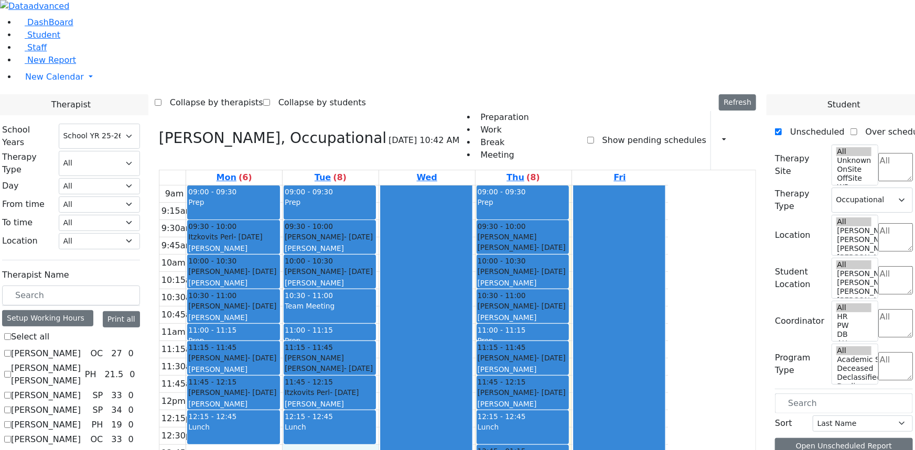
drag, startPoint x: 421, startPoint y: 328, endPoint x: 423, endPoint y: 339, distance: 10.7
click at [423, 339] on div "9am 9:15am 9:30am 9:45am 10am 10:15am 10:30am 10:45am 11am 11:15am 11:30am 11:4…" at bounding box center [413, 393] width 508 height 415
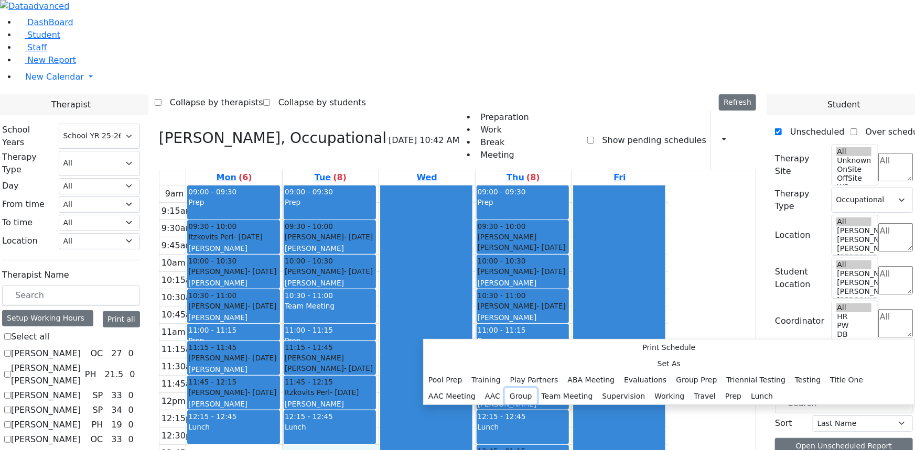
click at [537, 388] on button "Group" at bounding box center [521, 396] width 32 height 16
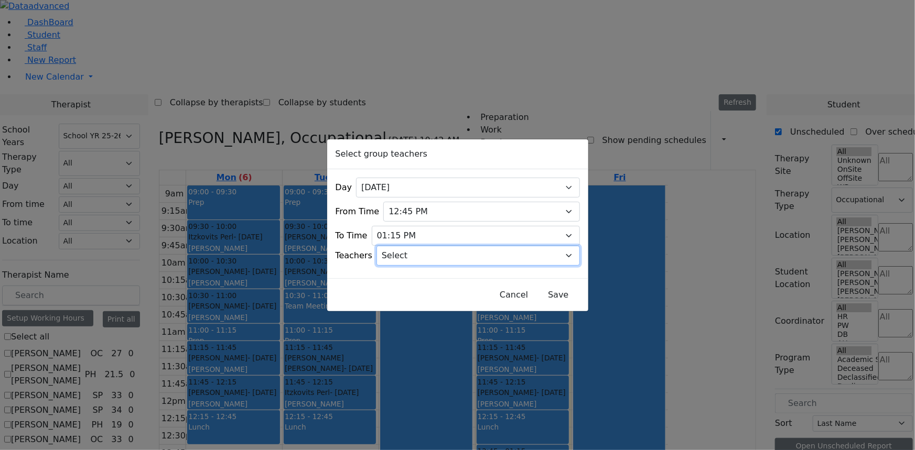
click at [407, 250] on select "Select [PERSON_NAME], [PERSON_NAME], [PERSON_NAME] ([PERSON_NAME]), [PERSON_NAM…" at bounding box center [477, 256] width 203 height 20
select select "[PERSON_NAME], [PERSON_NAME]"
click at [389, 246] on select "Select [PERSON_NAME], [PERSON_NAME], [PERSON_NAME] ([PERSON_NAME]), [PERSON_NAM…" at bounding box center [477, 256] width 203 height 20
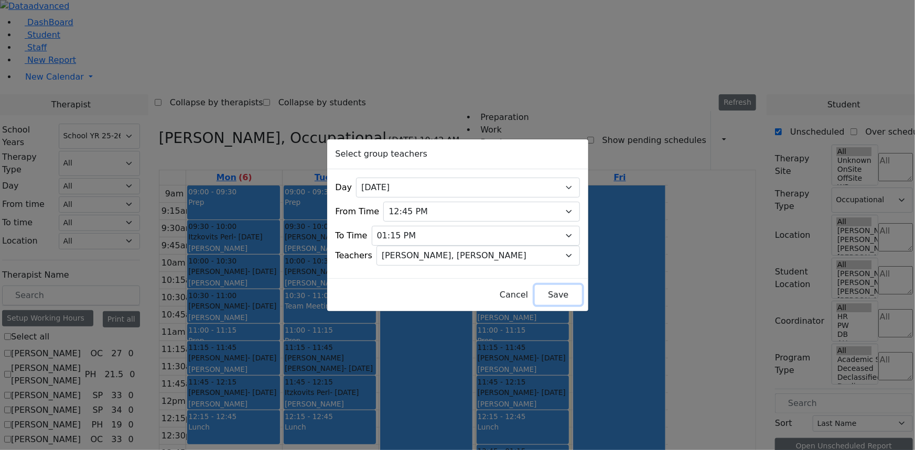
click at [535, 287] on button "Save" at bounding box center [558, 295] width 47 height 20
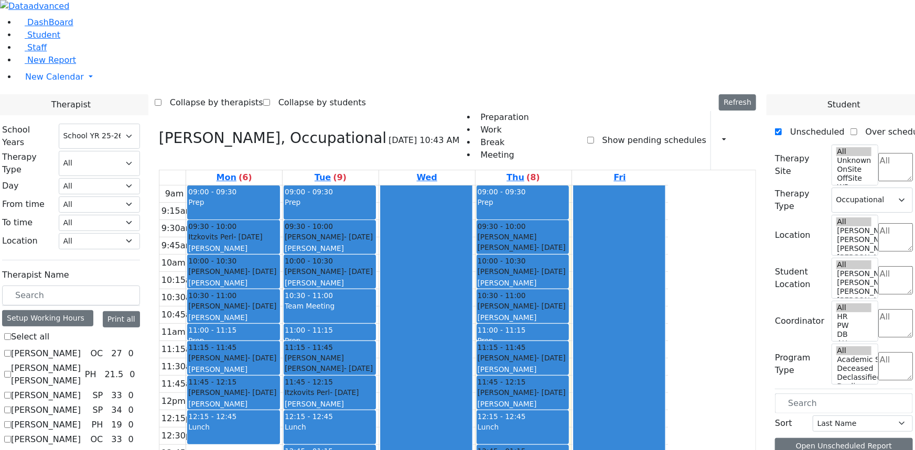
click at [378, 370] on div "09:00 - 09:30 Prep 09:30 - 10:00 [PERSON_NAME] - [DATE] [PERSON_NAME] 10:00 - 1…" at bounding box center [331, 393] width 96 height 415
drag, startPoint x: 404, startPoint y: 261, endPoint x: 348, endPoint y: 332, distance: 91.5
click at [348, 332] on tr "09:00 - 09:30 Prep 09:30 - 10:00 Itzkovits Perl - [DATE] [PERSON_NAME] Grade 4 …" at bounding box center [413, 393] width 508 height 415
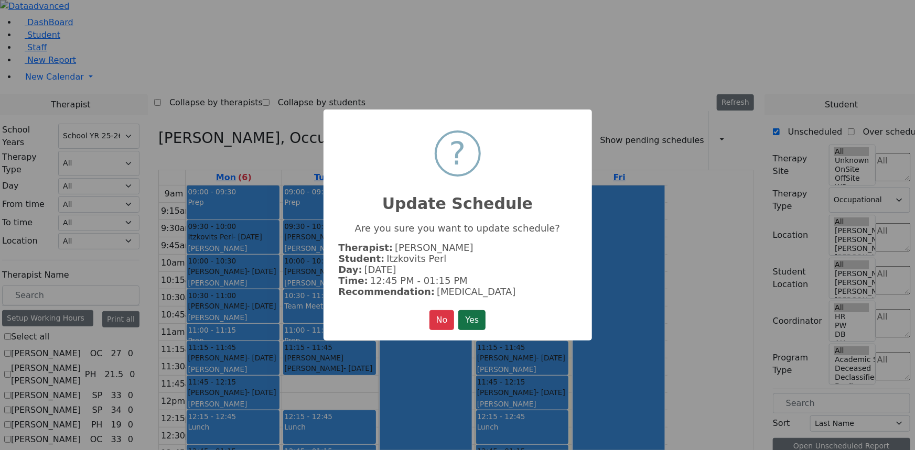
click at [484, 312] on button "Yes" at bounding box center [471, 320] width 27 height 20
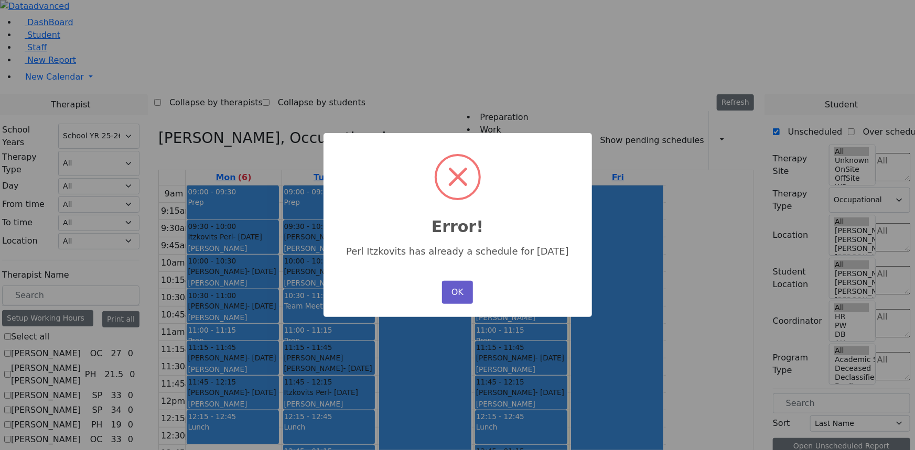
click at [450, 286] on button "OK" at bounding box center [457, 292] width 30 height 23
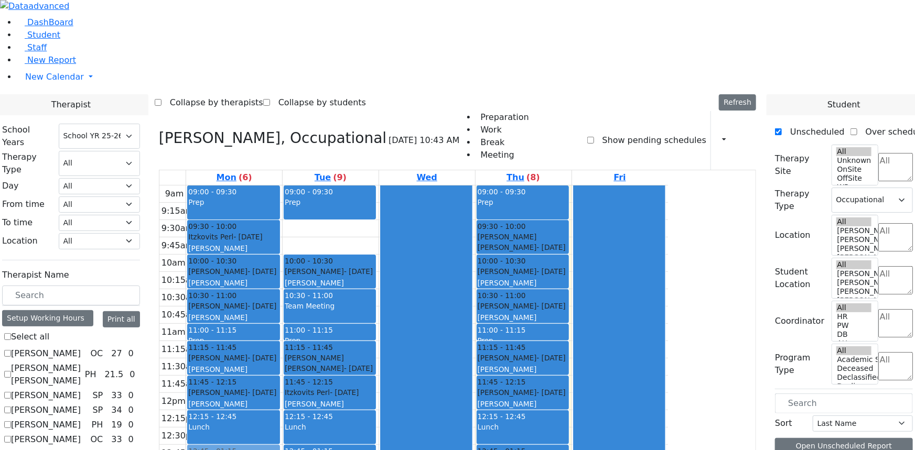
drag, startPoint x: 409, startPoint y: 113, endPoint x: 341, endPoint y: 342, distance: 238.9
click at [341, 342] on tr "09:00 - 09:30 Prep 09:30 - 10:00 Itzkovits Perl - [DATE] [PERSON_NAME] Grade 4 …" at bounding box center [413, 393] width 508 height 415
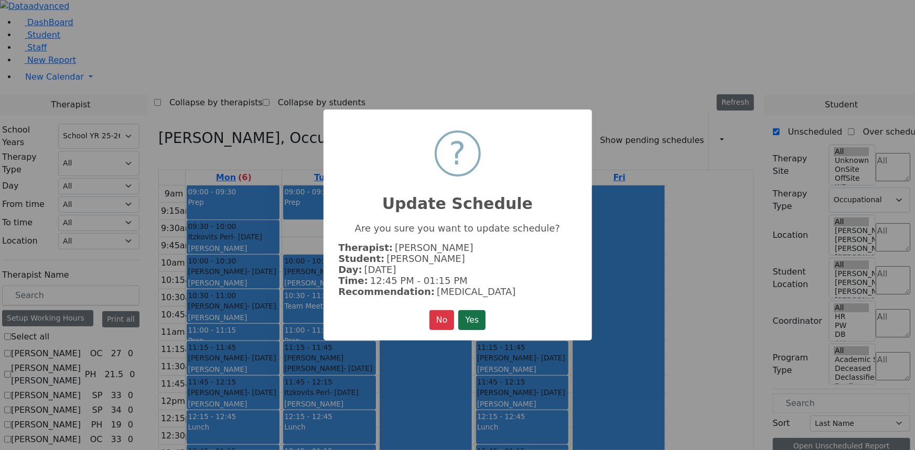
click at [480, 315] on button "Yes" at bounding box center [471, 320] width 27 height 20
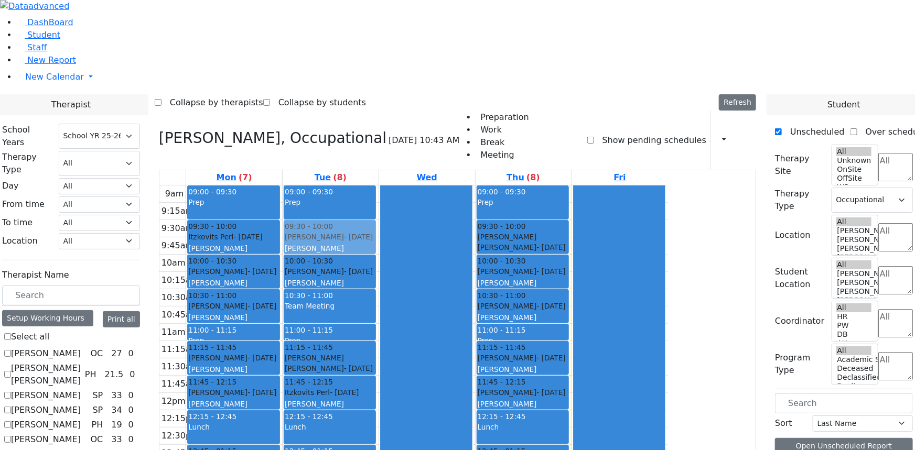
drag, startPoint x: 423, startPoint y: 375, endPoint x: 435, endPoint y: 116, distance: 259.8
click at [378, 186] on div "09:00 - 09:30 Prep 10:00 - 10:30 [PERSON_NAME] - [DATE] [PERSON_NAME] 10:30 - 1…" at bounding box center [331, 393] width 96 height 415
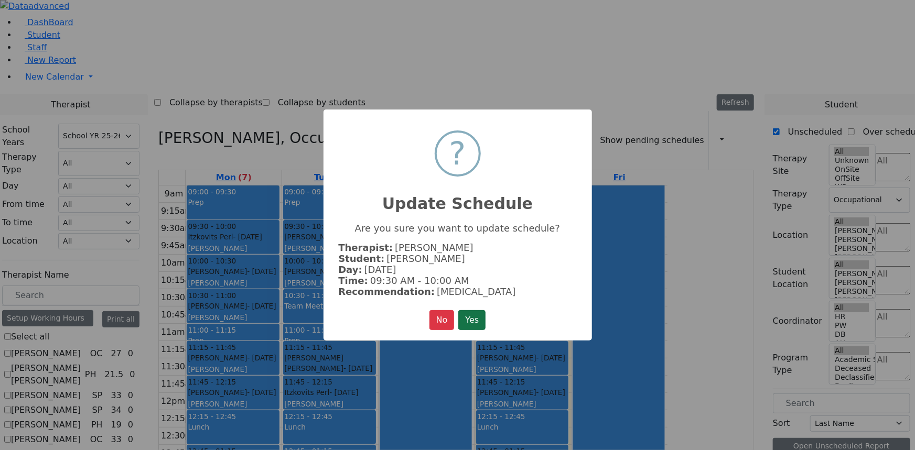
click at [468, 317] on button "Yes" at bounding box center [471, 320] width 27 height 20
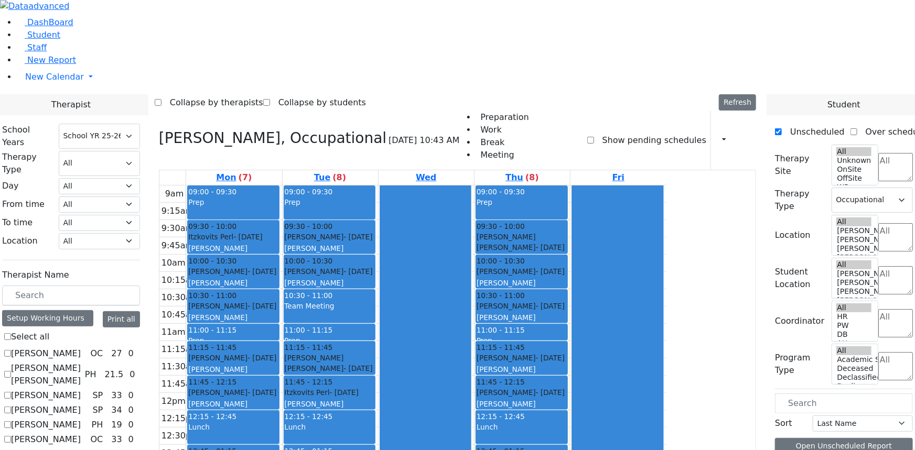
checkbox input "false"
select select
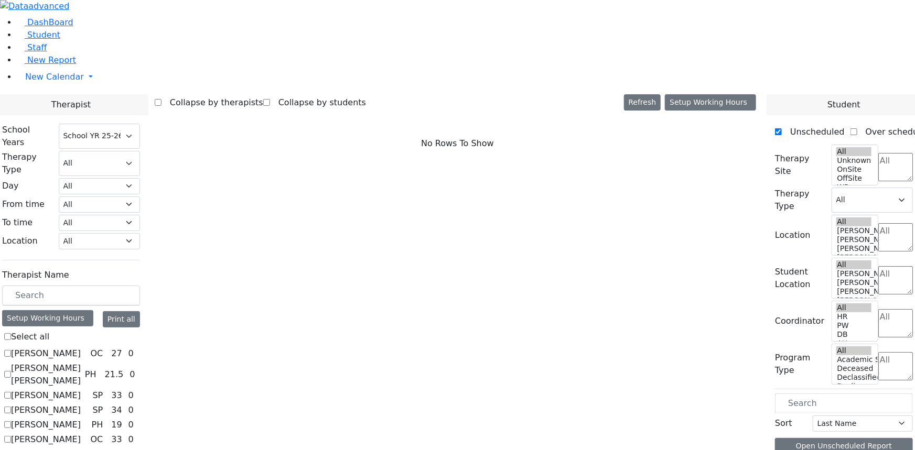
scroll to position [524, 0]
checkbox input "true"
select select "1"
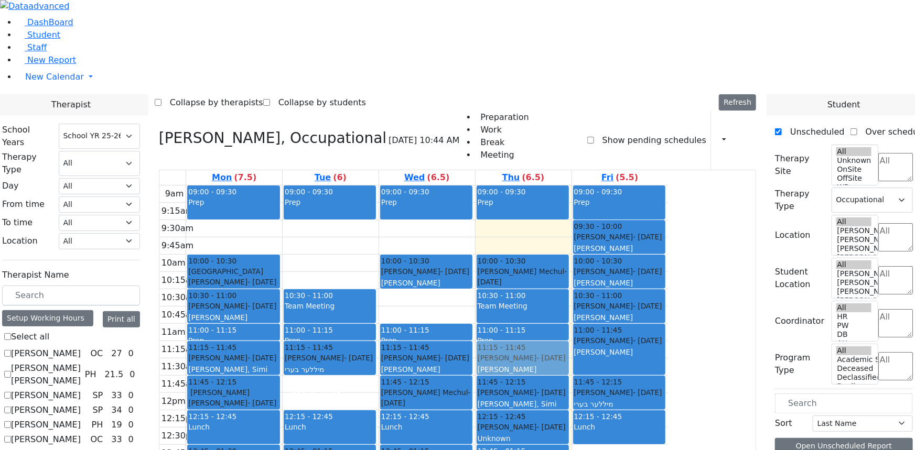
drag, startPoint x: 624, startPoint y: 373, endPoint x: 624, endPoint y: 236, distance: 136.8
click at [571, 236] on div "09:00 - 09:30 Prep 10:00 - 10:30 [PERSON_NAME] Mechul - [DATE] [PERSON_NAME] 10…" at bounding box center [523, 393] width 96 height 415
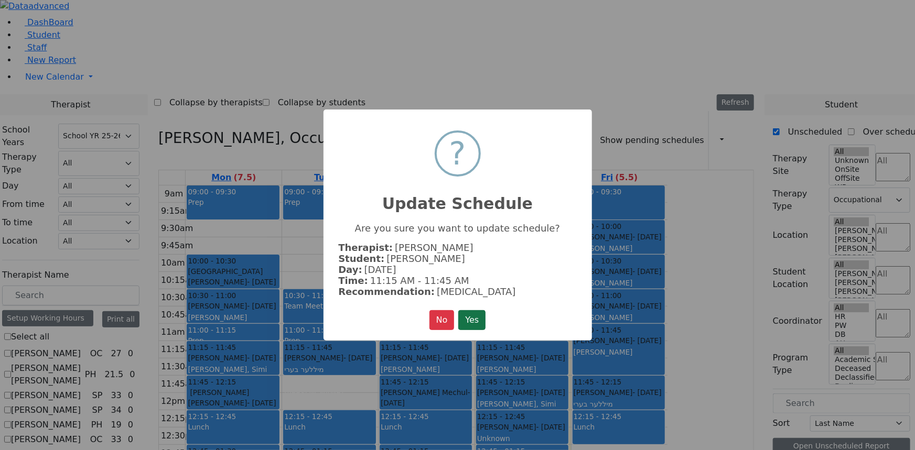
click at [478, 317] on button "Yes" at bounding box center [471, 320] width 27 height 20
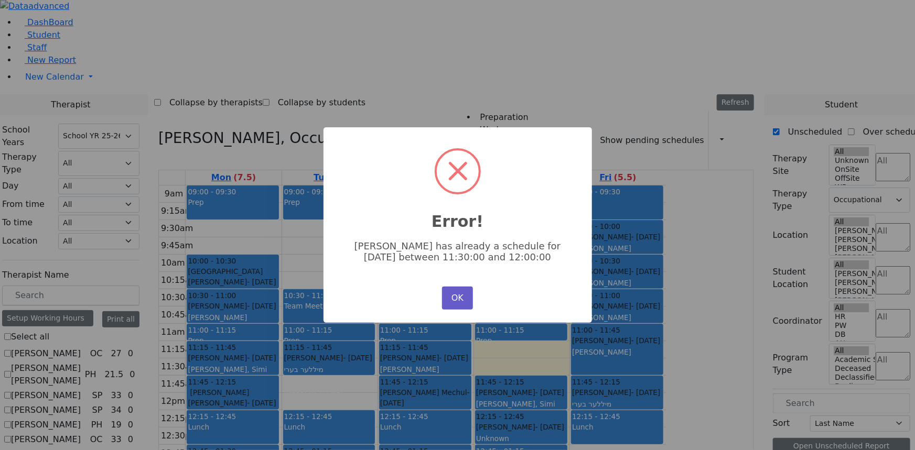
click at [451, 291] on button "OK" at bounding box center [457, 298] width 30 height 23
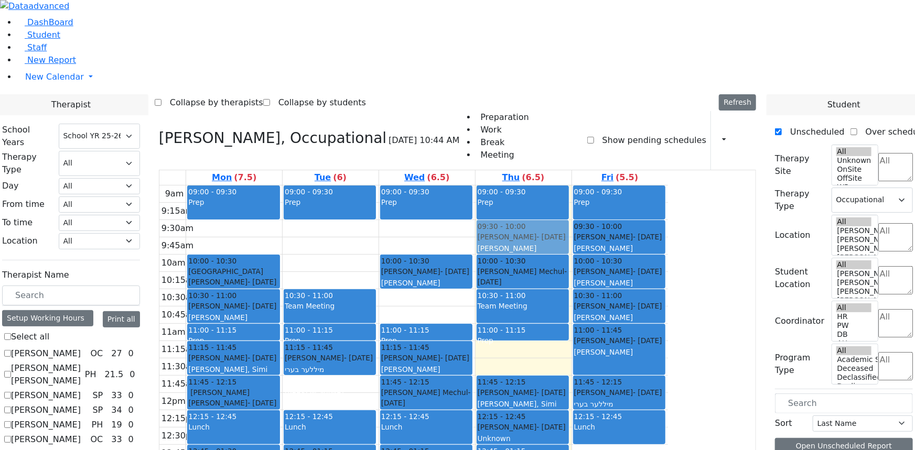
drag, startPoint x: 619, startPoint y: 371, endPoint x: 627, endPoint y: 118, distance: 253.3
click at [571, 186] on div "09:00 - 09:30 Prep 10:00 - 10:30 [PERSON_NAME] Mechul - [DATE] [PERSON_NAME] 10…" at bounding box center [523, 393] width 96 height 415
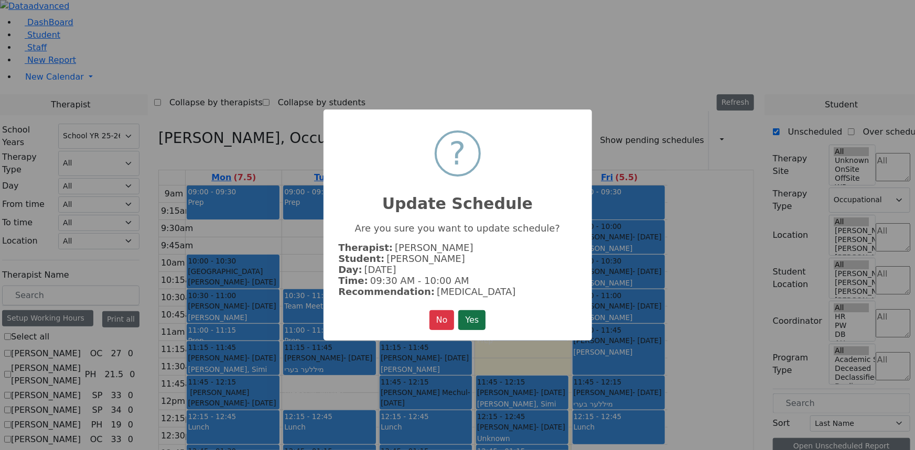
click at [472, 310] on button "Yes" at bounding box center [471, 320] width 27 height 20
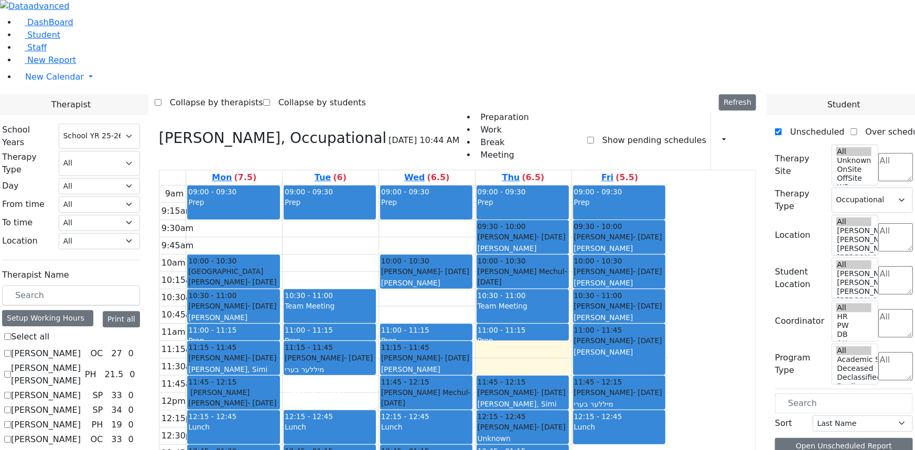
drag, startPoint x: 623, startPoint y: 362, endPoint x: 623, endPoint y: 374, distance: 12.1
click at [623, 377] on div "9am 9:15am 9:30am 9:45am 10am 10:15am 10:30am 10:45am 11am 11:15am 11:30am 11:4…" at bounding box center [413, 393] width 508 height 415
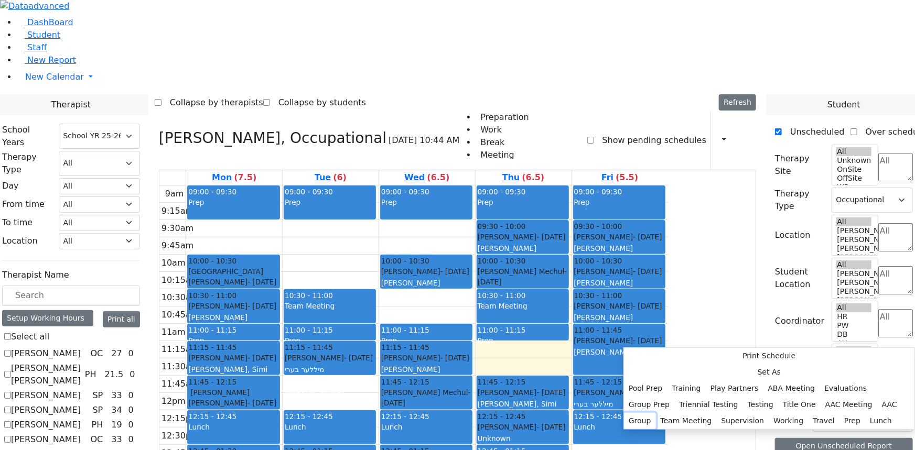
click at [656, 413] on button "Group" at bounding box center [640, 421] width 32 height 16
select select "4"
select select "13:15:00"
select select "13:45:00"
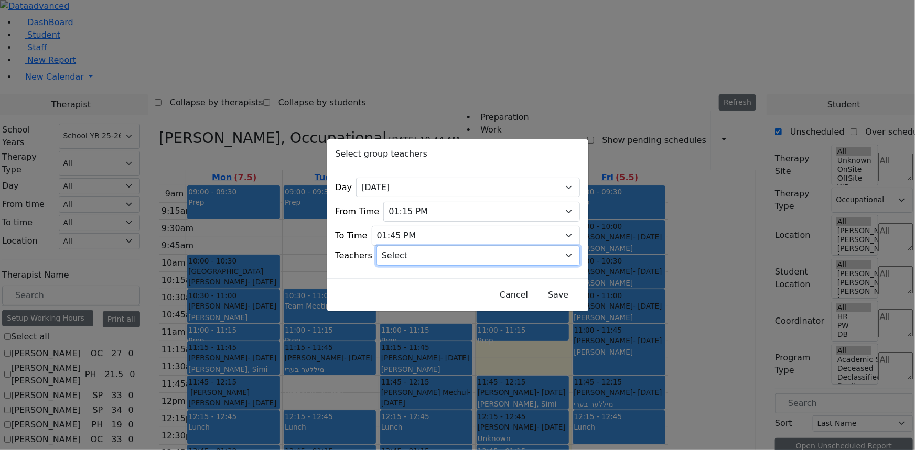
click at [435, 250] on select "Select [PERSON_NAME], [PERSON_NAME], [PERSON_NAME] ([PERSON_NAME]), [PERSON_NAM…" at bounding box center [477, 256] width 203 height 20
select select "[PERSON_NAME], [PERSON_NAME]"
click at [389, 246] on select "Select [PERSON_NAME], [PERSON_NAME], [PERSON_NAME] ([PERSON_NAME]), [PERSON_NAM…" at bounding box center [477, 256] width 203 height 20
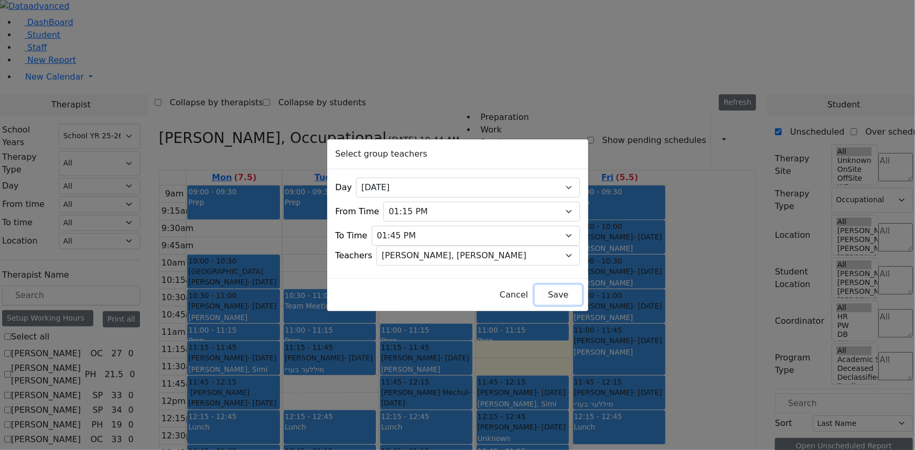
click at [535, 293] on button "Save" at bounding box center [558, 295] width 47 height 20
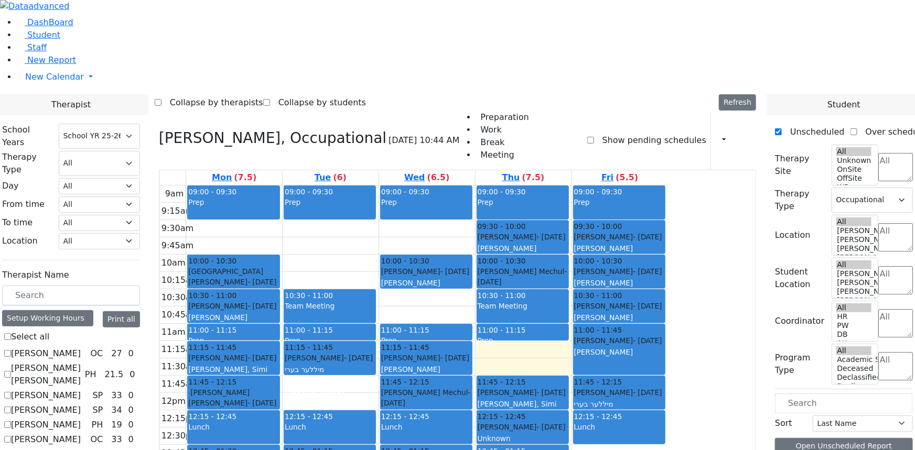
checkbox input "false"
select select
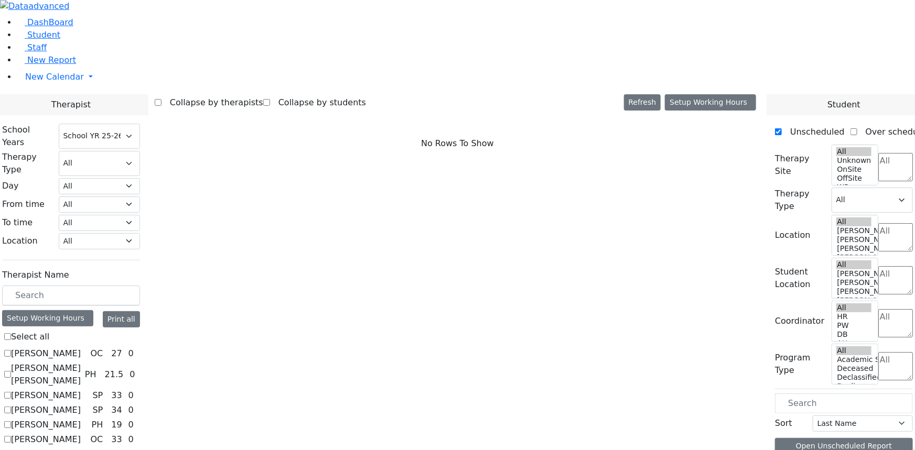
scroll to position [810, 0]
checkbox input "true"
select select "2"
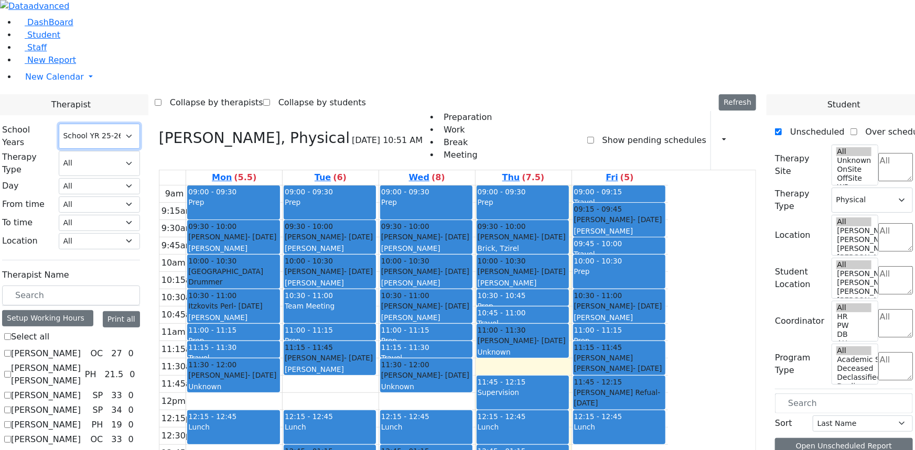
click at [140, 124] on select "Select School YR Summer YR 25 School YR 25-26 Summer YR 25 School YR 24-25 Summ…" at bounding box center [99, 136] width 81 height 25
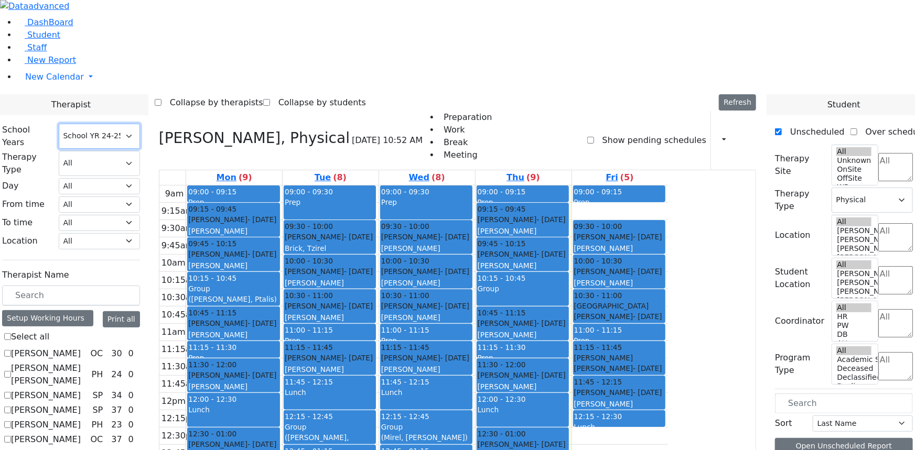
click at [140, 124] on select "Select School YR Summer YR 25 School YR 25-26 Summer YR 25 School YR 24-25 Summ…" at bounding box center [99, 136] width 81 height 25
select select "212"
click at [140, 124] on select "Select School YR Summer YR 25 School YR 25-26 Summer YR 25 School YR 24-25 Summ…" at bounding box center [99, 136] width 81 height 25
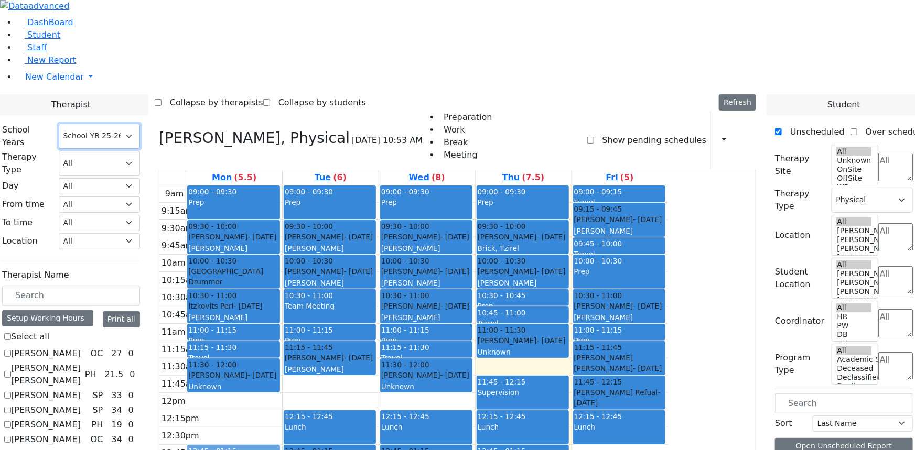
drag, startPoint x: 319, startPoint y: 301, endPoint x: 319, endPoint y: 327, distance: 25.7
click at [282, 330] on div "09:00 - 09:30 Prep 09:30 - 10:00 [PERSON_NAME] - [DATE] [PERSON_NAME] 10:00 - 1…" at bounding box center [234, 393] width 96 height 415
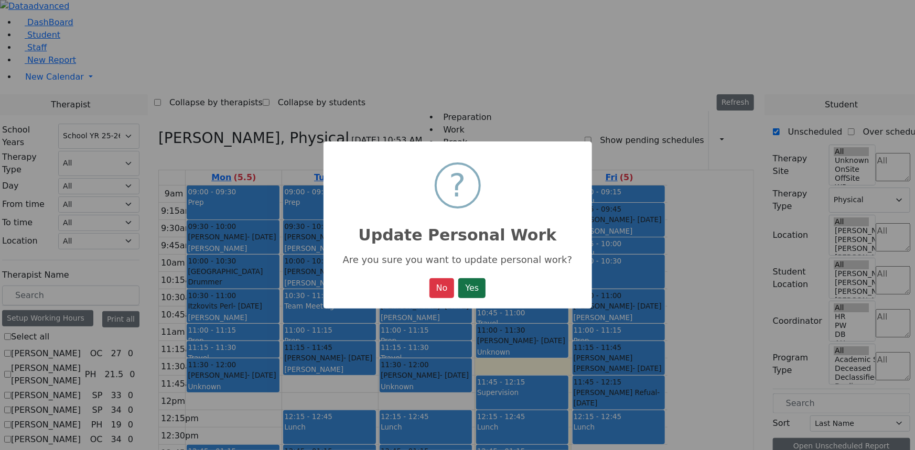
click at [466, 289] on button "Yes" at bounding box center [471, 288] width 27 height 20
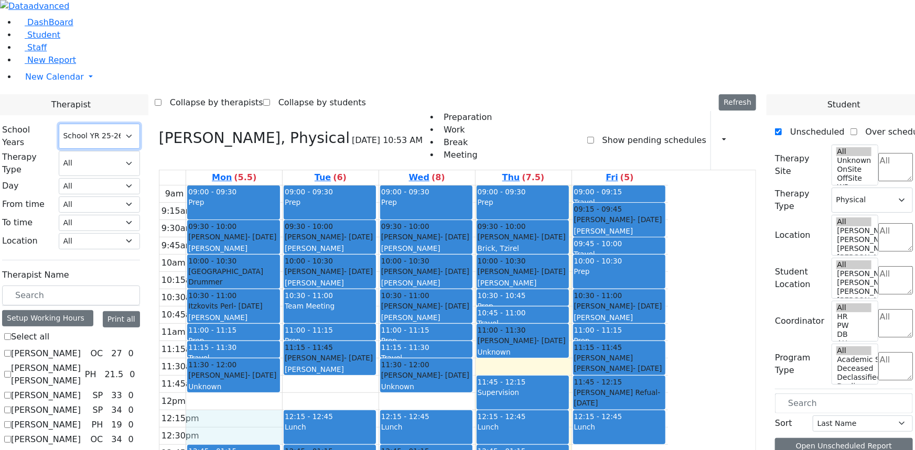
drag, startPoint x: 329, startPoint y: 294, endPoint x: 333, endPoint y: 311, distance: 17.8
click at [333, 311] on div "9am 9:15am 9:30am 9:45am 10am 10:15am 10:30am 10:45am 11am 11:15am 11:30am 11:4…" at bounding box center [413, 393] width 508 height 415
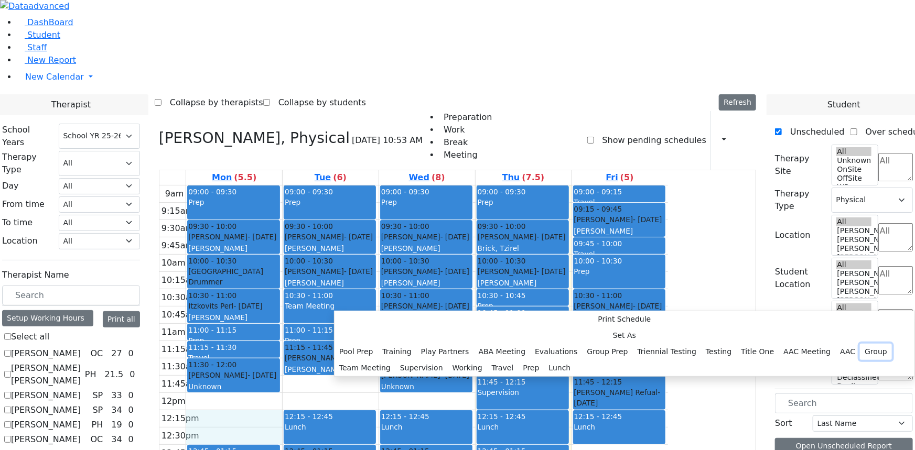
click at [860, 344] on button "Group" at bounding box center [876, 352] width 32 height 16
select select "1"
select select "12:15:00"
select select "12:45:00"
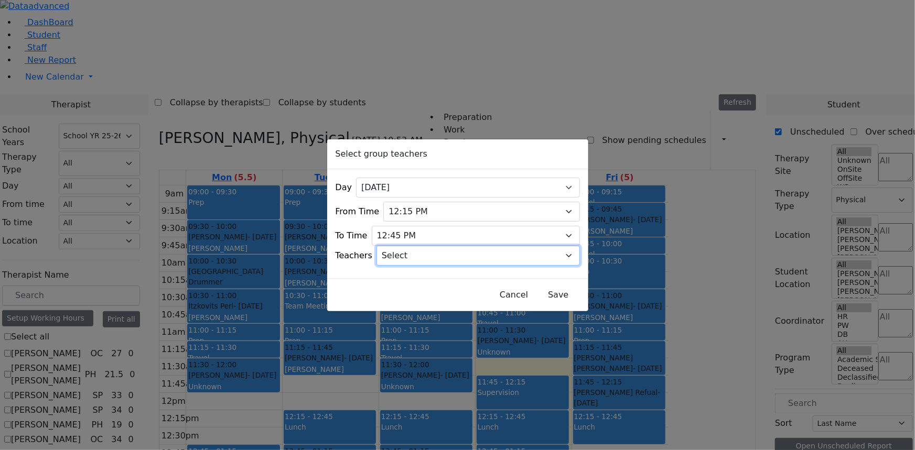
click at [452, 253] on select "Select [PERSON_NAME], [PERSON_NAME], [PERSON_NAME] ([PERSON_NAME]), [PERSON_NAM…" at bounding box center [477, 256] width 203 height 20
select select "[PERSON_NAME] (Tzirl), Brick"
click at [389, 246] on select "Select [PERSON_NAME], [PERSON_NAME], [PERSON_NAME] ([PERSON_NAME]), [PERSON_NAM…" at bounding box center [477, 256] width 203 height 20
click at [535, 291] on button "Save" at bounding box center [558, 295] width 47 height 20
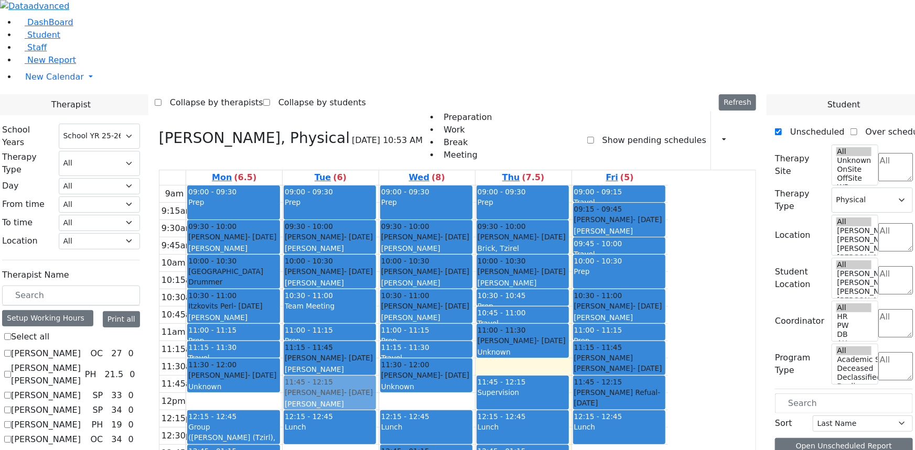
drag, startPoint x: 427, startPoint y: 345, endPoint x: 421, endPoint y: 284, distance: 61.6
click at [378, 279] on div "09:00 - 09:30 Prep 09:30 - 10:00 [PERSON_NAME] - [DATE] [PERSON_NAME][GEOGRAPHI…" at bounding box center [331, 393] width 96 height 415
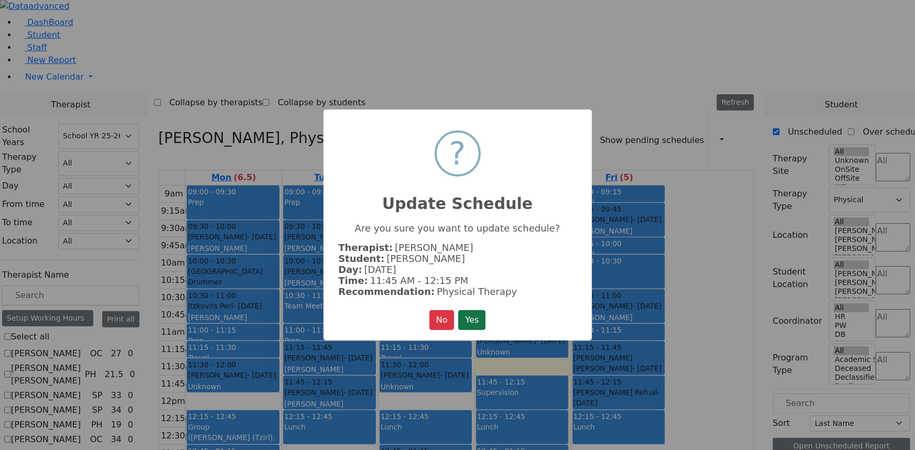
click at [468, 316] on button "Yes" at bounding box center [471, 320] width 27 height 20
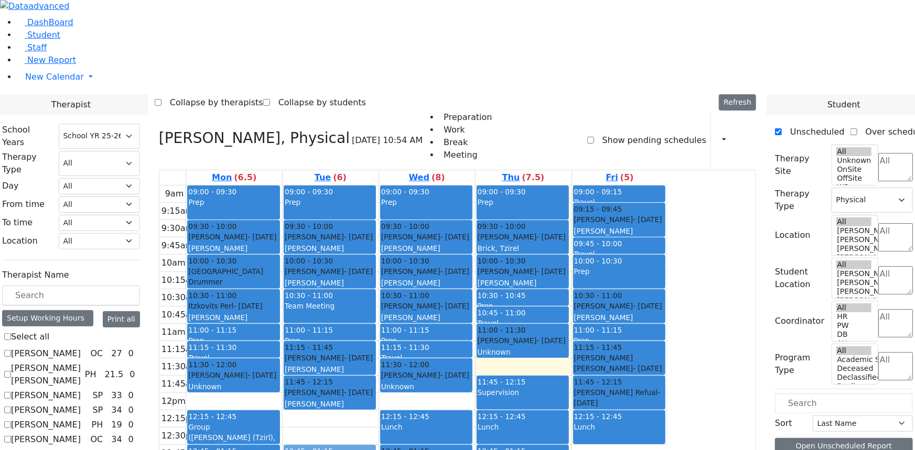
drag, startPoint x: 432, startPoint y: 308, endPoint x: 432, endPoint y: 337, distance: 28.8
click at [378, 337] on div "09:00 - 09:30 Prep 09:30 - 10:00 [PERSON_NAME] - [DATE] [PERSON_NAME][GEOGRAPHI…" at bounding box center [331, 393] width 96 height 415
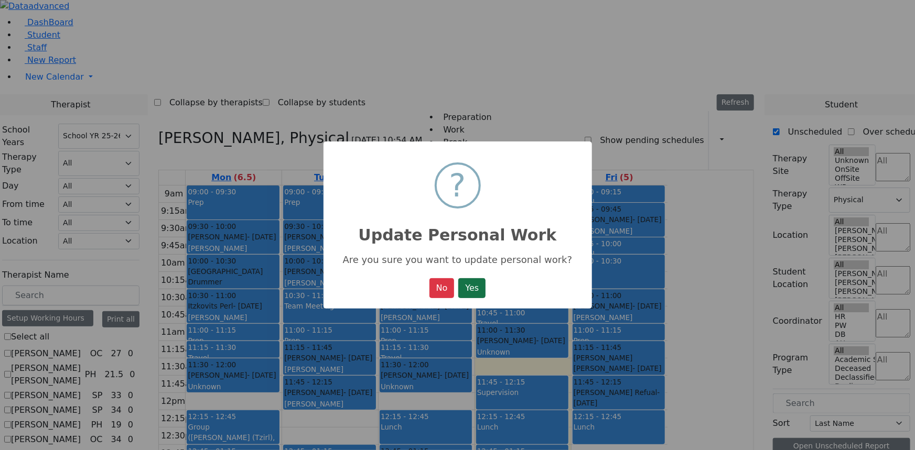
drag, startPoint x: 463, startPoint y: 278, endPoint x: 467, endPoint y: 283, distance: 6.1
click at [465, 281] on div "× ? Update Personal Work Are you sure you want to update personal work? No No Y…" at bounding box center [457, 226] width 268 height 168
click at [468, 287] on button "Yes" at bounding box center [471, 288] width 27 height 20
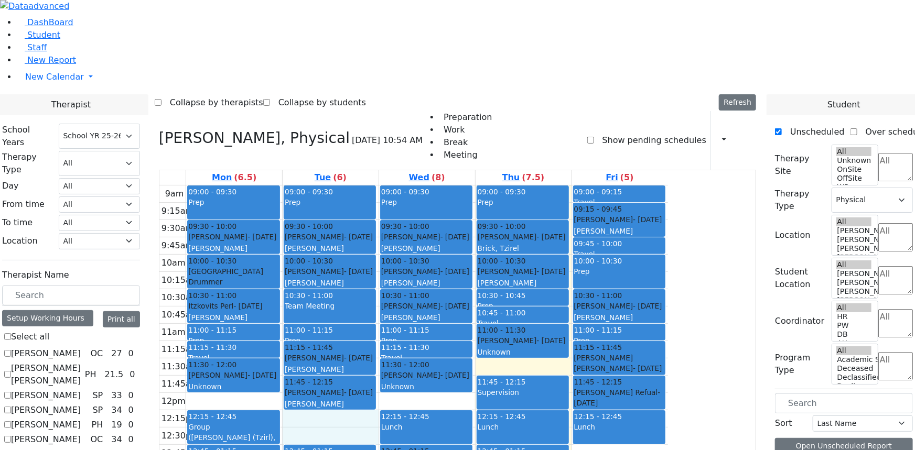
drag, startPoint x: 418, startPoint y: 294, endPoint x: 423, endPoint y: 305, distance: 11.8
click at [424, 309] on div "9am 9:15am 9:30am 9:45am 10am 10:15am 10:30am 10:45am 11am 11:15am 11:30am 11:4…" at bounding box center [413, 393] width 508 height 415
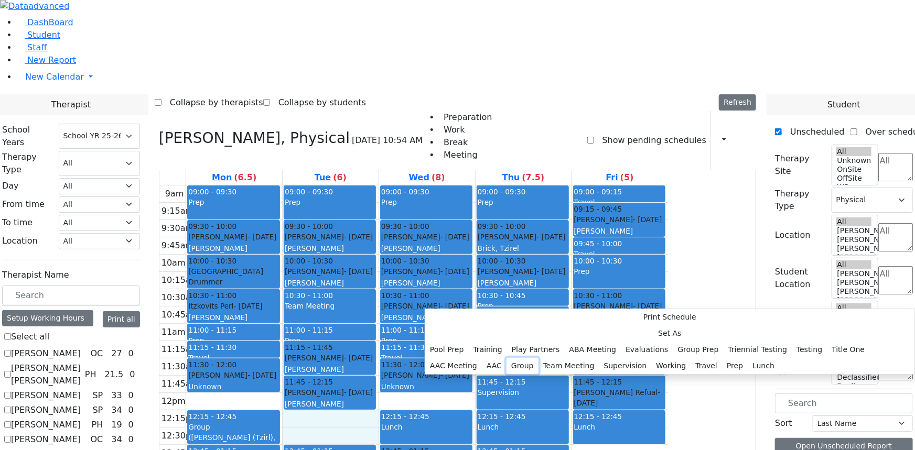
click at [538, 358] on button "Group" at bounding box center [522, 366] width 32 height 16
select select "2"
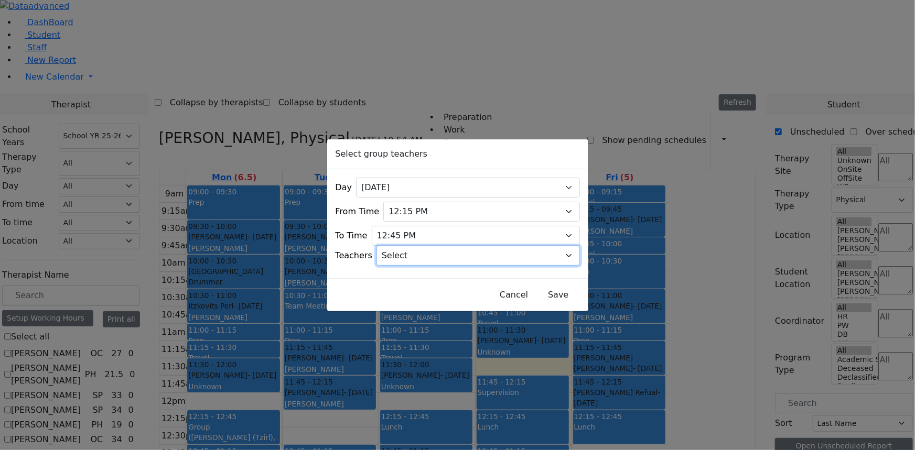
click at [434, 253] on select "Select [PERSON_NAME], [PERSON_NAME], [PERSON_NAME] ([PERSON_NAME]), [PERSON_NAM…" at bounding box center [477, 256] width 203 height 20
select select "[PERSON_NAME], [PERSON_NAME]"
click at [389, 246] on select "Select [PERSON_NAME], [PERSON_NAME], [PERSON_NAME] ([PERSON_NAME]), [PERSON_NAM…" at bounding box center [477, 256] width 203 height 20
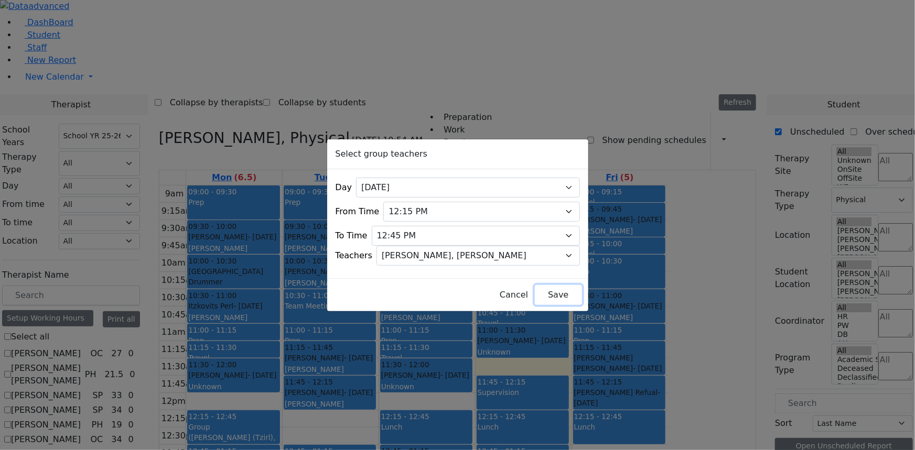
click at [535, 291] on button "Save" at bounding box center [558, 295] width 47 height 20
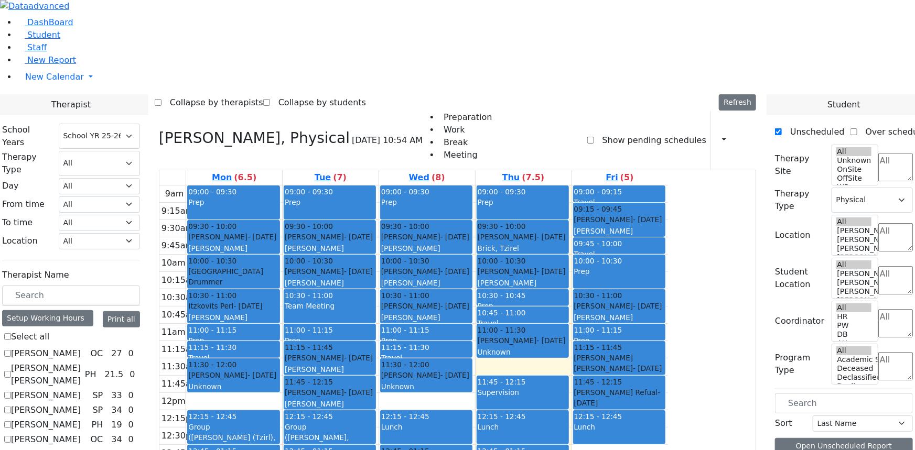
checkbox input "false"
select select
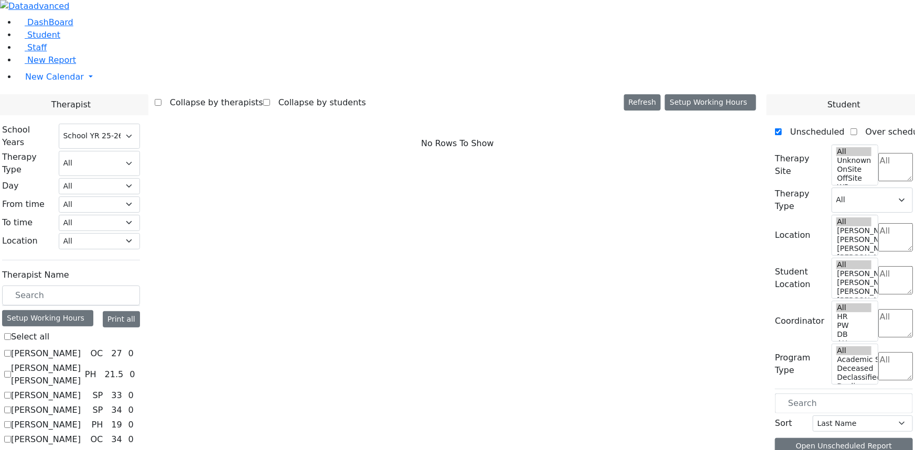
checkbox input "true"
select select "2"
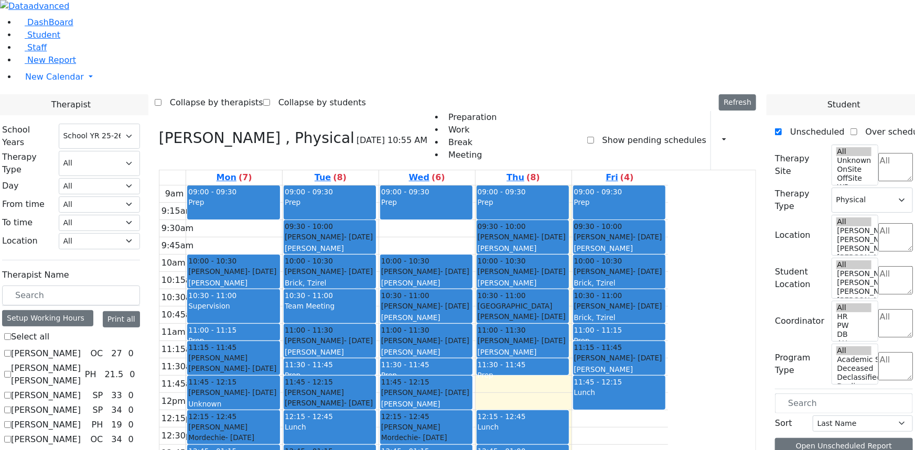
drag, startPoint x: 607, startPoint y: 261, endPoint x: 530, endPoint y: 403, distance: 162.1
click at [530, 403] on tr "09:00 - 09:30 Prep 10:00 - 10:30 [PERSON_NAME] - [DATE] [PERSON_NAME] 10:30 - 1…" at bounding box center [413, 393] width 508 height 415
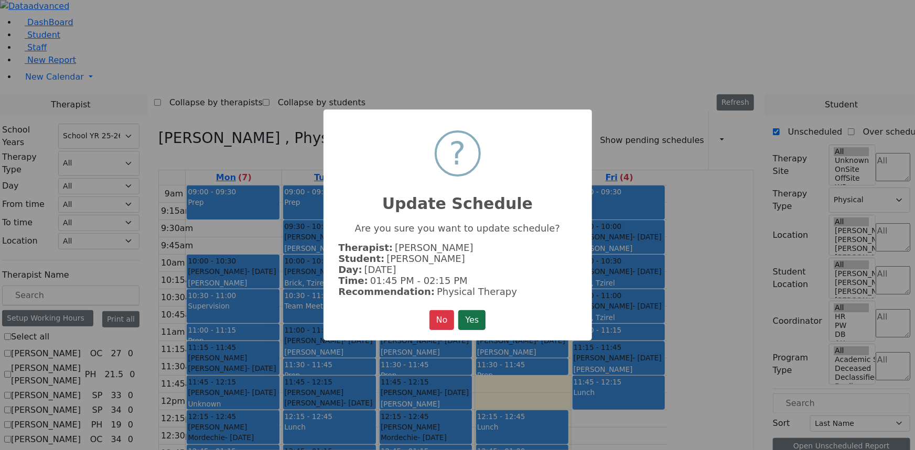
click at [472, 310] on button "Yes" at bounding box center [471, 320] width 27 height 20
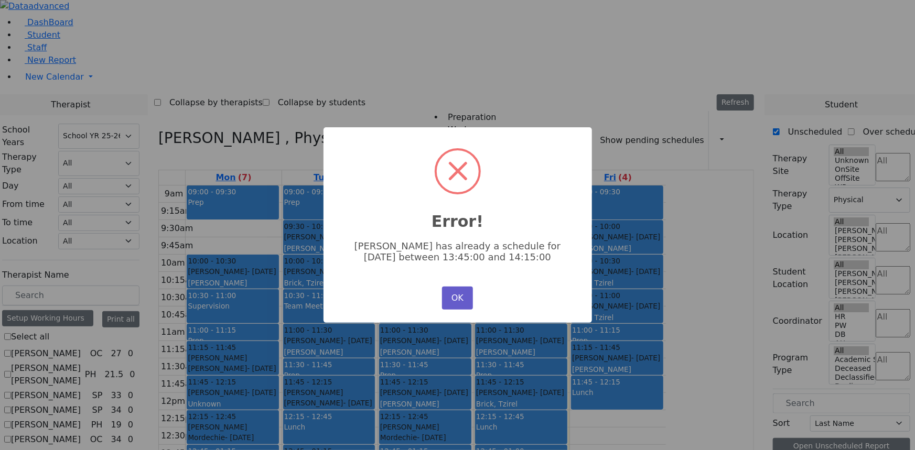
click at [457, 297] on button "OK" at bounding box center [457, 298] width 30 height 23
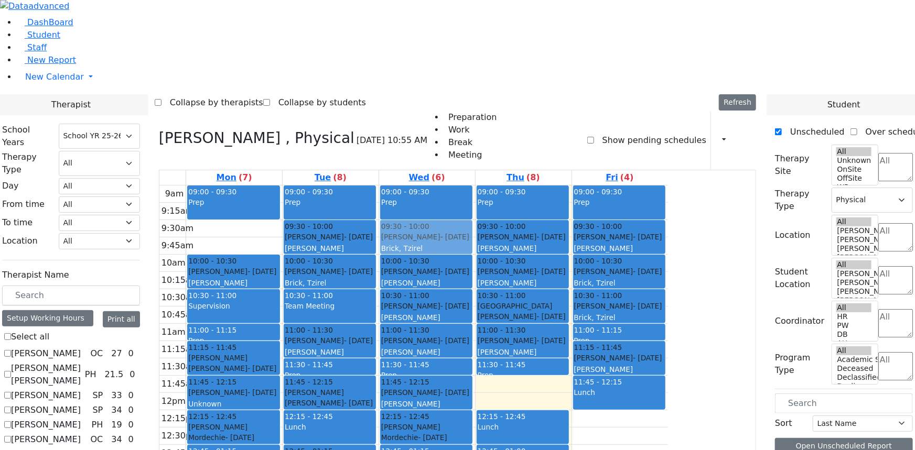
drag, startPoint x: 600, startPoint y: 268, endPoint x: 516, endPoint y: 116, distance: 173.4
click at [516, 186] on tr "09:00 - 09:30 Prep 10:00 - 10:30 [PERSON_NAME] - [DATE] [PERSON_NAME] 10:30 - 1…" at bounding box center [413, 393] width 508 height 415
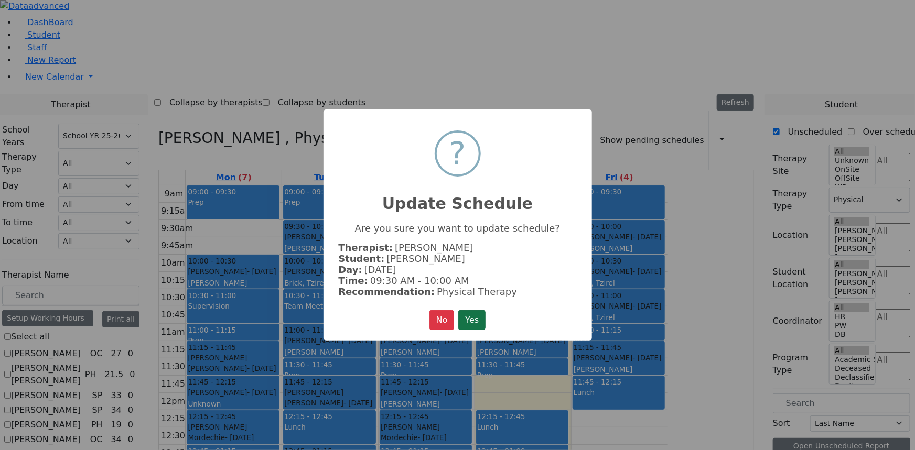
click at [469, 313] on button "Yes" at bounding box center [471, 320] width 27 height 20
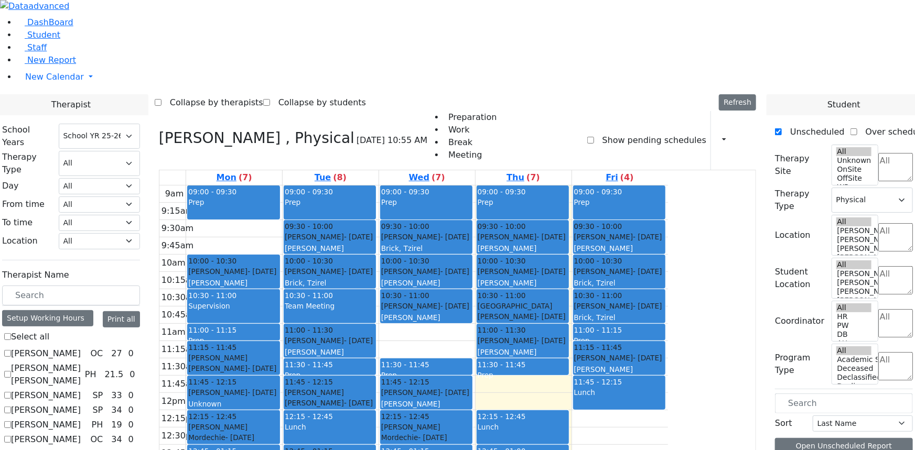
drag, startPoint x: 528, startPoint y: 217, endPoint x: 528, endPoint y: 411, distance: 194.0
click at [475, 411] on div "09:00 - 09:30 Prep 09:30 - 10:00 [PERSON_NAME] - [DATE] [PERSON_NAME][GEOGRAPHI…" at bounding box center [427, 393] width 96 height 415
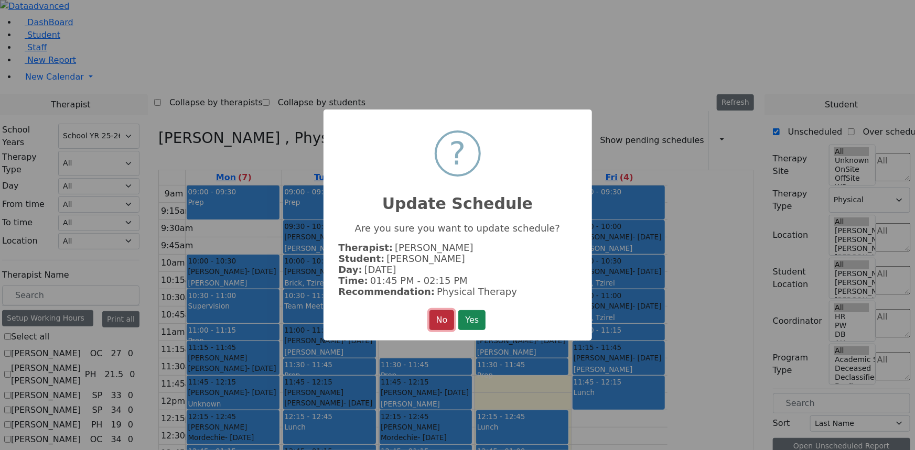
click at [434, 319] on button "No" at bounding box center [441, 320] width 25 height 20
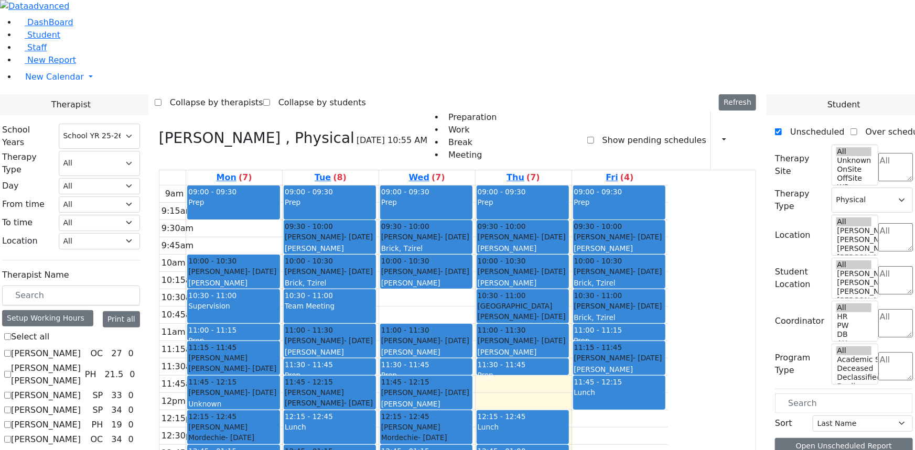
drag, startPoint x: 506, startPoint y: 174, endPoint x: 513, endPoint y: 402, distance: 228.2
click at [475, 402] on div "09:00 - 09:30 Prep 09:30 - 10:00 [PERSON_NAME] - [DATE] [PERSON_NAME][GEOGRAPHI…" at bounding box center [427, 393] width 96 height 415
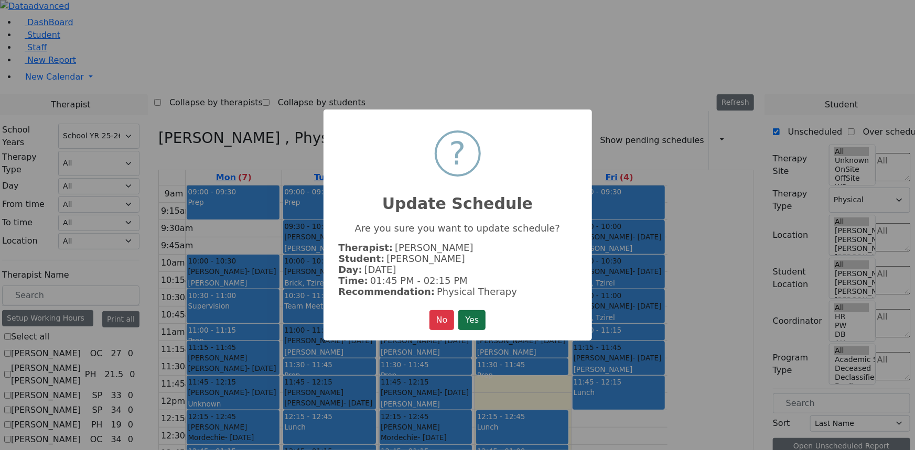
click at [466, 315] on button "Yes" at bounding box center [471, 320] width 27 height 20
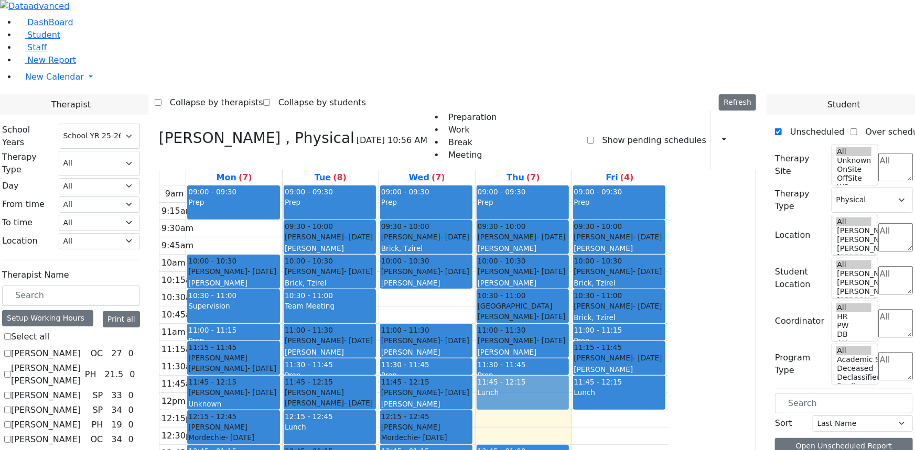
drag, startPoint x: 601, startPoint y: 305, endPoint x: 601, endPoint y: 274, distance: 30.4
click at [571, 274] on div "09:00 - 09:30 Prep 09:30 - 10:00 [PERSON_NAME] - [DATE] [PERSON_NAME] 10:00 - 1…" at bounding box center [523, 393] width 96 height 415
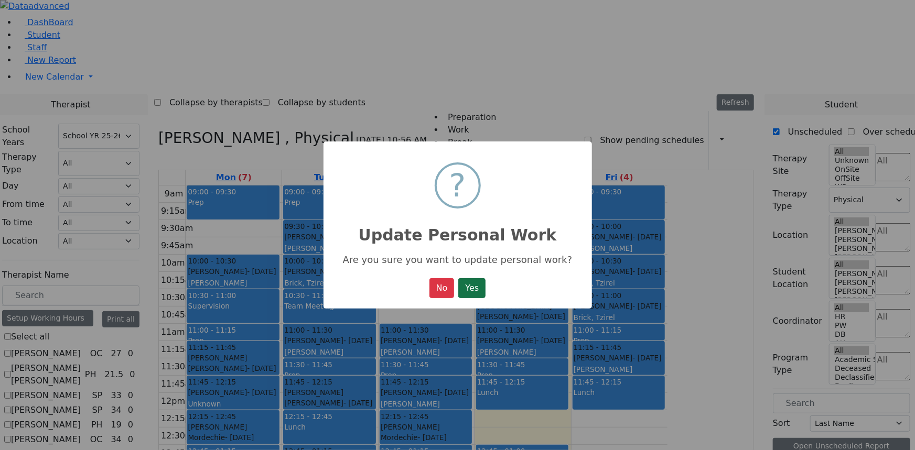
click at [473, 292] on button "Yes" at bounding box center [471, 288] width 27 height 20
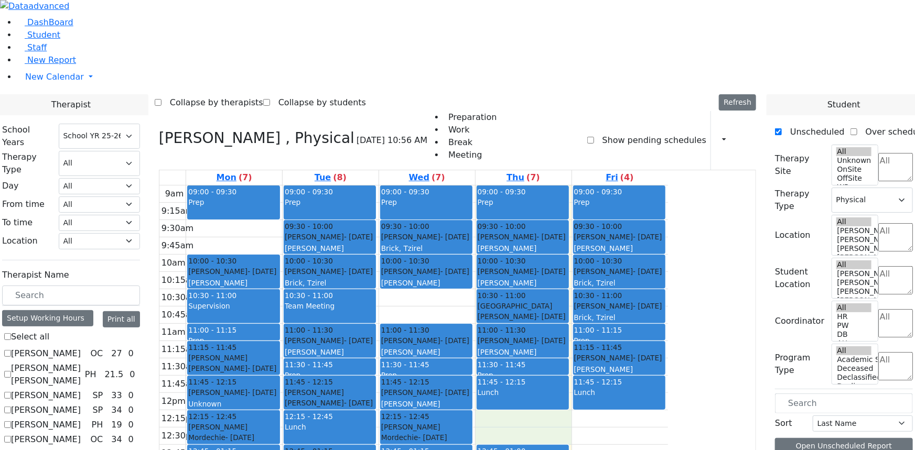
drag, startPoint x: 607, startPoint y: 294, endPoint x: 606, endPoint y: 304, distance: 10.0
click at [606, 311] on div "9am 9:15am 9:30am 9:45am 10am 10:15am 10:30am 10:45am 11am 11:15am 11:30am 11:4…" at bounding box center [413, 393] width 508 height 415
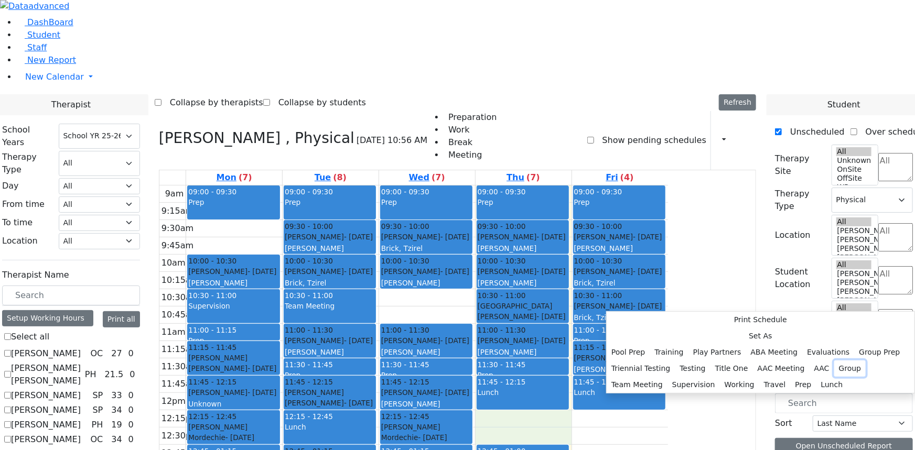
click at [834, 361] on button "Group" at bounding box center [850, 369] width 32 height 16
select select "4"
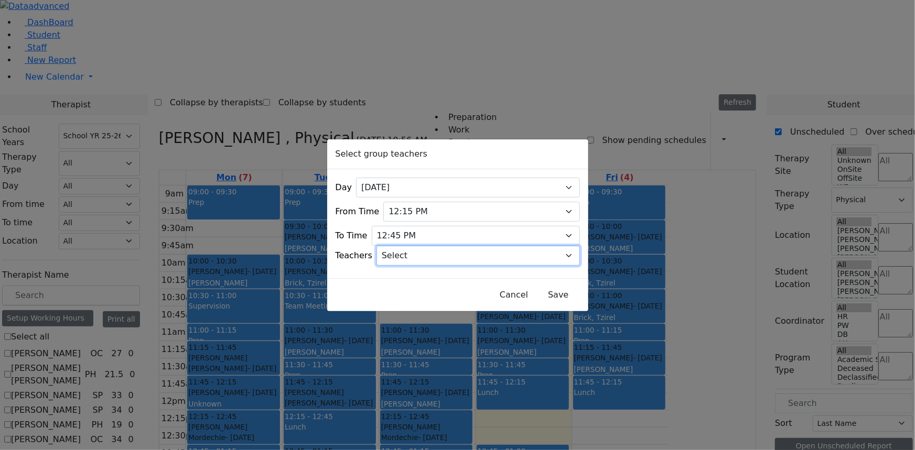
click at [410, 252] on select "Select [PERSON_NAME], [PERSON_NAME], [PERSON_NAME] ([PERSON_NAME]), [PERSON_NAM…" at bounding box center [477, 256] width 203 height 20
select select "[PERSON_NAME], [PERSON_NAME]"
click at [389, 246] on select "Select [PERSON_NAME], [PERSON_NAME], [PERSON_NAME] ([PERSON_NAME]), [PERSON_NAM…" at bounding box center [477, 256] width 203 height 20
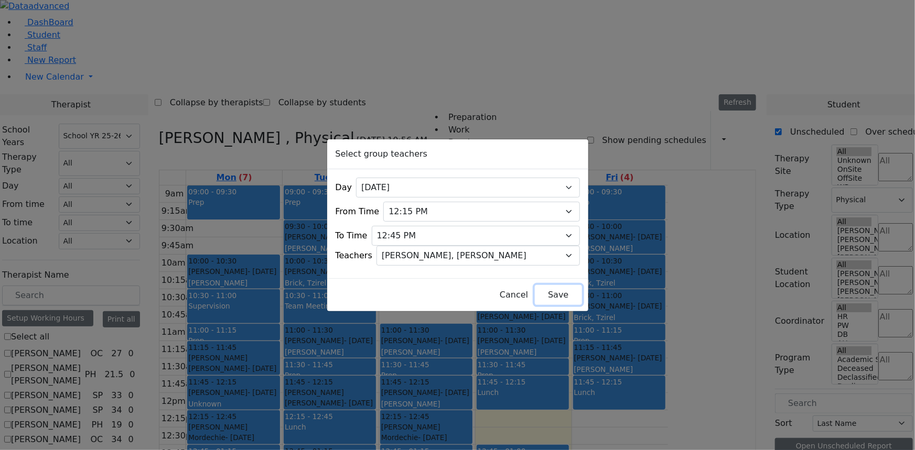
click at [535, 294] on button "Save" at bounding box center [558, 295] width 47 height 20
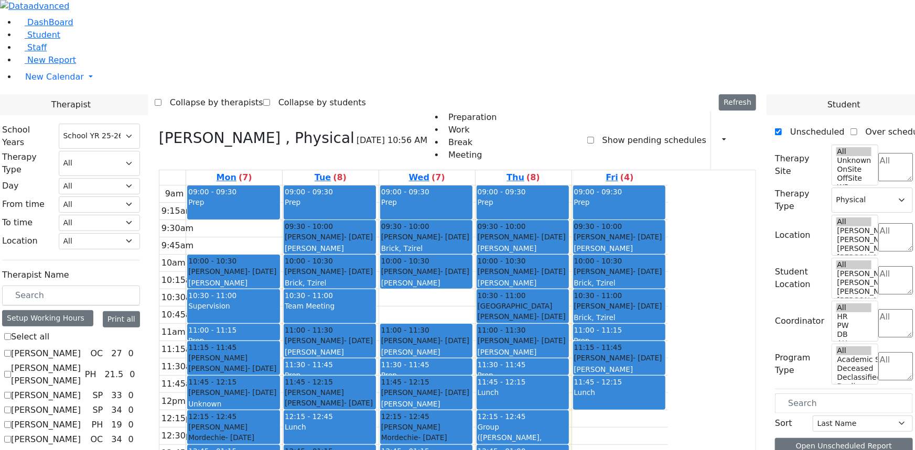
checkbox input "false"
select select
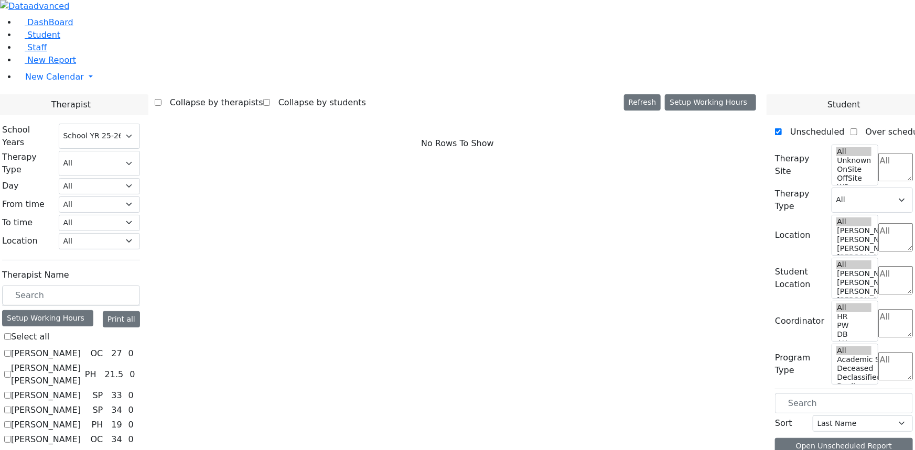
checkbox input "true"
select select "2"
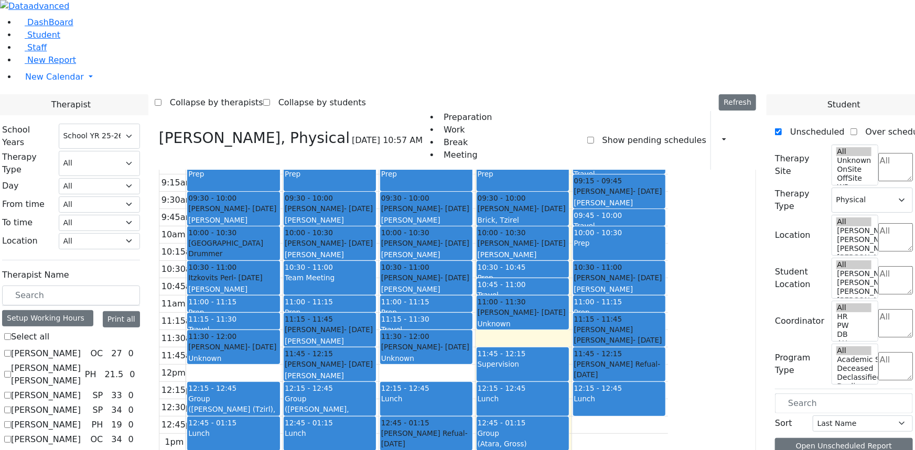
scroll to position [0, 0]
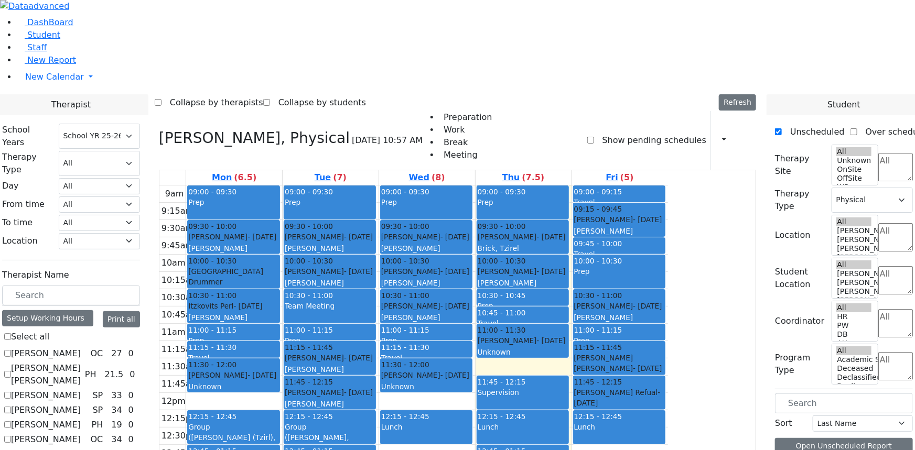
drag, startPoint x: 528, startPoint y: 304, endPoint x: 527, endPoint y: 402, distance: 97.5
click at [475, 402] on div "09:00 - 09:30 Prep 09:30 - 10:00 [PERSON_NAME] - [DATE] [PERSON_NAME] 10:00 - 1…" at bounding box center [427, 393] width 96 height 415
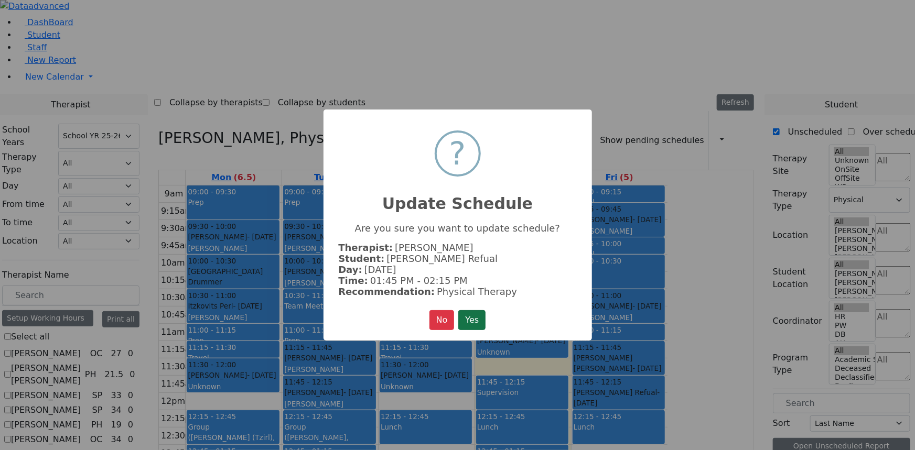
click at [477, 313] on button "Yes" at bounding box center [471, 320] width 27 height 20
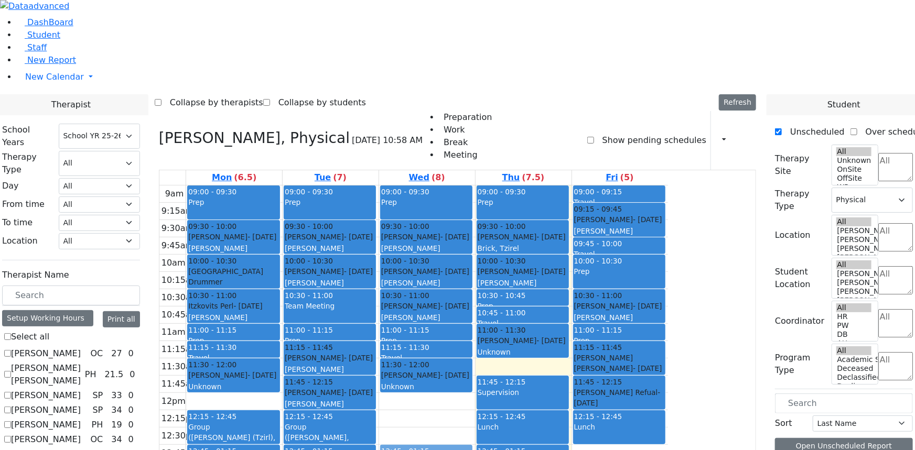
drag, startPoint x: 507, startPoint y: 306, endPoint x: 511, endPoint y: 333, distance: 28.0
click at [475, 333] on div "09:00 - 09:30 Prep 09:30 - 10:00 [PERSON_NAME] - [DATE] [PERSON_NAME] 10:00 - 1…" at bounding box center [427, 393] width 96 height 415
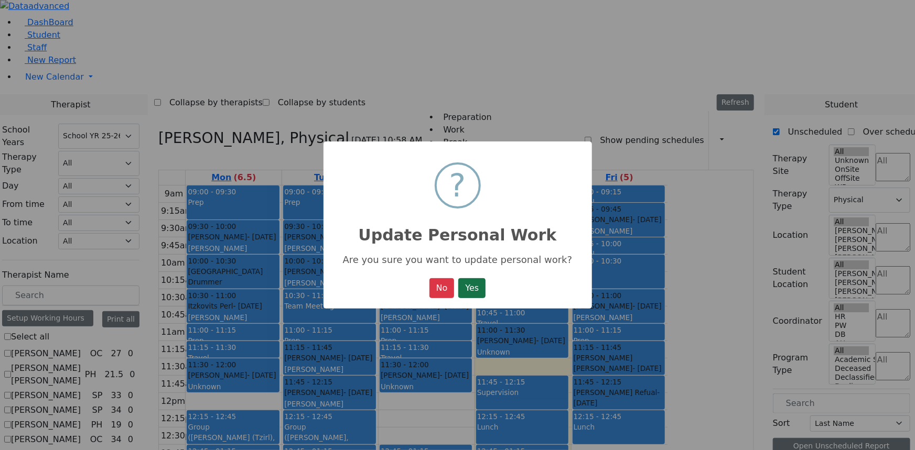
click at [477, 292] on button "Yes" at bounding box center [471, 288] width 27 height 20
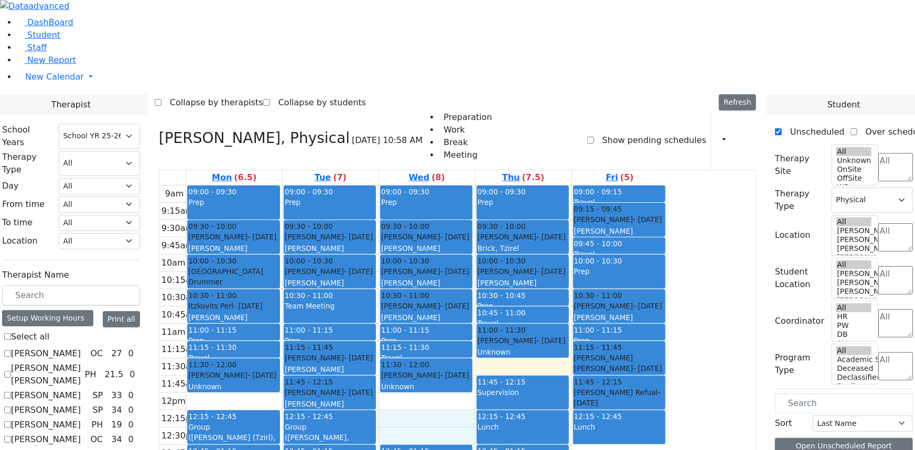
drag, startPoint x: 497, startPoint y: 297, endPoint x: 499, endPoint y: 304, distance: 7.0
click at [500, 308] on div "9am 9:15am 9:30am 9:45am 10am 10:15am 10:30am 10:45am 11am 11:15am 11:30am 11:4…" at bounding box center [413, 393] width 508 height 415
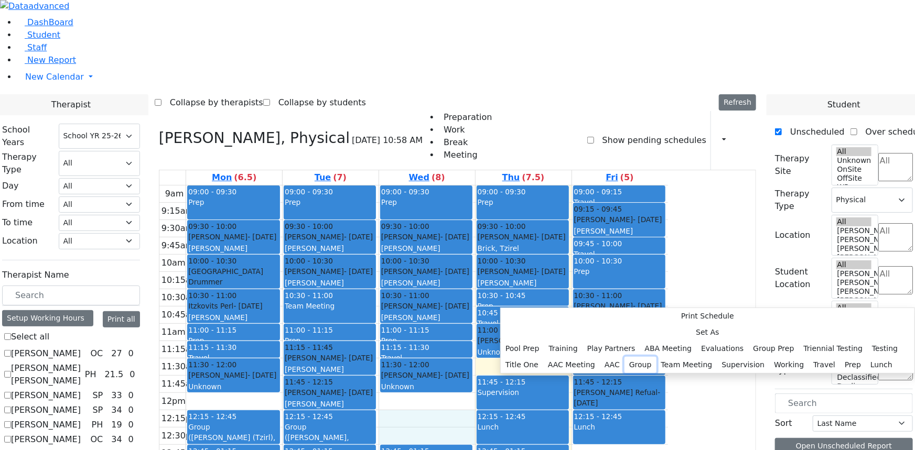
click at [624, 357] on button "Group" at bounding box center [640, 365] width 32 height 16
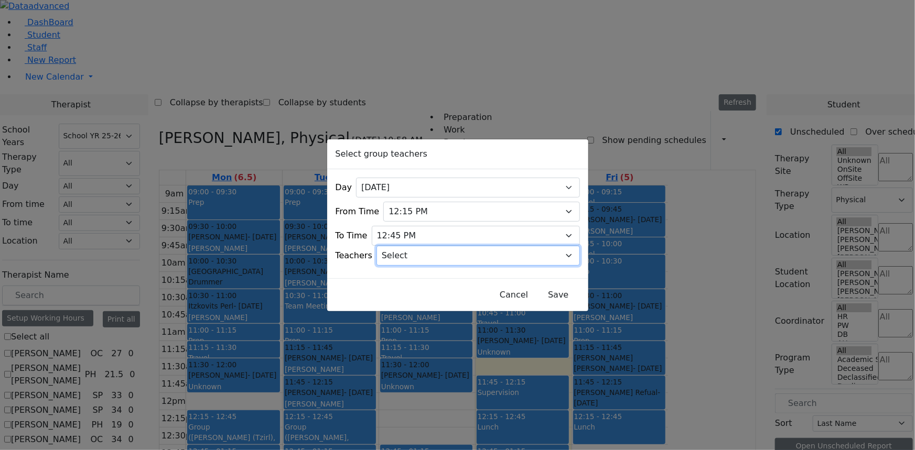
click at [408, 251] on select "Select [PERSON_NAME], [PERSON_NAME], [PERSON_NAME] ([PERSON_NAME]), [PERSON_NAM…" at bounding box center [477, 256] width 203 height 20
select select "[PERSON_NAME], [PERSON_NAME]"
click at [389, 246] on select "Select [PERSON_NAME], [PERSON_NAME], [PERSON_NAME] ([PERSON_NAME]), [PERSON_NAM…" at bounding box center [477, 256] width 203 height 20
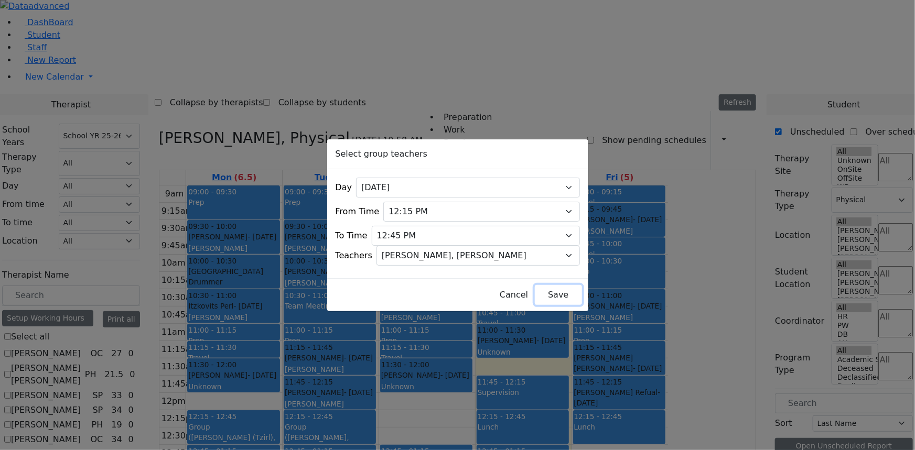
click at [535, 285] on button "Save" at bounding box center [558, 295] width 47 height 20
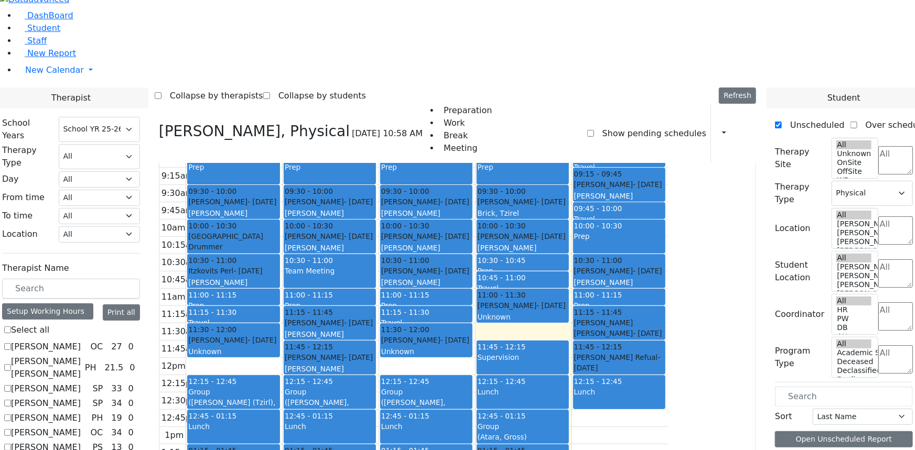
scroll to position [13, 0]
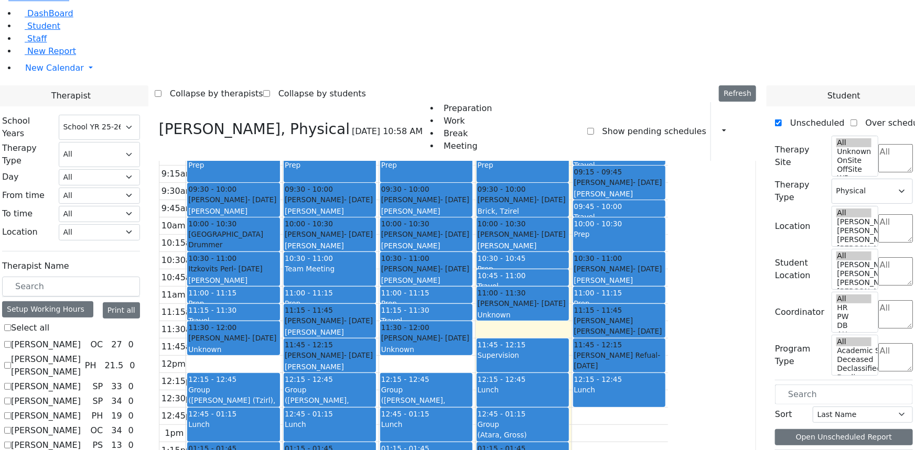
click at [528, 410] on button "Delete Selected Schedule" at bounding box center [560, 414] width 104 height 16
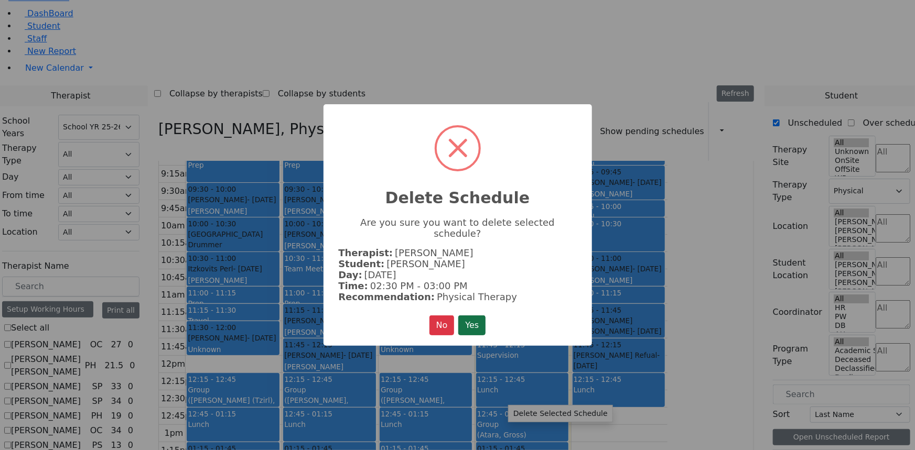
click at [471, 316] on button "Yes" at bounding box center [471, 326] width 27 height 20
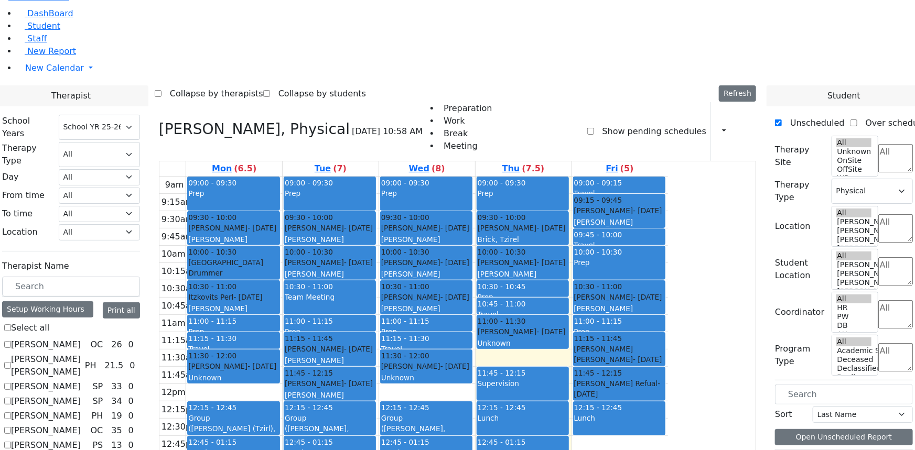
click at [536, 417] on button "Delete Selected Schedule" at bounding box center [575, 420] width 104 height 16
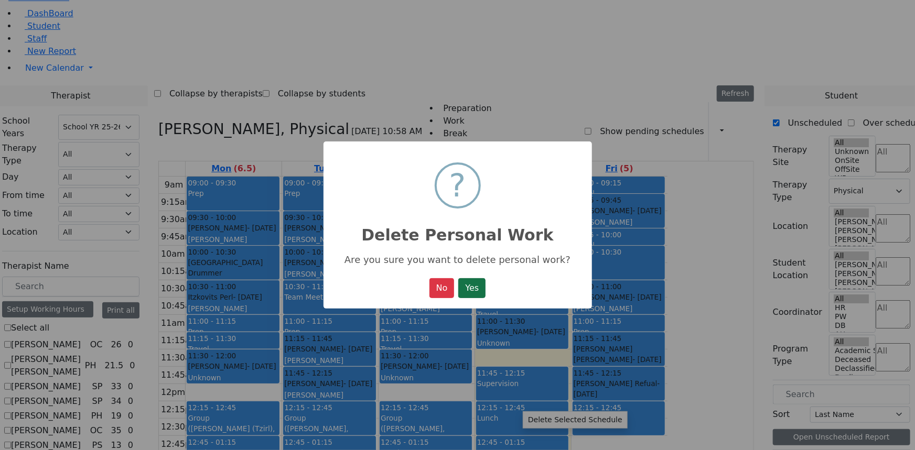
click at [467, 290] on button "Yes" at bounding box center [471, 288] width 27 height 20
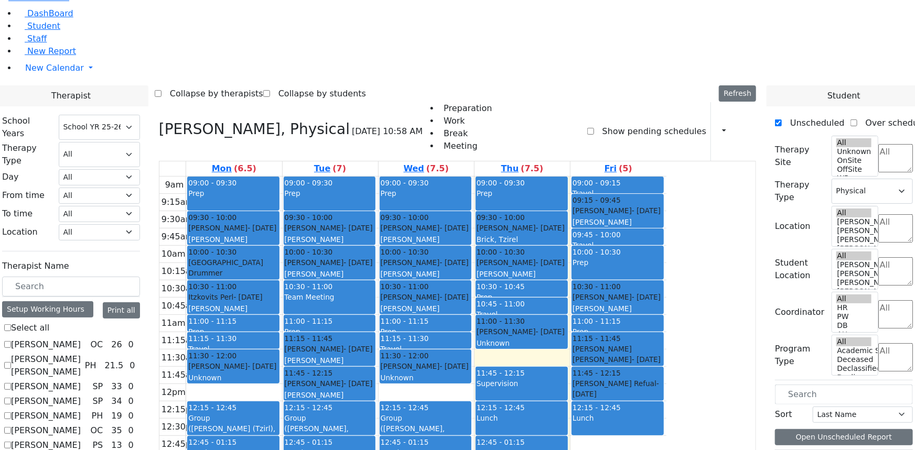
checkbox input "false"
select select
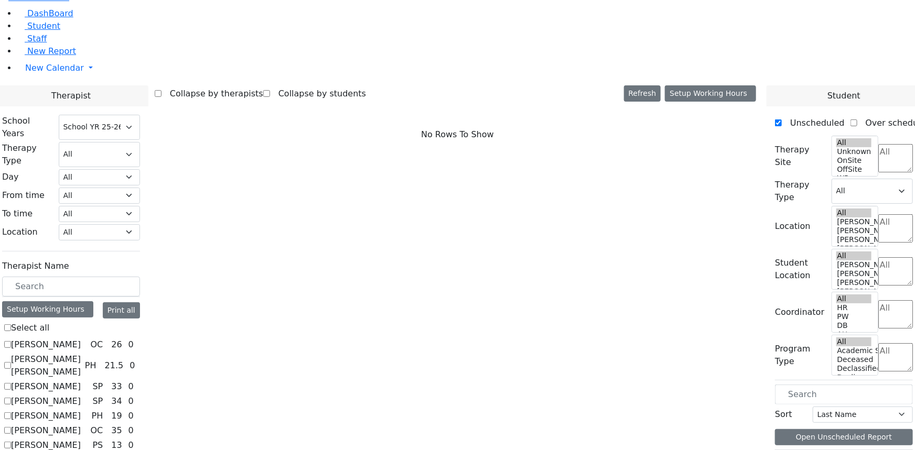
scroll to position [47, 0]
click at [81, 425] on label "[PERSON_NAME]" at bounding box center [46, 431] width 70 height 13
click at [11, 427] on input "[PERSON_NAME]" at bounding box center [7, 430] width 7 height 7
checkbox input "true"
select select "1"
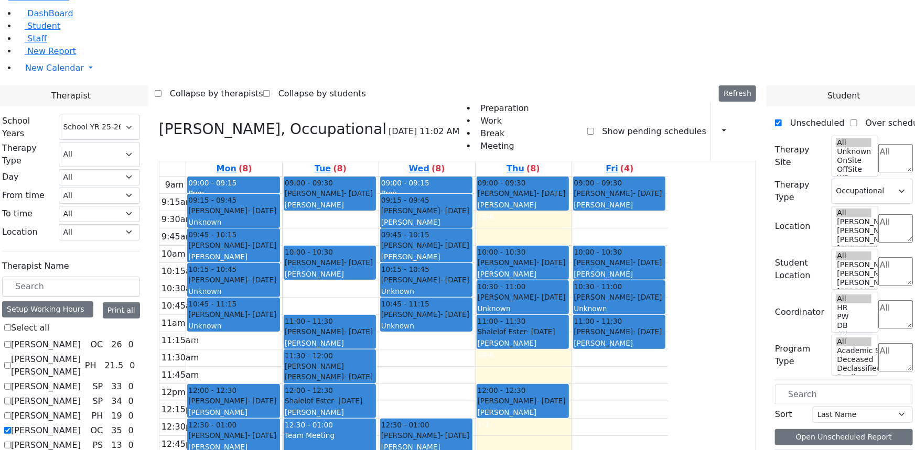
click at [81, 425] on label "[PERSON_NAME]" at bounding box center [46, 431] width 70 height 13
click at [11, 427] on input "[PERSON_NAME]" at bounding box center [7, 430] width 7 height 7
checkbox input "false"
select select
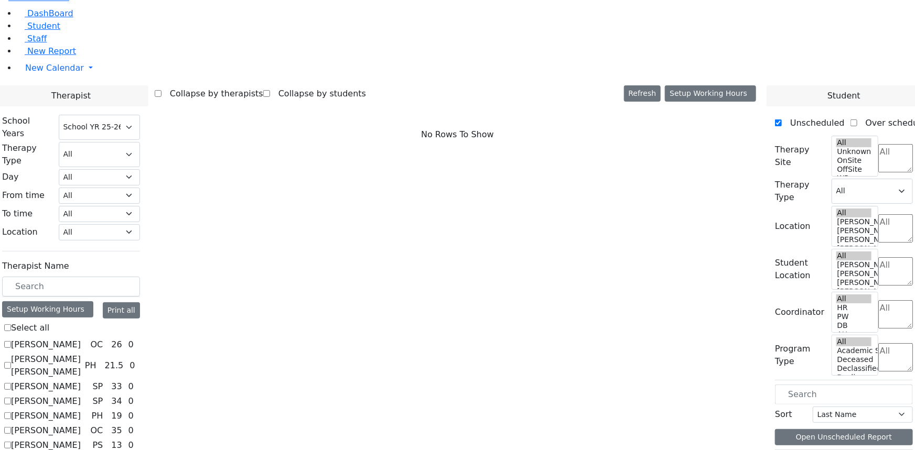
checkbox input "true"
select select "3"
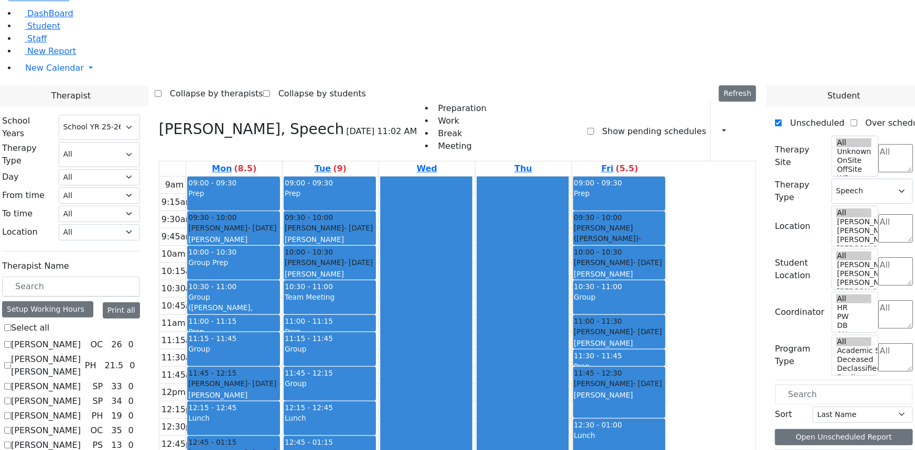
click at [278, 344] on div "Group" at bounding box center [233, 355] width 90 height 22
click at [329, 232] on button "Delete Selected Schedule" at bounding box center [371, 232] width 104 height 16
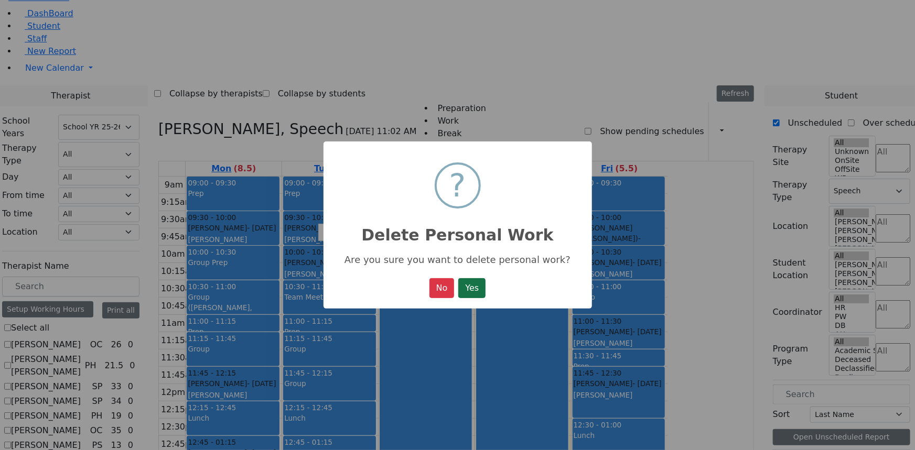
click at [466, 294] on button "Yes" at bounding box center [471, 288] width 27 height 20
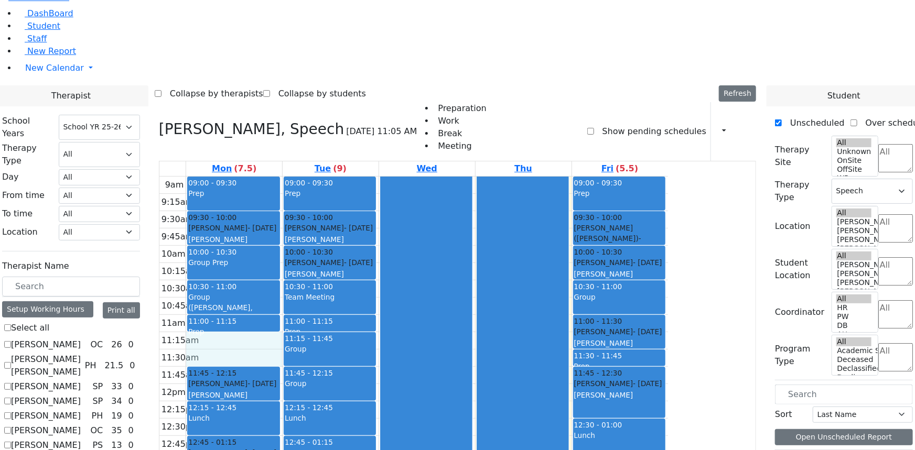
drag, startPoint x: 334, startPoint y: 215, endPoint x: 337, endPoint y: 230, distance: 14.8
click at [337, 230] on div "9am 9:15am 9:30am 9:45am 10am 10:15am 10:30am 10:45am 11am 11:15am 11:30am 11:4…" at bounding box center [413, 384] width 508 height 415
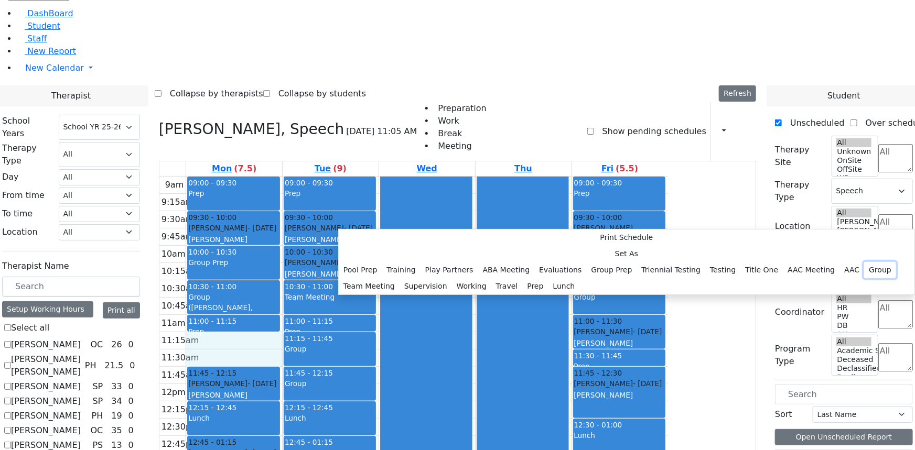
click at [864, 262] on button "Group" at bounding box center [880, 270] width 32 height 16
select select "1"
select select "11:15:00"
select select "11:45:00"
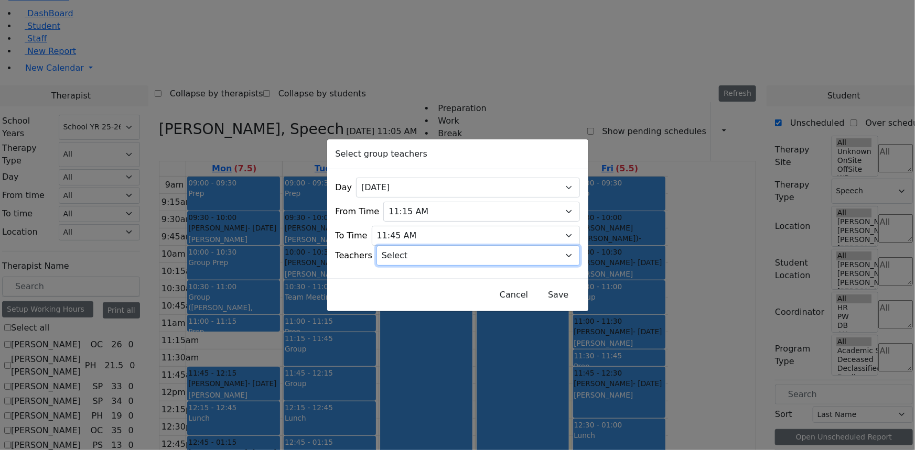
click at [426, 255] on select "Select [PERSON_NAME], [PERSON_NAME], [PERSON_NAME] ([PERSON_NAME]), [PERSON_NAM…" at bounding box center [477, 256] width 203 height 20
select select "[PERSON_NAME], [PERSON_NAME]"
click at [389, 246] on select "Select [PERSON_NAME], [PERSON_NAME], [PERSON_NAME] ([PERSON_NAME]), [PERSON_NAM…" at bounding box center [477, 256] width 203 height 20
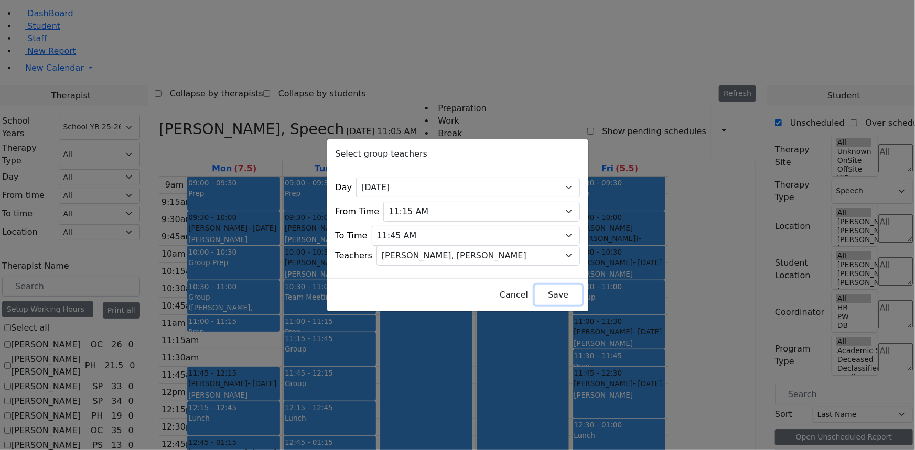
click at [535, 293] on button "Save" at bounding box center [558, 295] width 47 height 20
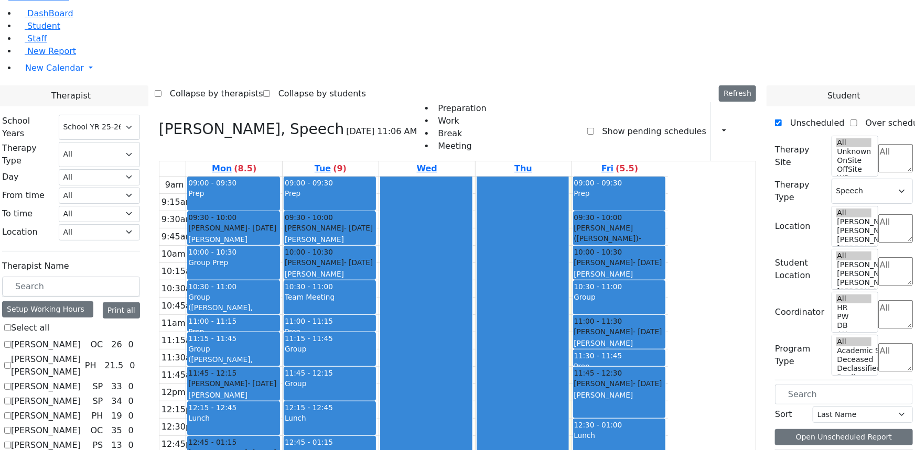
click at [375, 344] on div "Group" at bounding box center [330, 355] width 90 height 22
click at [420, 242] on button "Delete Selected Schedule" at bounding box center [467, 241] width 104 height 16
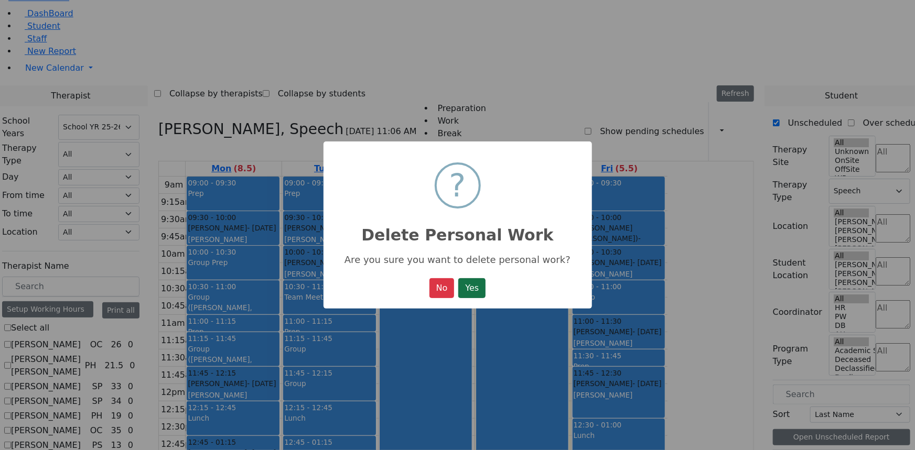
click at [469, 291] on button "Yes" at bounding box center [471, 288] width 27 height 20
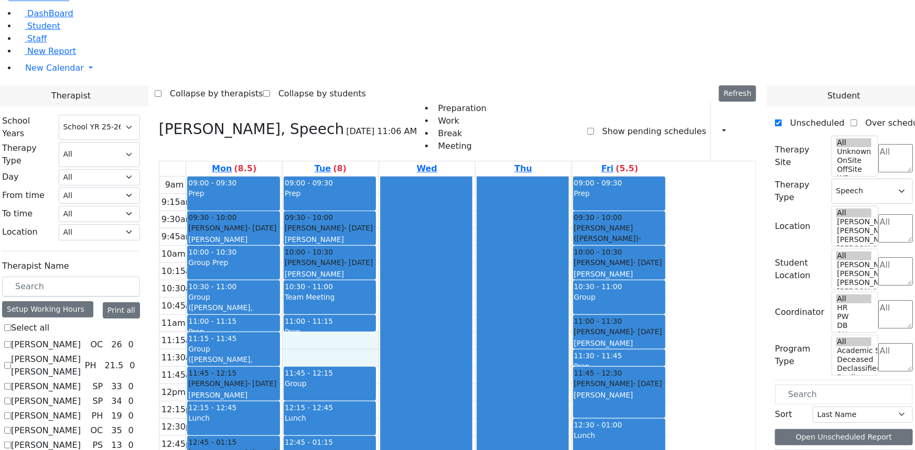
drag, startPoint x: 416, startPoint y: 216, endPoint x: 416, endPoint y: 234, distance: 17.8
click at [416, 234] on div "9am 9:15am 9:30am 9:45am 10am 10:15am 10:30am 10:45am 11am 11:15am 11:30am 11:4…" at bounding box center [413, 384] width 508 height 415
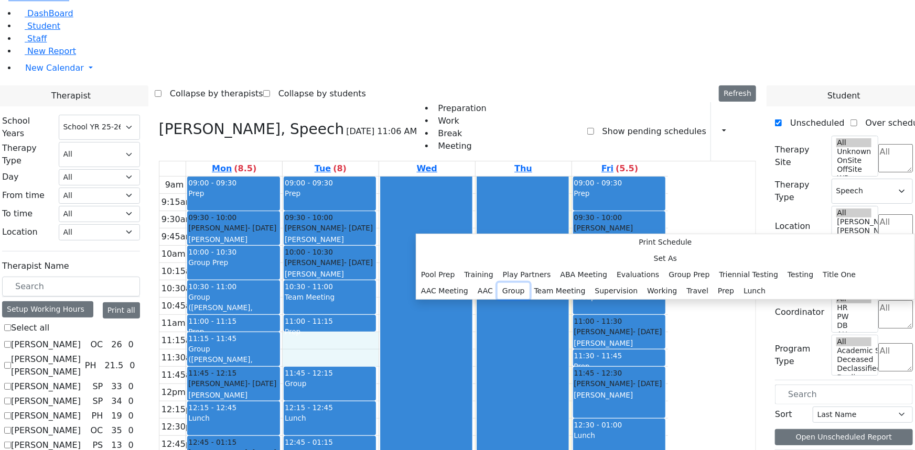
click at [510, 283] on button "Group" at bounding box center [513, 291] width 32 height 16
select select "2"
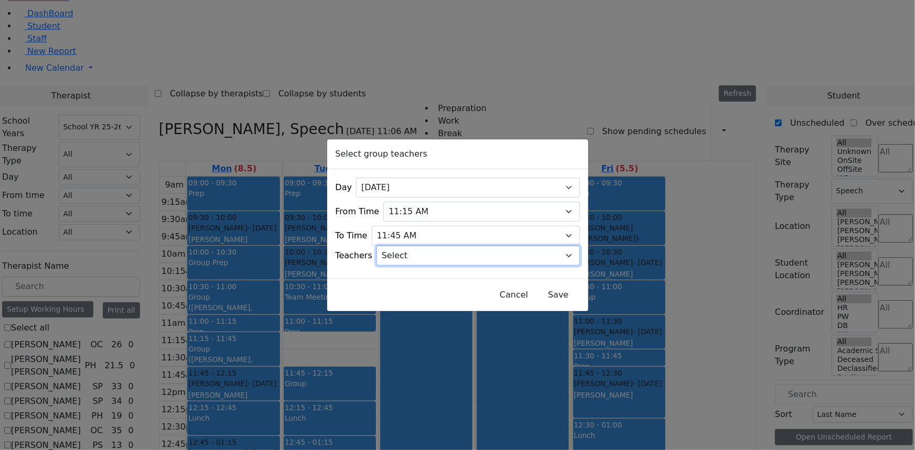
click at [439, 251] on select "Select [PERSON_NAME], [PERSON_NAME], [PERSON_NAME] ([PERSON_NAME]), [PERSON_NAM…" at bounding box center [477, 256] width 203 height 20
select select "[PERSON_NAME] (Tzirl), Brick"
click at [389, 246] on select "Select [PERSON_NAME], [PERSON_NAME], [PERSON_NAME] ([PERSON_NAME]), [PERSON_NAM…" at bounding box center [477, 256] width 203 height 20
click at [536, 295] on button "Save" at bounding box center [558, 295] width 47 height 20
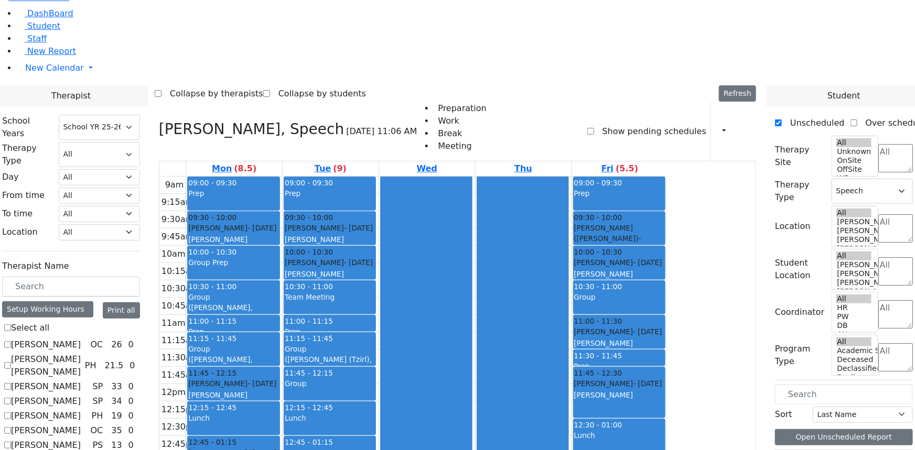
click at [375, 378] on div "Group" at bounding box center [330, 383] width 90 height 10
click at [451, 271] on button "Delete Selected Schedule" at bounding box center [483, 269] width 104 height 16
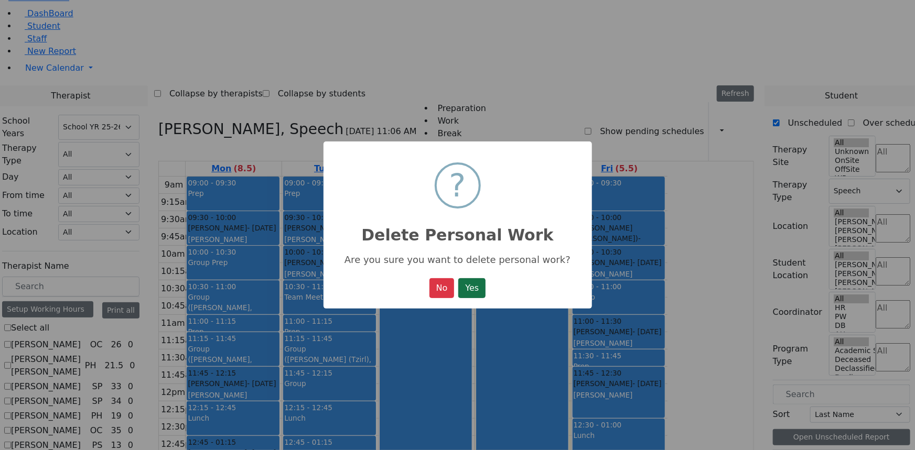
click at [472, 288] on button "Yes" at bounding box center [471, 288] width 27 height 20
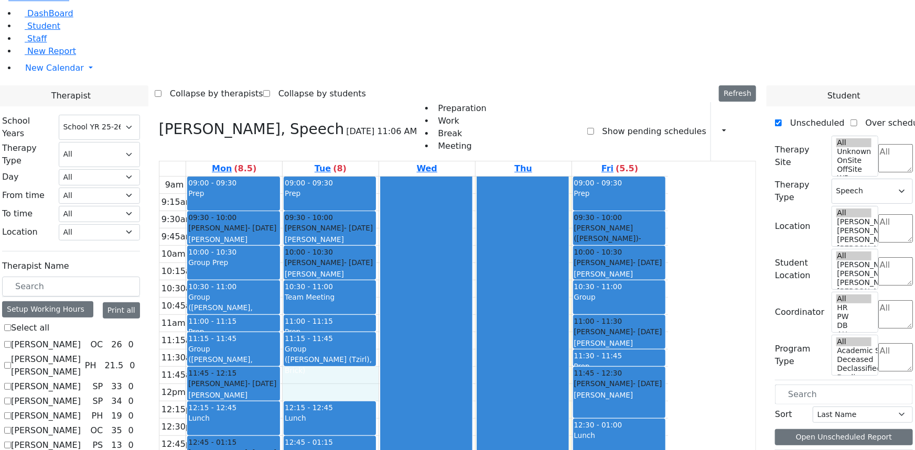
drag, startPoint x: 416, startPoint y: 255, endPoint x: 419, endPoint y: 262, distance: 7.7
click at [419, 264] on div "9am 9:15am 9:30am 9:45am 10am 10:15am 10:30am 10:45am 11am 11:15am 11:30am 11:4…" at bounding box center [413, 384] width 508 height 415
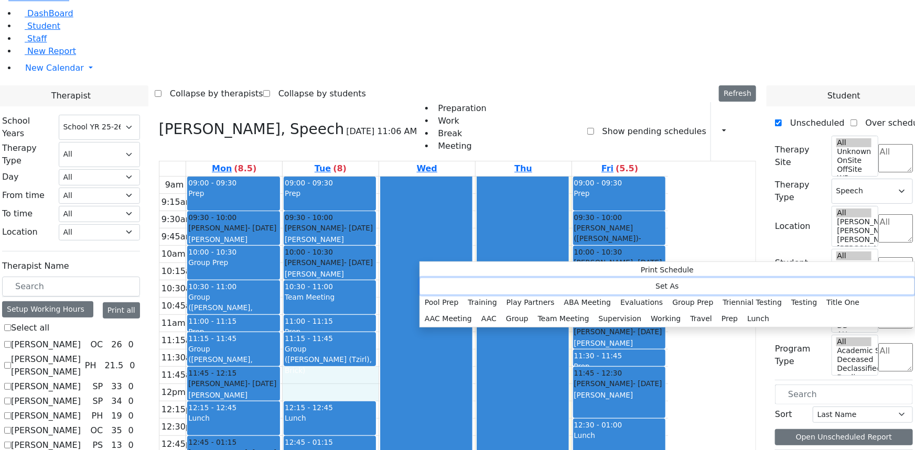
drag, startPoint x: 437, startPoint y: 288, endPoint x: 492, endPoint y: 290, distance: 55.1
click at [467, 288] on button "Set As" at bounding box center [667, 286] width 494 height 16
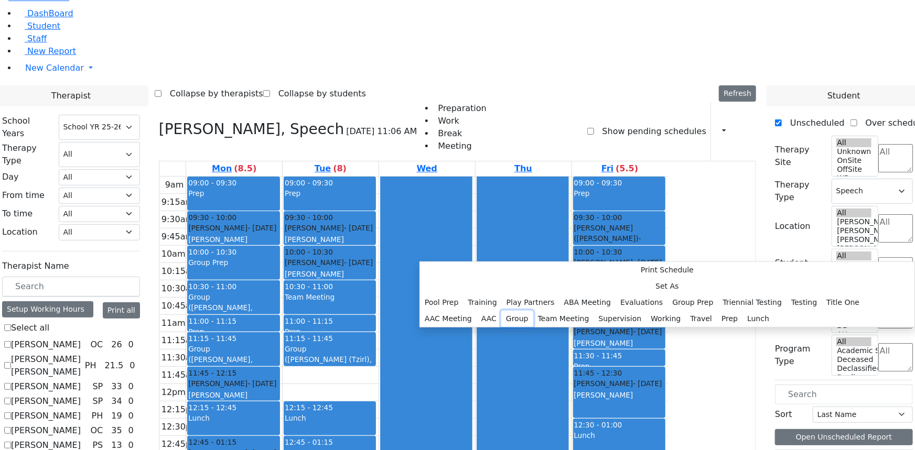
click at [524, 311] on button "Group" at bounding box center [517, 319] width 32 height 16
select select "11:45:00"
select select "12:15:00"
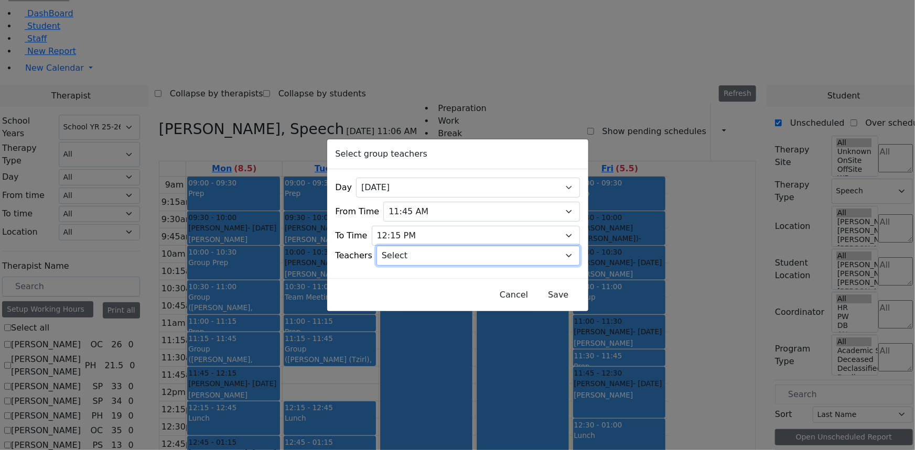
click at [427, 254] on select "Select [PERSON_NAME], [PERSON_NAME], [PERSON_NAME] ([PERSON_NAME]), [PERSON_NAM…" at bounding box center [477, 256] width 203 height 20
click at [651, 94] on div "Select group teachers Day All [DATE] [DATE] [DATE] [DATE] [DATE] From Time 07:0…" at bounding box center [457, 225] width 915 height 450
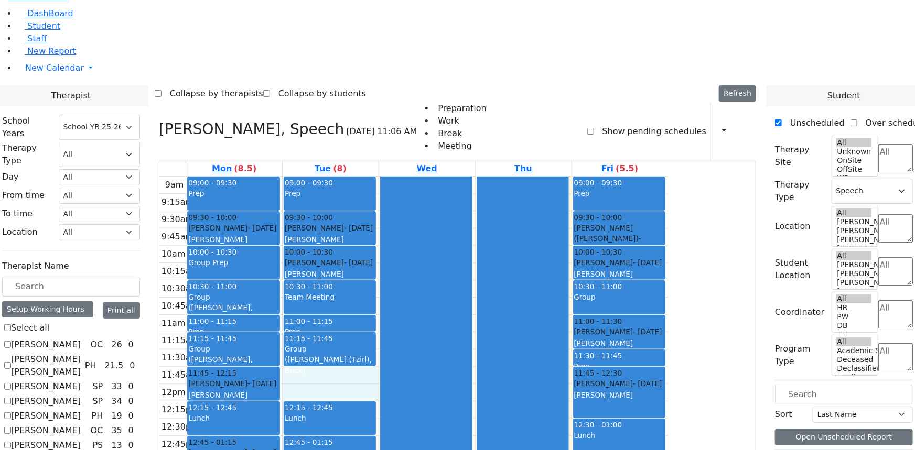
drag, startPoint x: 425, startPoint y: 246, endPoint x: 430, endPoint y: 267, distance: 21.6
click at [430, 267] on div "9am 9:15am 9:30am 9:45am 10am 10:15am 10:30am 10:45am 11am 11:15am 11:30am 11:4…" at bounding box center [413, 384] width 508 height 415
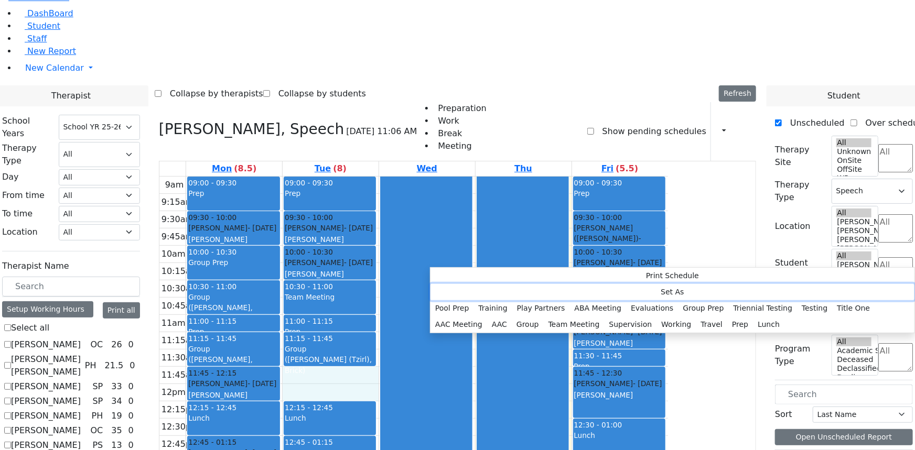
drag, startPoint x: 456, startPoint y: 289, endPoint x: 475, endPoint y: 289, distance: 19.4
click at [461, 290] on button "Set As" at bounding box center [672, 292] width 484 height 16
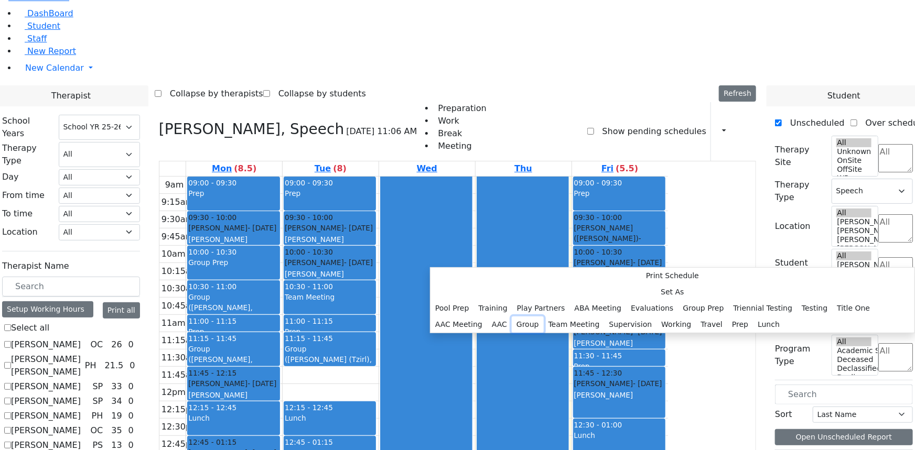
click at [541, 317] on button "Group" at bounding box center [528, 325] width 32 height 16
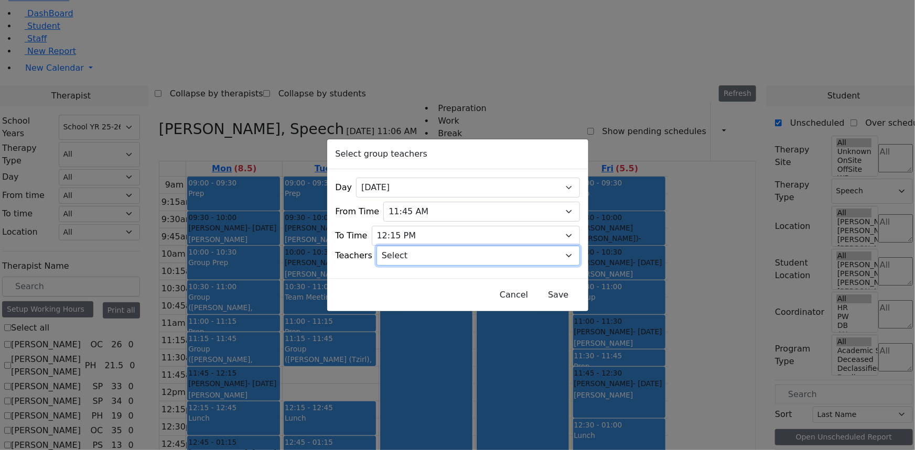
click at [440, 252] on select "Select [PERSON_NAME], [PERSON_NAME], [PERSON_NAME] ([PERSON_NAME]), [PERSON_NAM…" at bounding box center [477, 256] width 203 height 20
select select "[PERSON_NAME], [PERSON_NAME]"
click at [389, 246] on select "Select [PERSON_NAME], [PERSON_NAME], [PERSON_NAME] ([PERSON_NAME]), [PERSON_NAM…" at bounding box center [477, 256] width 203 height 20
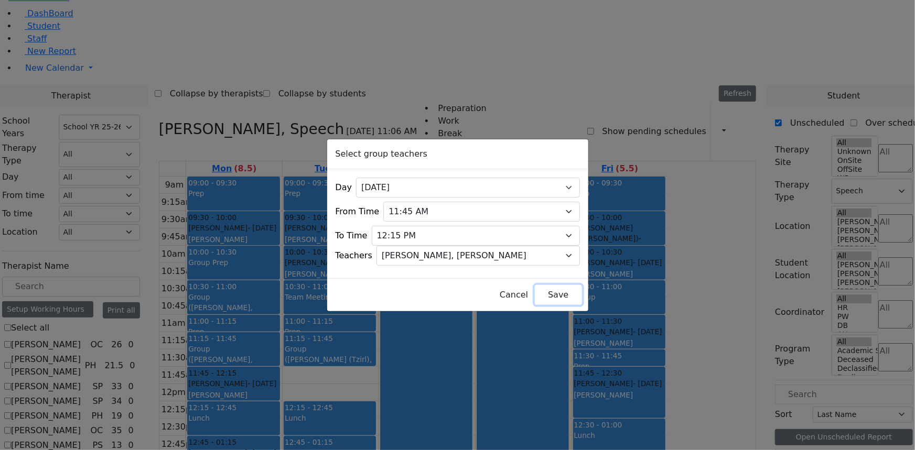
click at [544, 293] on button "Save" at bounding box center [558, 295] width 47 height 20
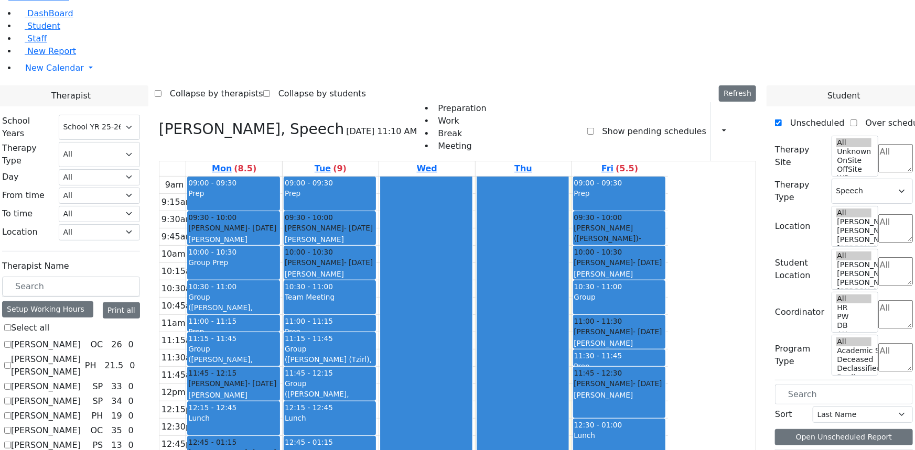
click at [665, 292] on div "Group" at bounding box center [619, 303] width 91 height 22
click at [695, 178] on button "Delete Selected Schedule" at bounding box center [738, 180] width 104 height 16
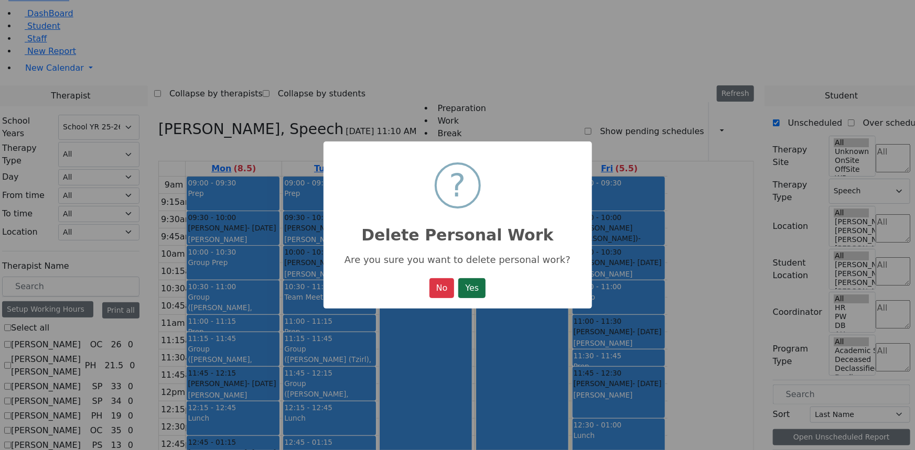
drag, startPoint x: 464, startPoint y: 284, endPoint x: 536, endPoint y: 277, distance: 71.6
click at [466, 284] on button "Yes" at bounding box center [471, 288] width 27 height 20
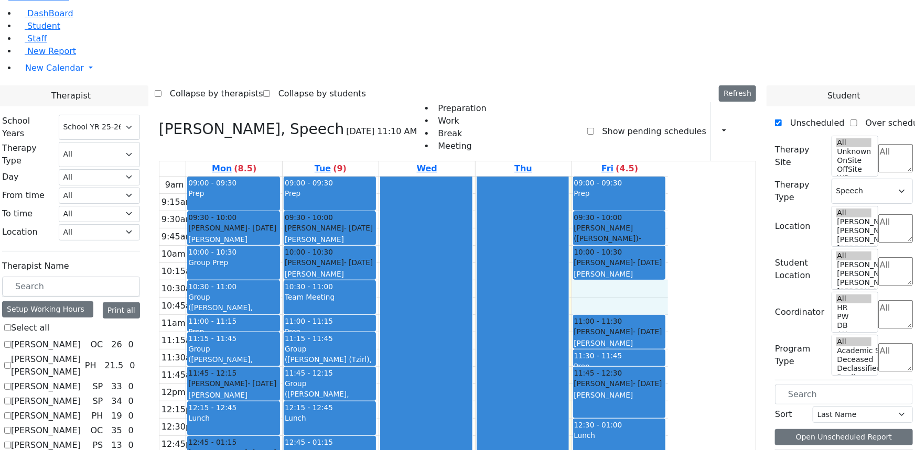
drag, startPoint x: 683, startPoint y: 163, endPoint x: 682, endPoint y: 178, distance: 15.7
click at [668, 178] on div "9am 9:15am 9:30am 9:45am 10am 10:15am 10:30am 10:45am 11am 11:15am 11:30am 11:4…" at bounding box center [413, 384] width 508 height 415
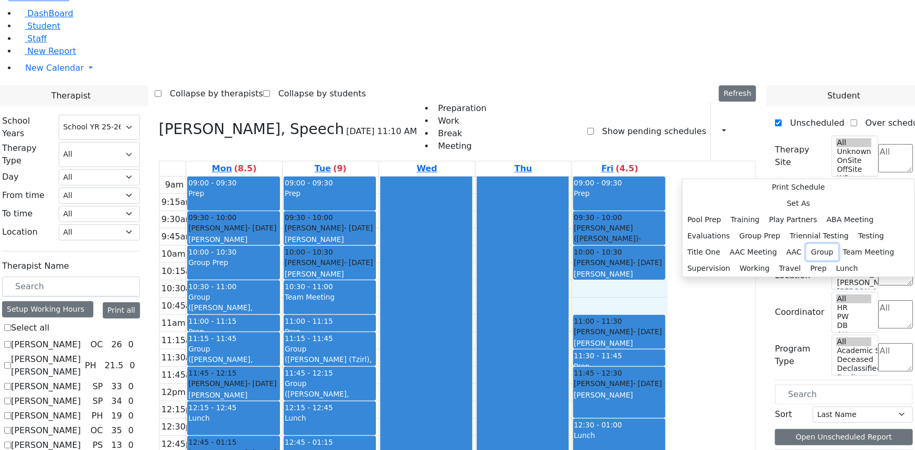
click at [806, 244] on button "Group" at bounding box center [822, 252] width 32 height 16
select select "5"
select select "10:30:00"
select select "11:00:00"
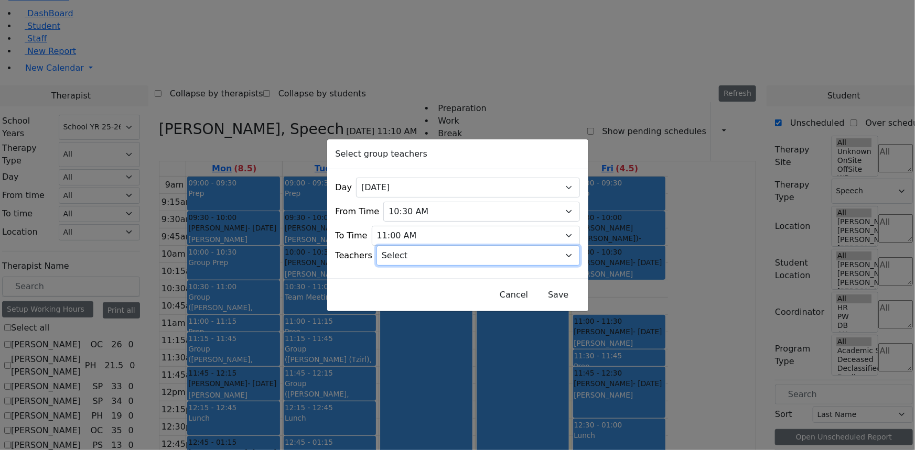
click at [477, 256] on select "Select [PERSON_NAME], [PERSON_NAME], [PERSON_NAME] ([PERSON_NAME]), [PERSON_NAM…" at bounding box center [477, 256] width 203 height 20
select select "[PERSON_NAME], [PERSON_NAME]"
click at [389, 246] on select "Select [PERSON_NAME], [PERSON_NAME], [PERSON_NAME] ([PERSON_NAME]), [PERSON_NAM…" at bounding box center [477, 256] width 203 height 20
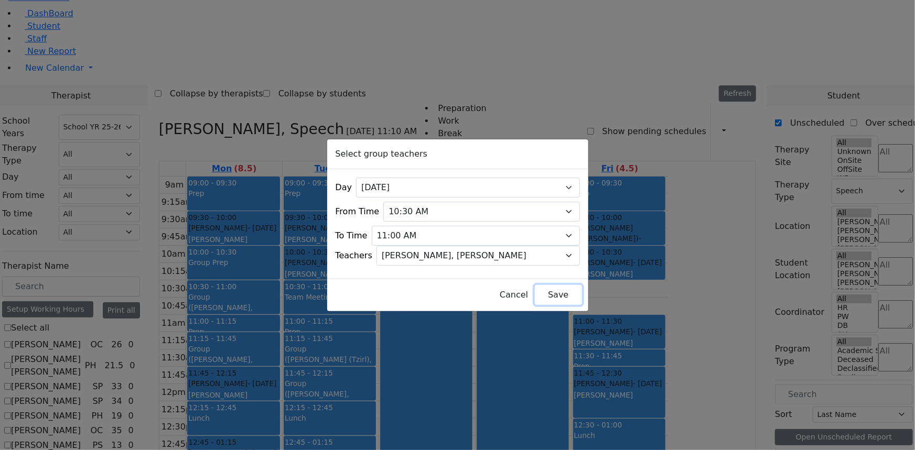
click at [538, 288] on button "Save" at bounding box center [558, 295] width 47 height 20
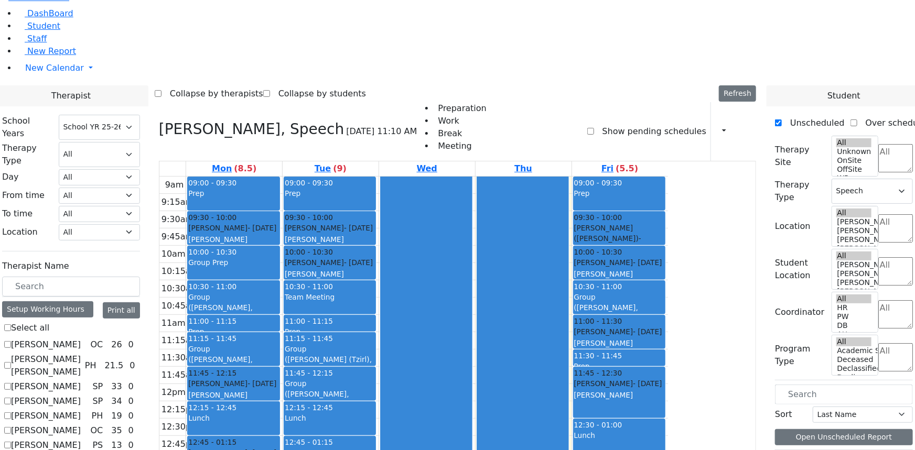
checkbox input "false"
select select
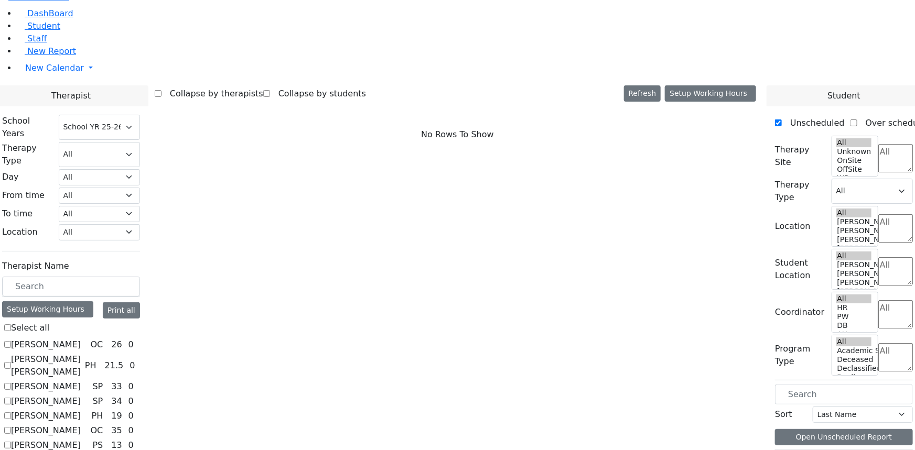
scroll to position [190, 0]
checkbox input "true"
select select "2"
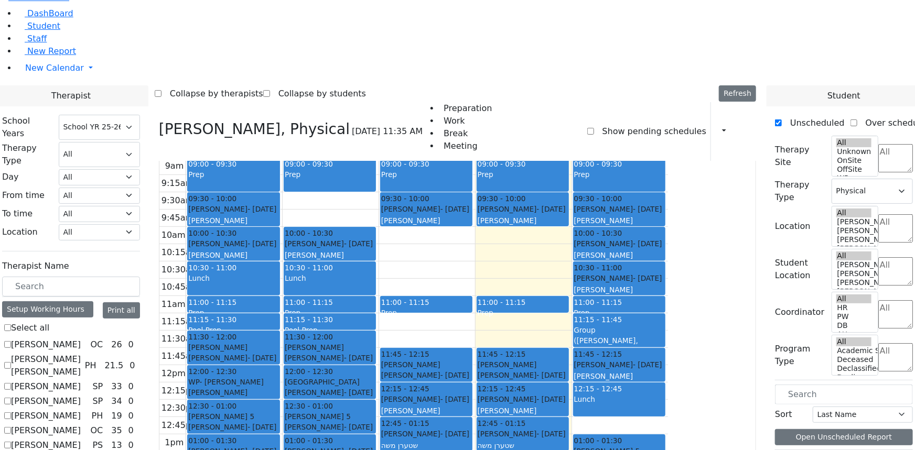
scroll to position [29, 0]
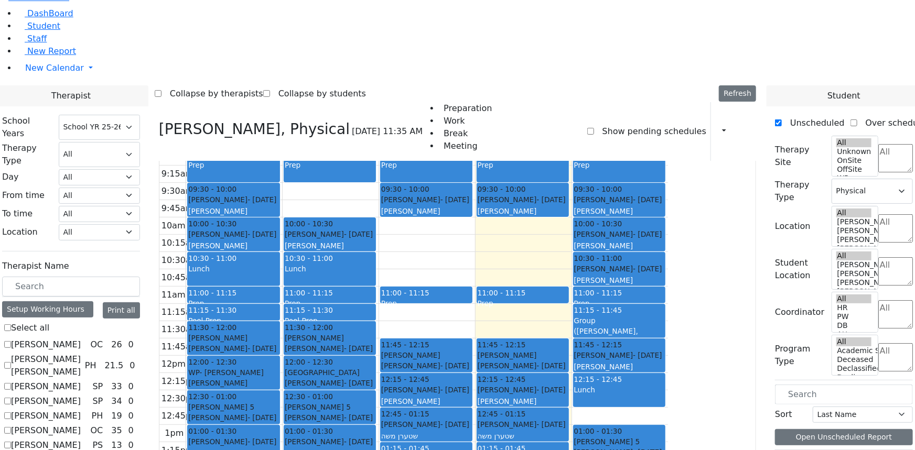
checkbox input "false"
select select
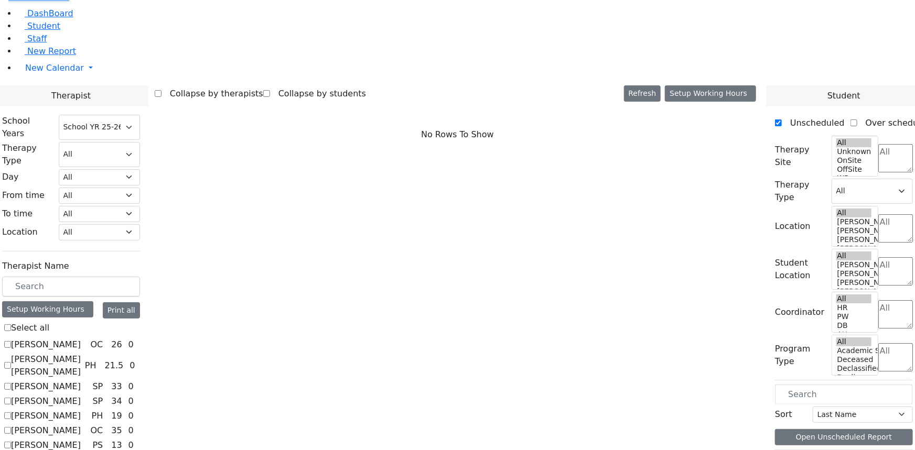
scroll to position [1267, 0]
checkbox input "true"
select select "1"
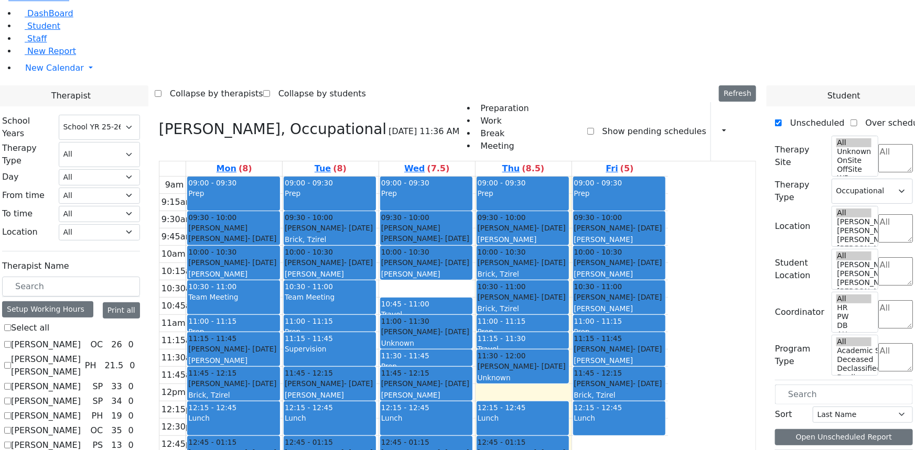
checkbox input "false"
select select
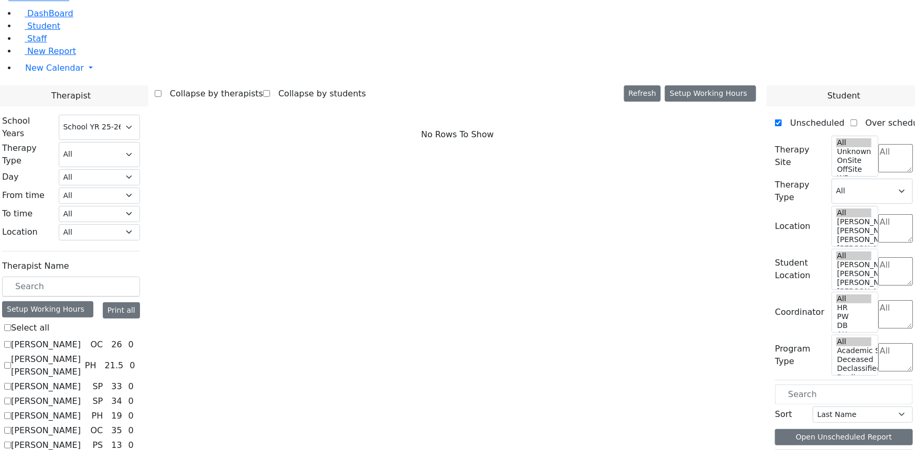
scroll to position [886, 0]
checkbox input "true"
select select "2"
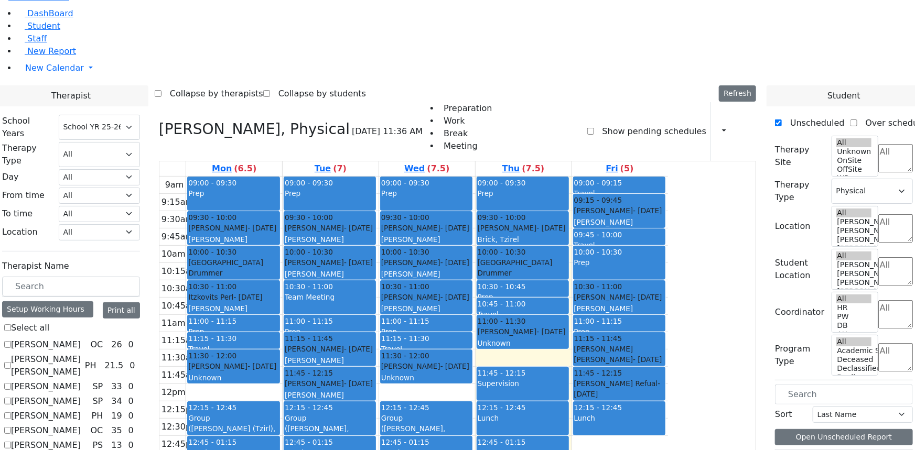
scroll to position [1267, 0]
checkbox input "true"
select select
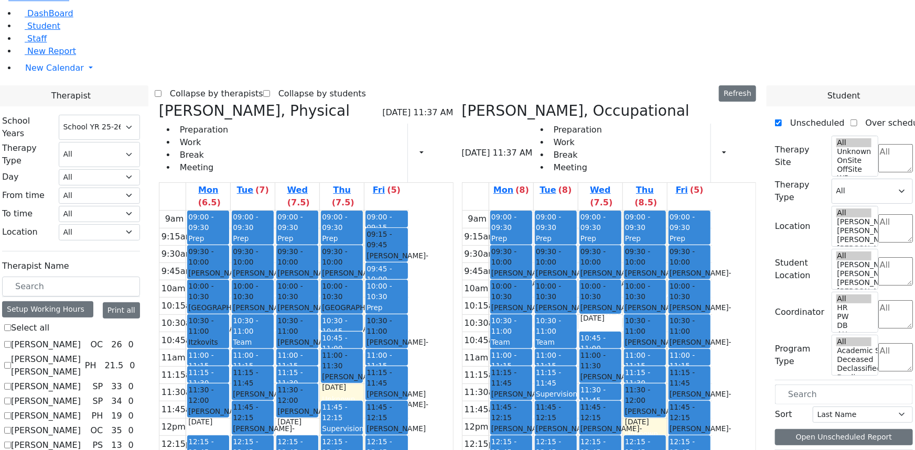
checkbox input "false"
select select "2"
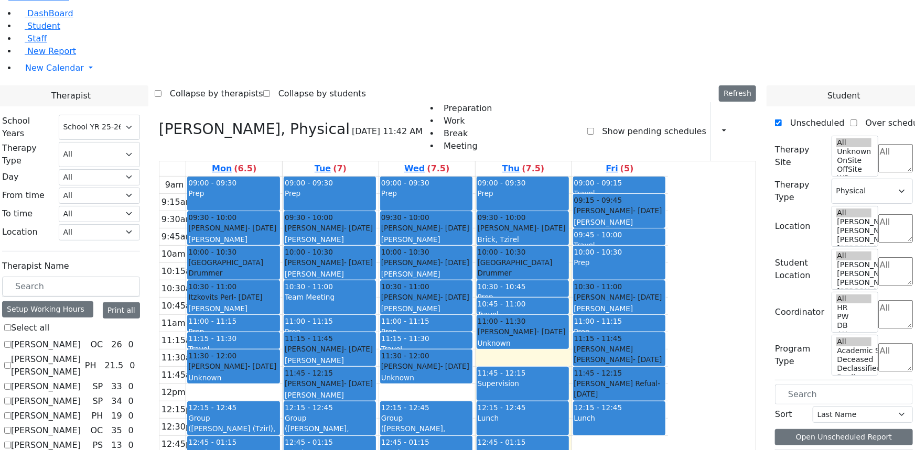
scroll to position [0, 0]
click at [81, 339] on label "[PERSON_NAME]" at bounding box center [46, 345] width 70 height 13
click at [11, 341] on input "[PERSON_NAME]" at bounding box center [7, 344] width 7 height 7
checkbox input "true"
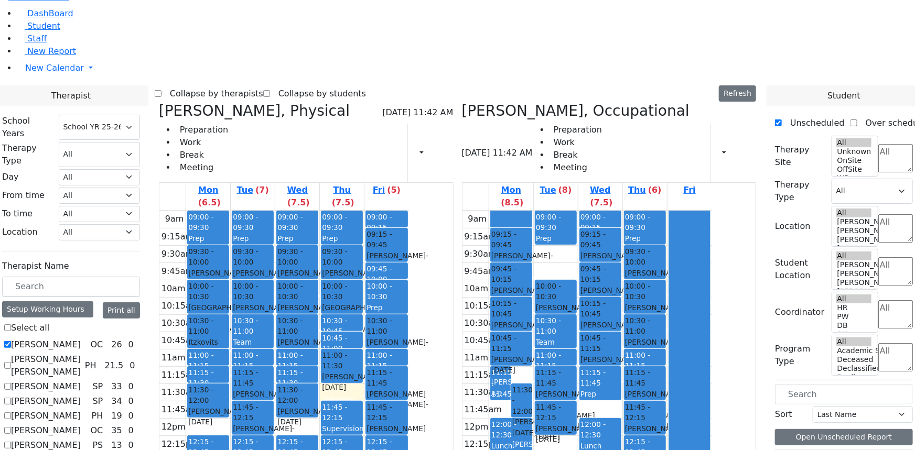
click at [159, 102] on icon at bounding box center [159, 110] width 0 height 17
select select "1"
checkbox input "false"
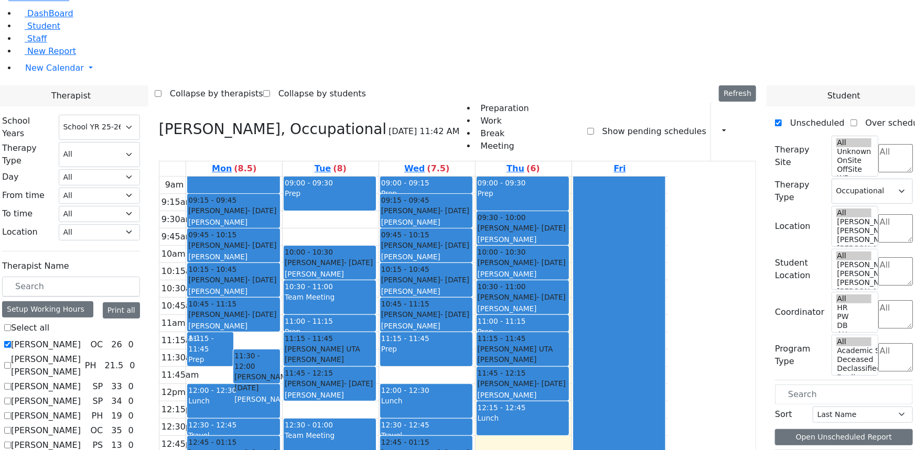
click at [81, 339] on label "[PERSON_NAME]" at bounding box center [46, 345] width 70 height 13
click at [11, 341] on input "[PERSON_NAME]" at bounding box center [7, 344] width 7 height 7
checkbox input "false"
select select
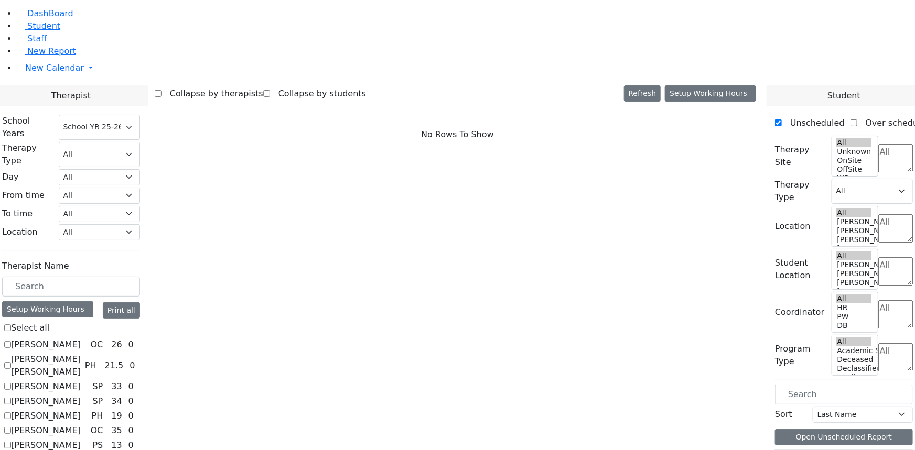
click at [81, 381] on label "[PERSON_NAME]" at bounding box center [46, 387] width 70 height 13
click at [11, 383] on input "[PERSON_NAME]" at bounding box center [7, 386] width 7 height 7
checkbox input "true"
select select "3"
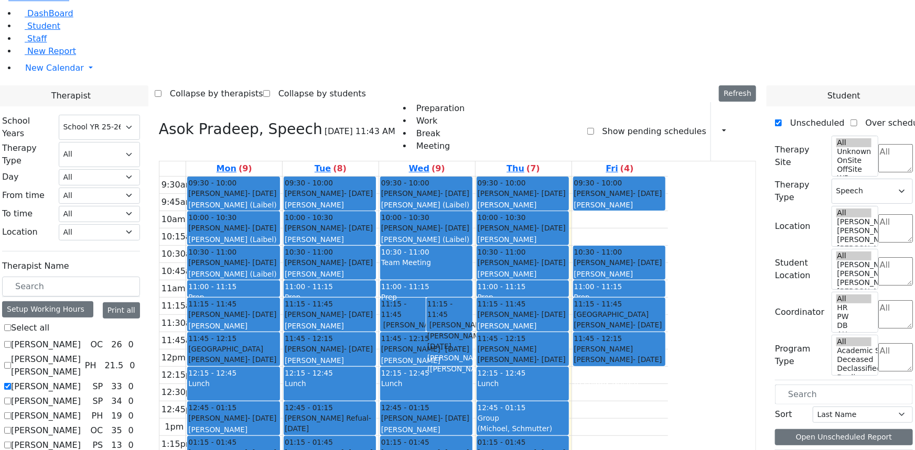
click at [81, 381] on label "[PERSON_NAME]" at bounding box center [46, 387] width 70 height 13
click at [11, 383] on input "[PERSON_NAME]" at bounding box center [7, 386] width 7 height 7
checkbox input "false"
select select
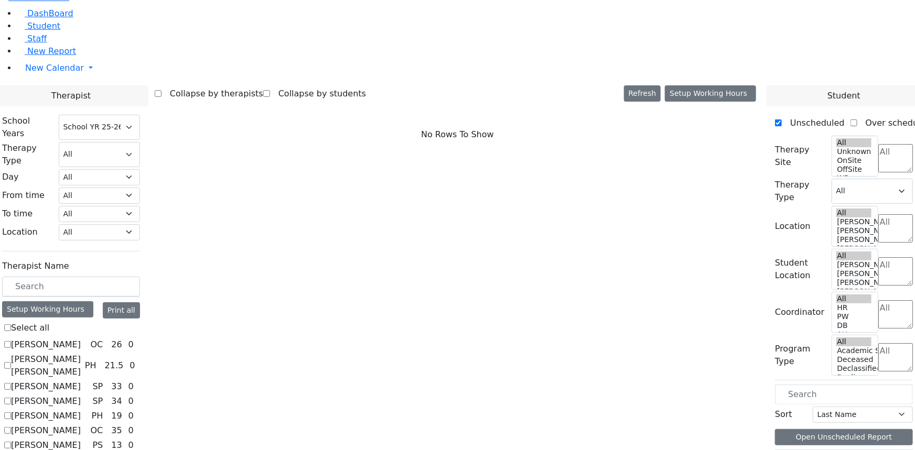
checkbox input "true"
select select "3"
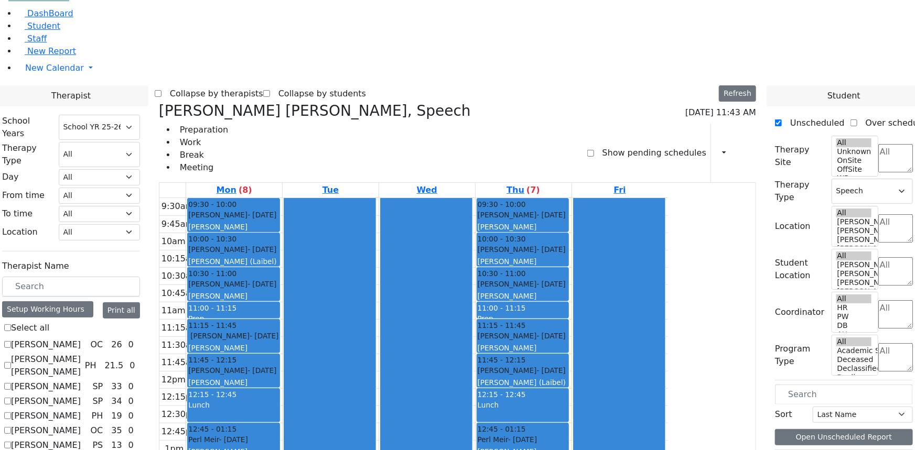
checkbox input "false"
select select
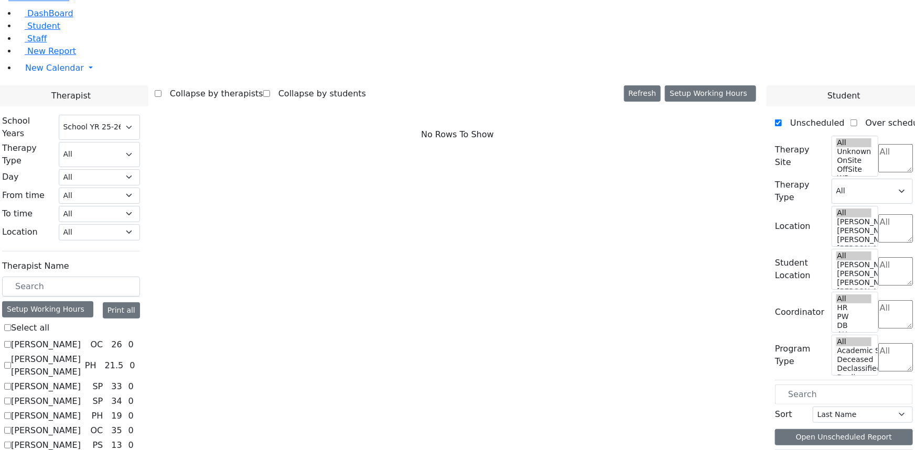
scroll to position [47, 0]
checkbox input "true"
select select "3"
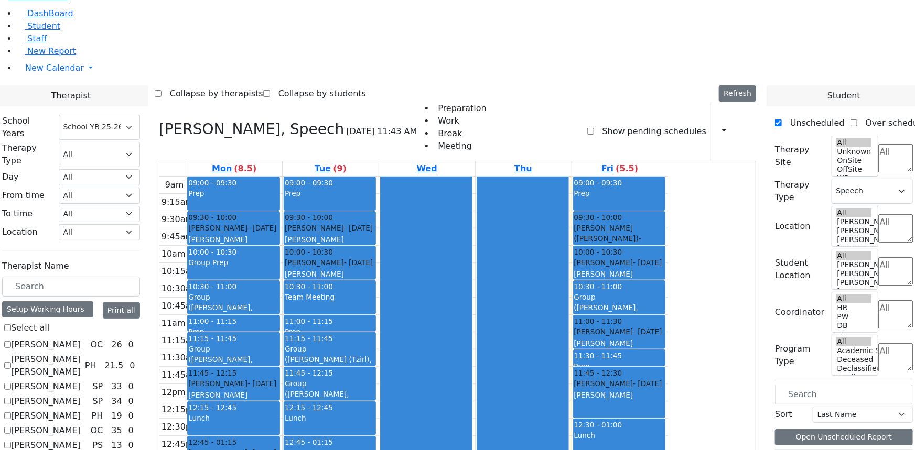
checkbox input "false"
select select
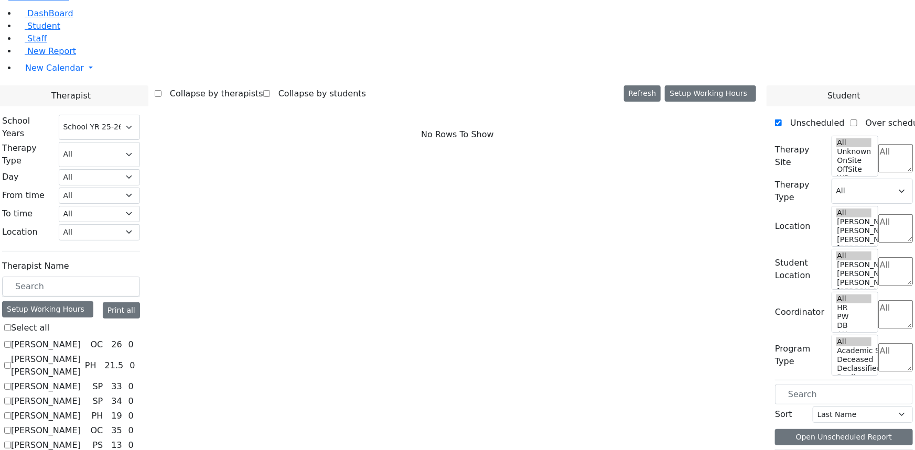
scroll to position [143, 0]
checkbox input "true"
select select "1"
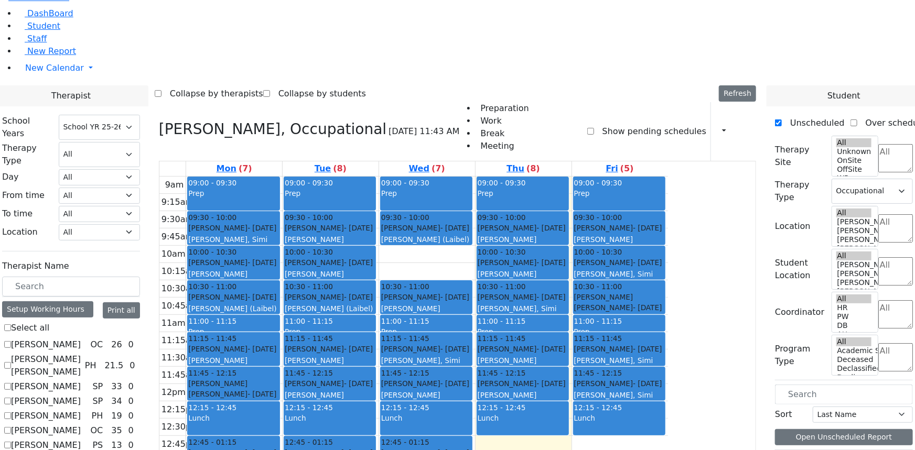
checkbox input "false"
select select
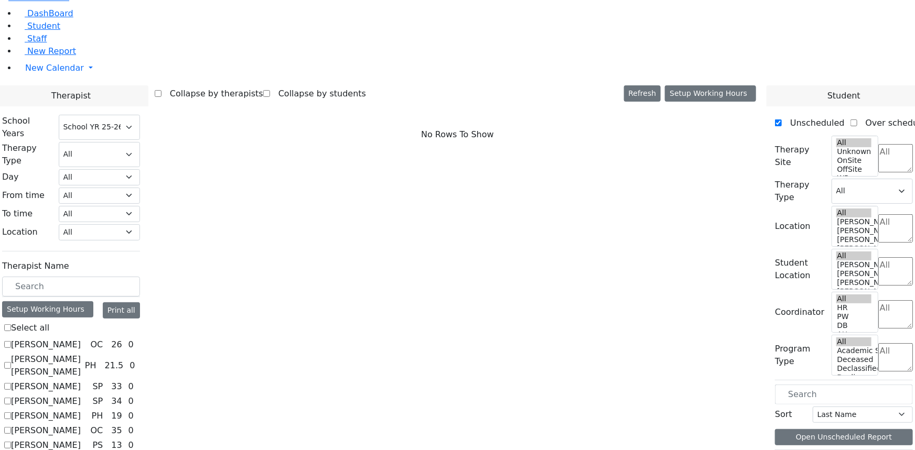
checkbox input "true"
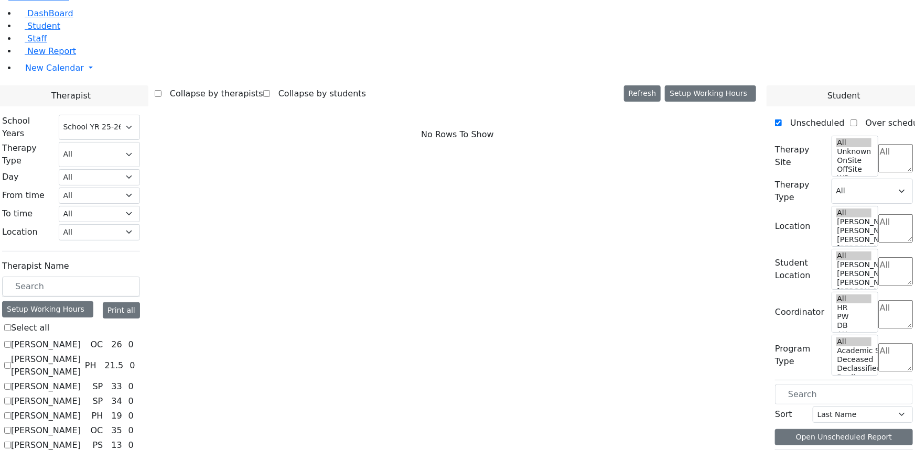
scroll to position [429, 0]
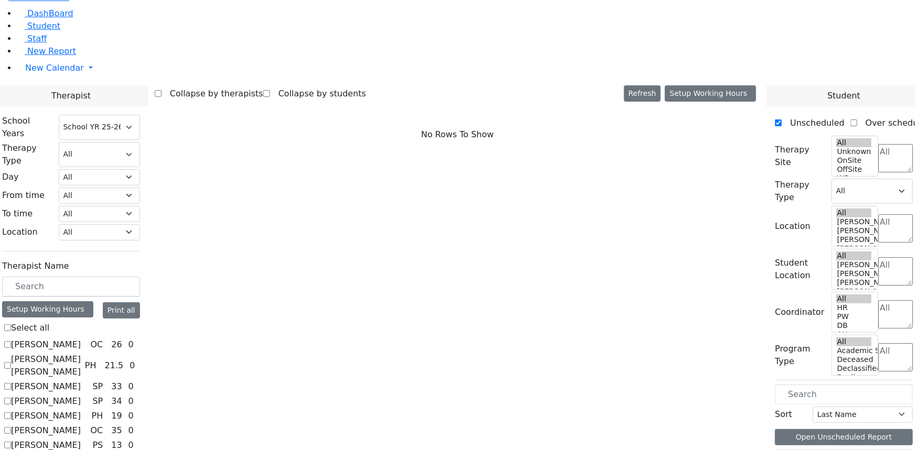
scroll to position [762, 0]
